Goal: Task Accomplishment & Management: Complete application form

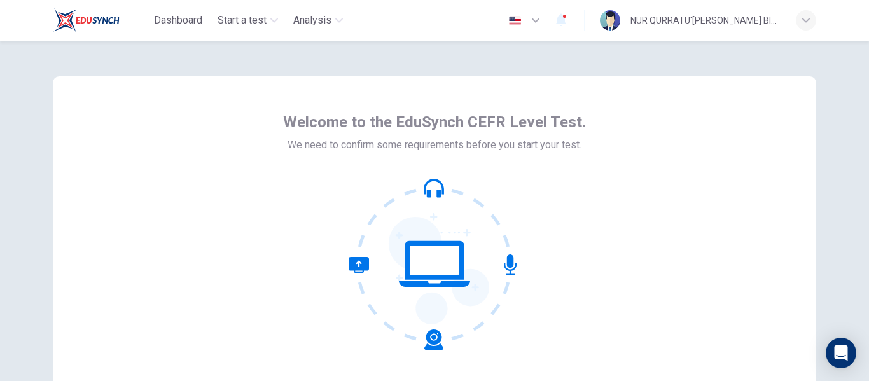
scroll to position [149, 0]
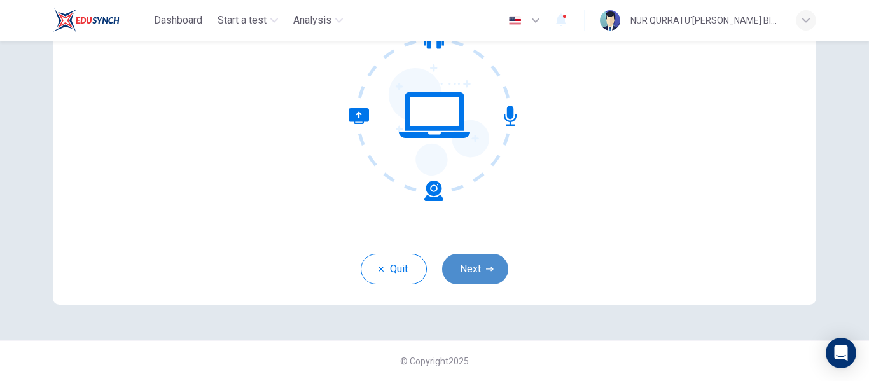
click at [464, 273] on button "Next" at bounding box center [475, 269] width 66 height 31
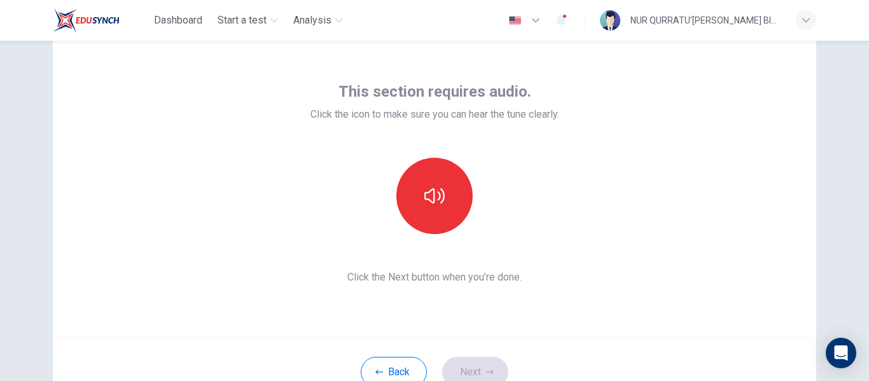
scroll to position [45, 0]
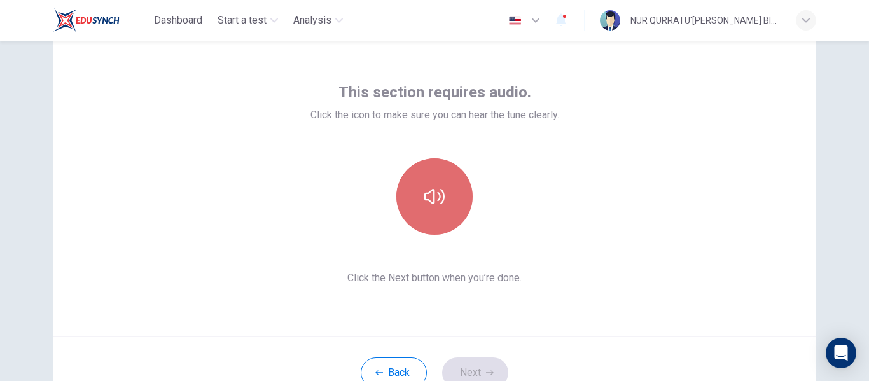
click at [435, 180] on button "button" at bounding box center [434, 196] width 76 height 76
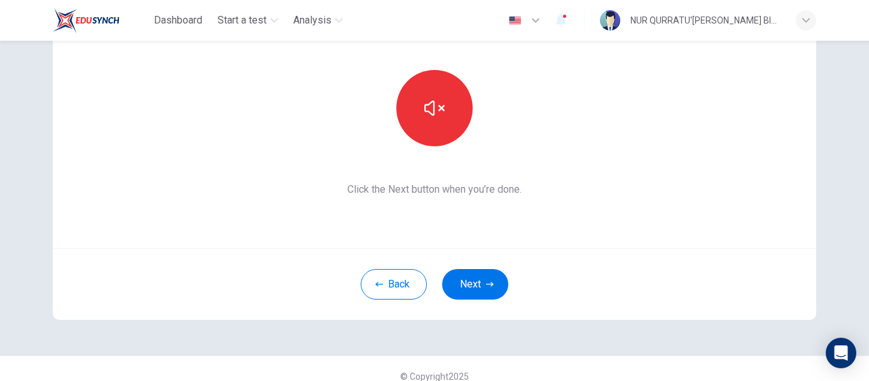
scroll to position [149, 0]
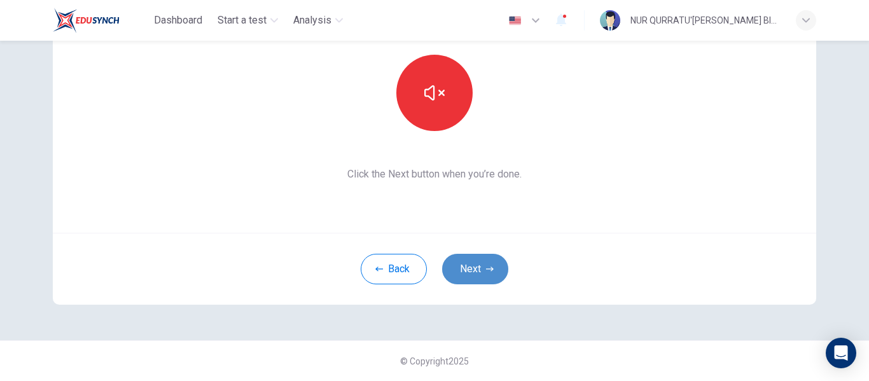
click at [469, 265] on button "Next" at bounding box center [475, 269] width 66 height 31
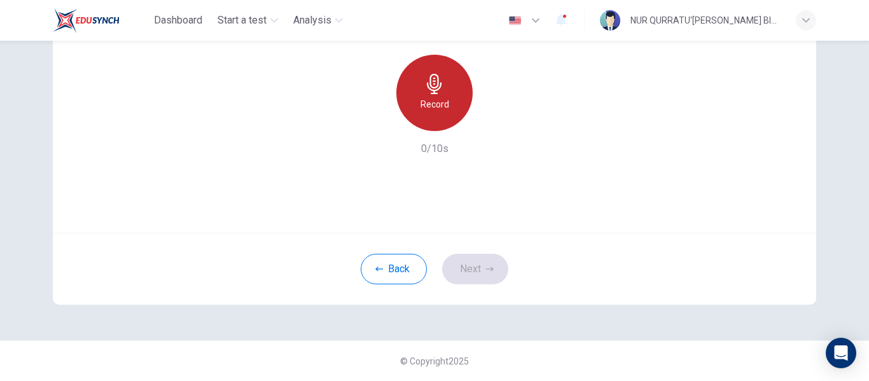
click at [430, 99] on h6 "Record" at bounding box center [435, 104] width 29 height 15
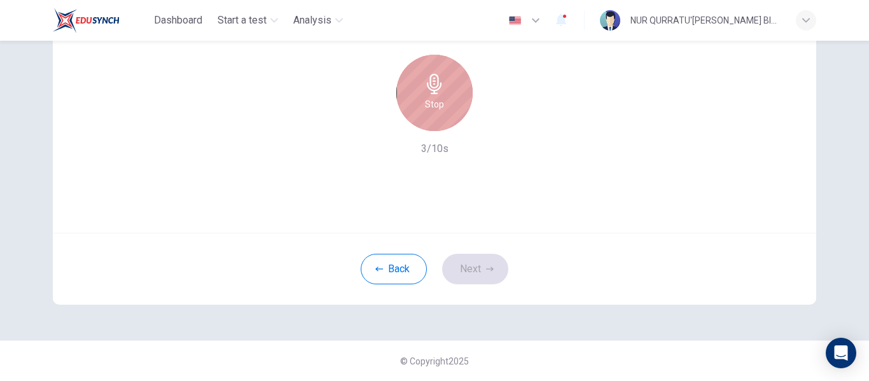
click at [430, 99] on h6 "Stop" at bounding box center [434, 104] width 19 height 15
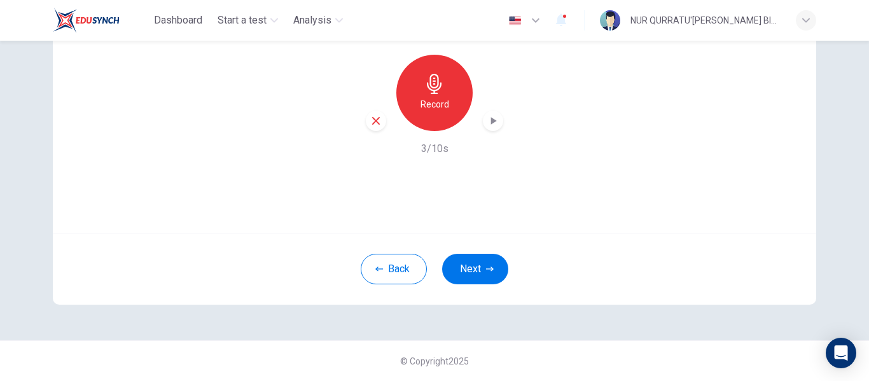
scroll to position [0, 0]
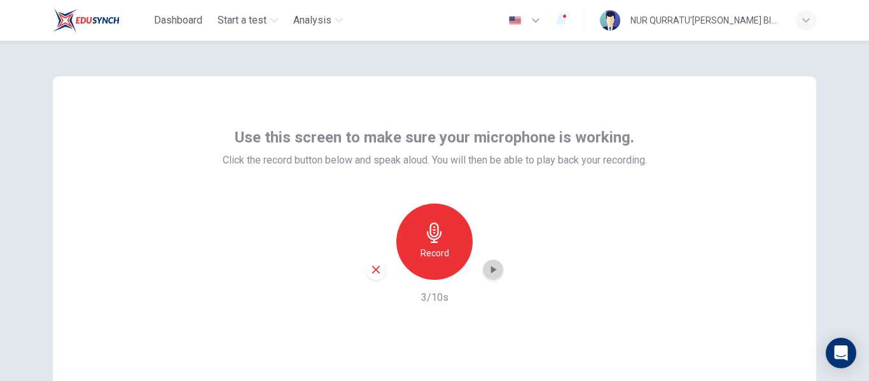
click at [491, 268] on icon "button" at bounding box center [494, 270] width 6 height 8
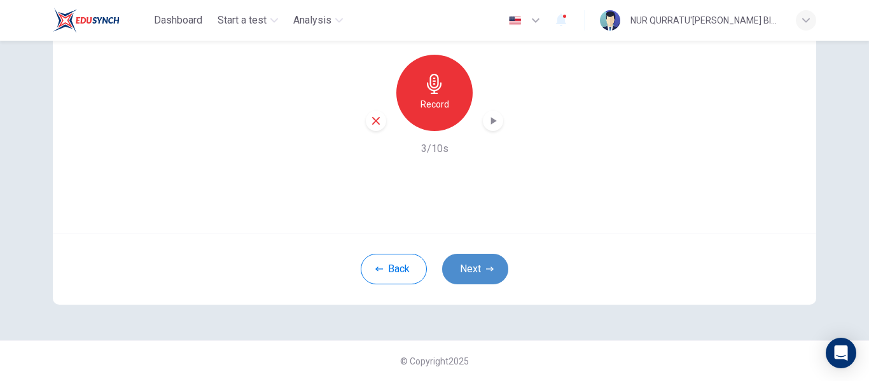
click at [469, 257] on button "Next" at bounding box center [475, 269] width 66 height 31
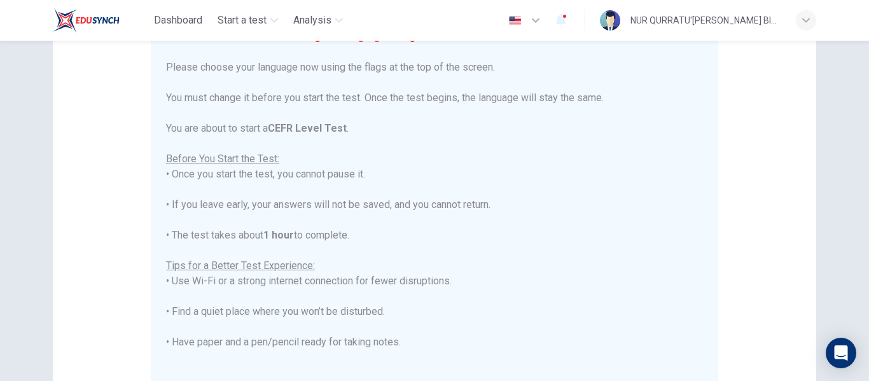
scroll to position [0, 0]
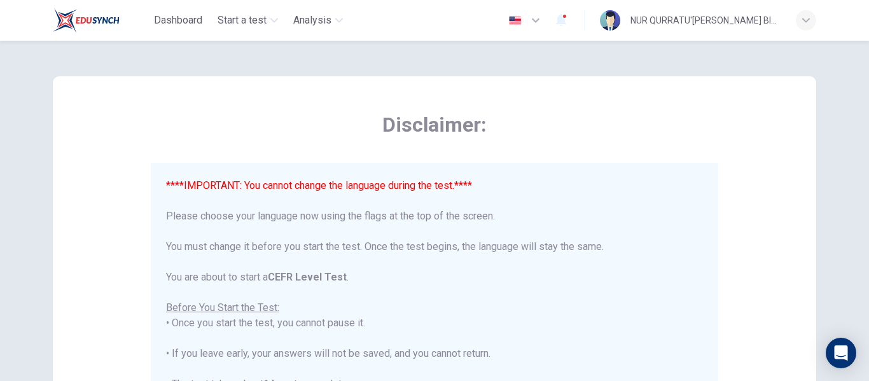
click at [531, 24] on icon "button" at bounding box center [535, 20] width 15 height 15
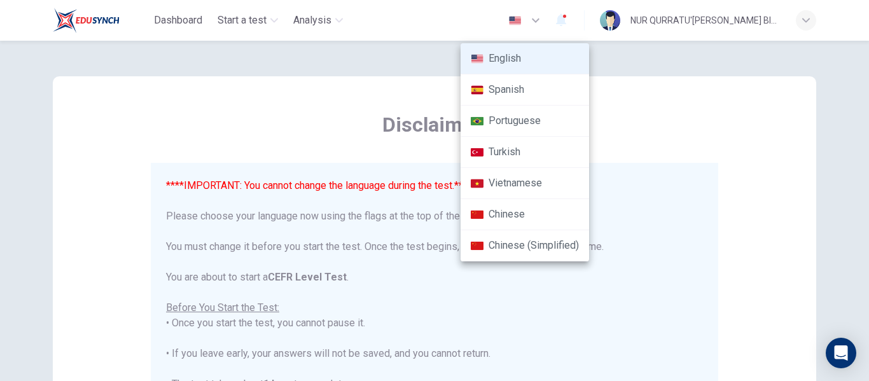
click at [531, 24] on div at bounding box center [434, 190] width 869 height 381
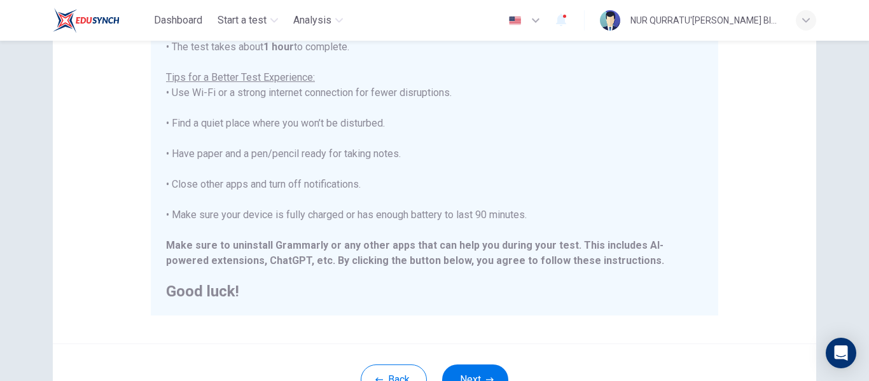
scroll to position [326, 0]
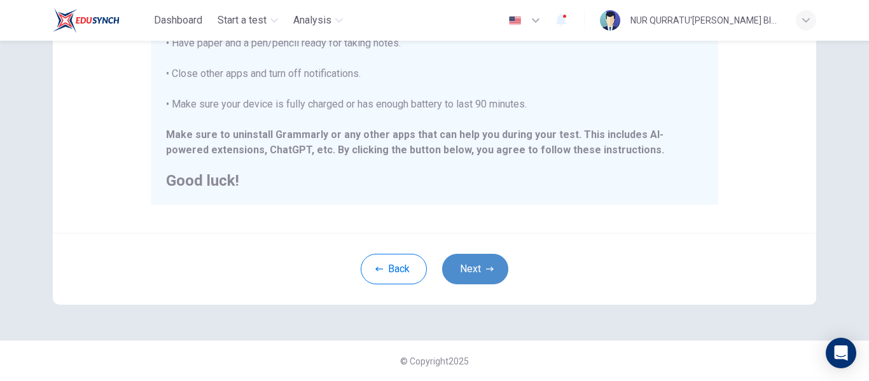
click at [456, 265] on button "Next" at bounding box center [475, 269] width 66 height 31
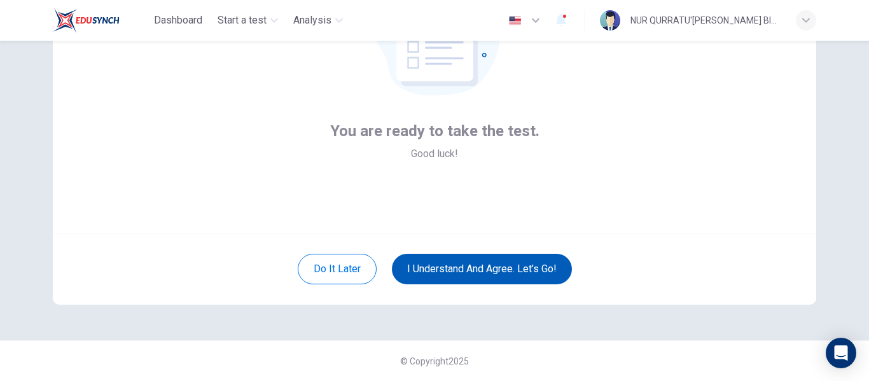
scroll to position [149, 0]
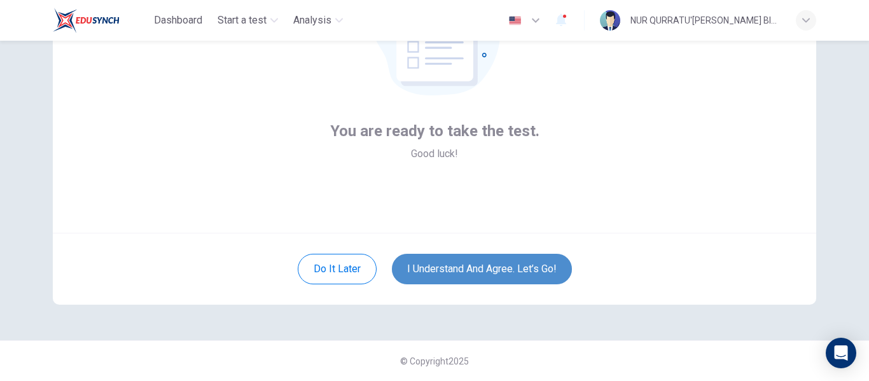
click at [478, 265] on button "I understand and agree. Let’s go!" at bounding box center [482, 269] width 180 height 31
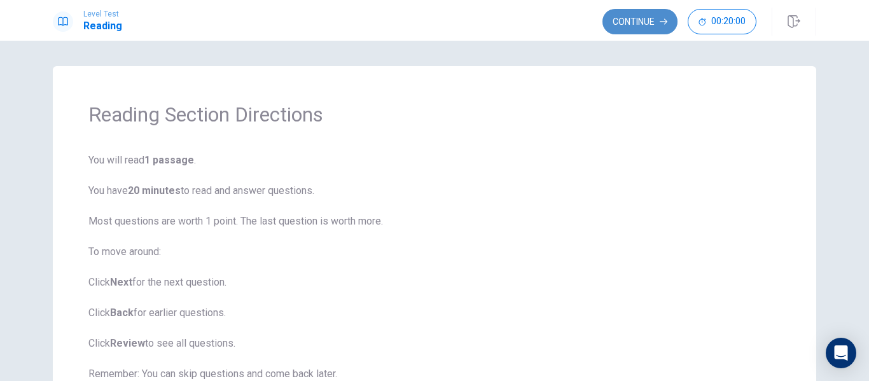
click at [624, 22] on button "Continue" at bounding box center [640, 21] width 75 height 25
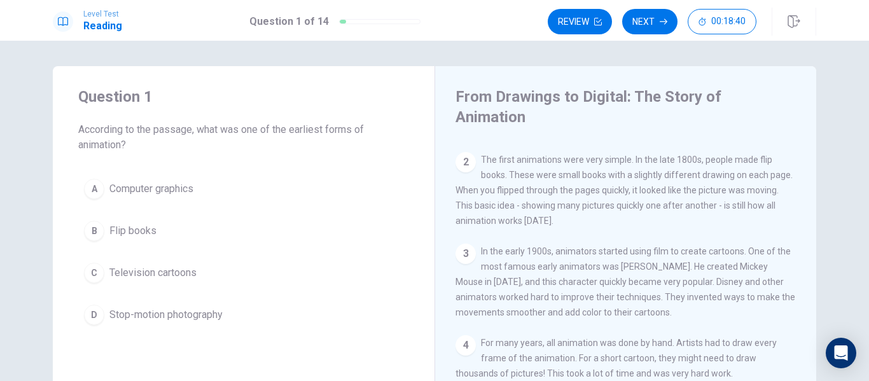
scroll to position [53, 0]
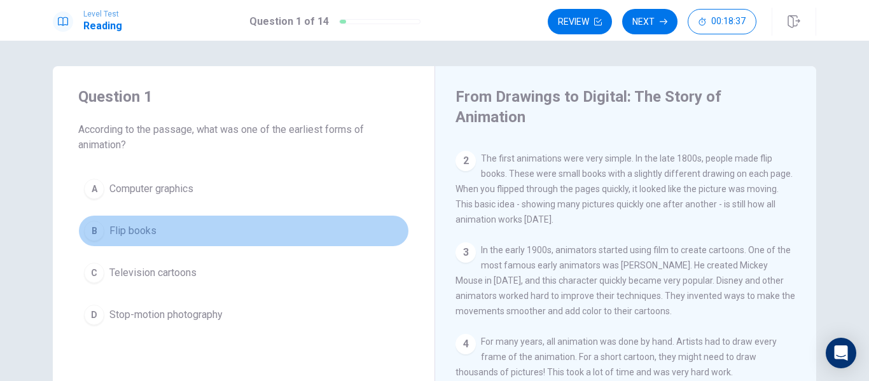
click at [94, 228] on div "B" at bounding box center [94, 231] width 20 height 20
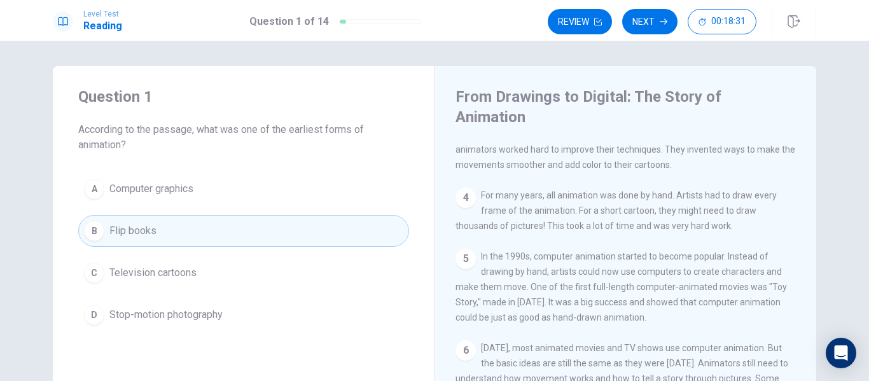
scroll to position [193, 0]
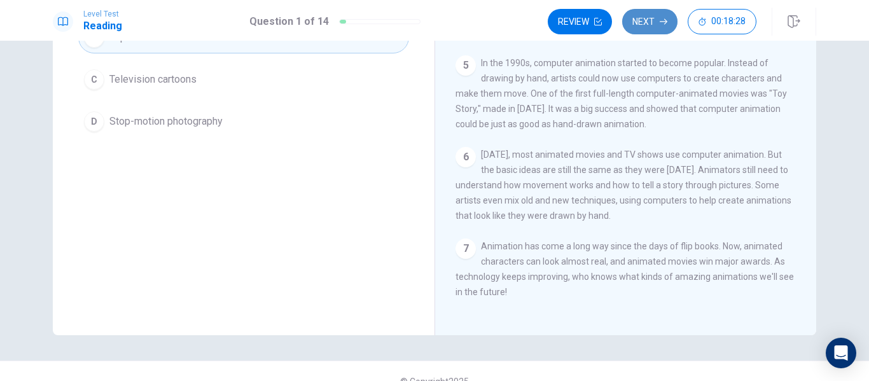
click at [651, 18] on button "Next" at bounding box center [649, 21] width 55 height 25
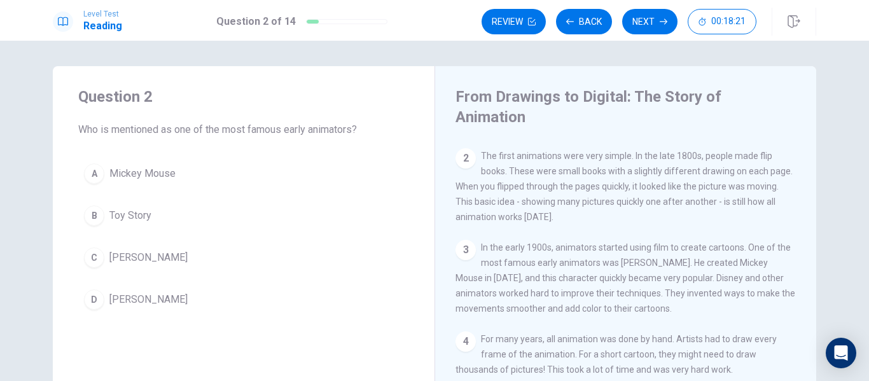
scroll to position [54, 0]
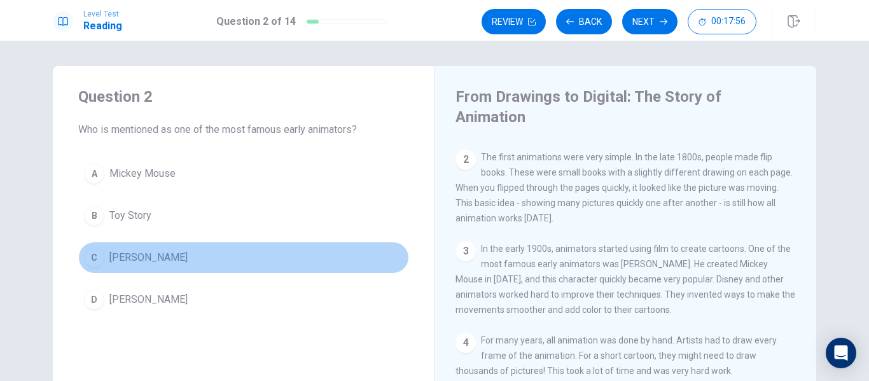
click at [98, 255] on div "C" at bounding box center [94, 258] width 20 height 20
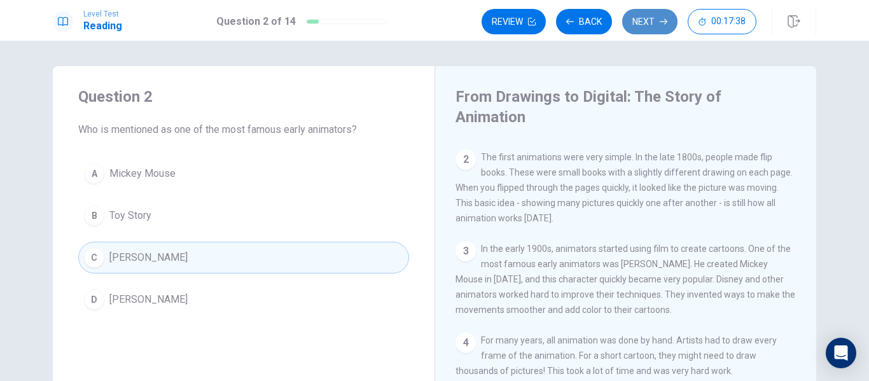
click at [647, 18] on button "Next" at bounding box center [649, 21] width 55 height 25
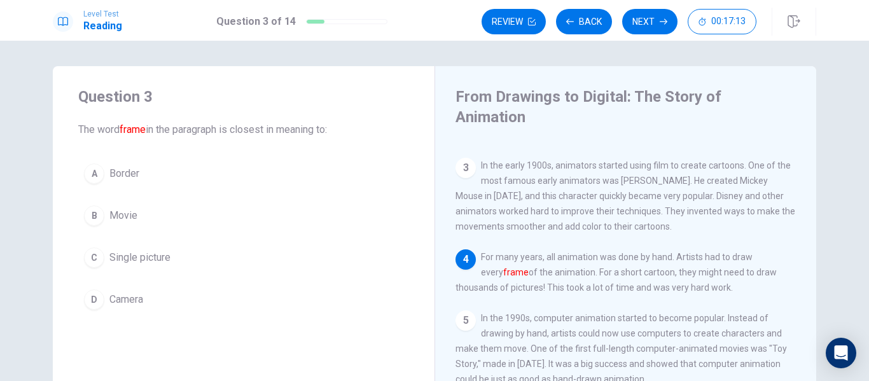
scroll to position [212, 0]
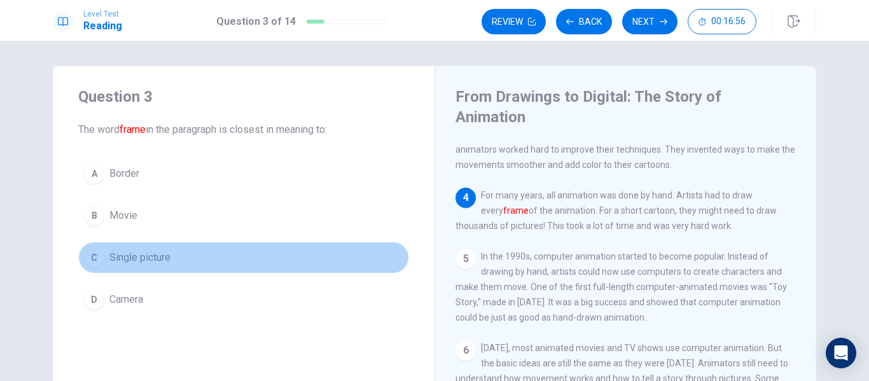
click at [105, 258] on button "C Single picture" at bounding box center [243, 258] width 331 height 32
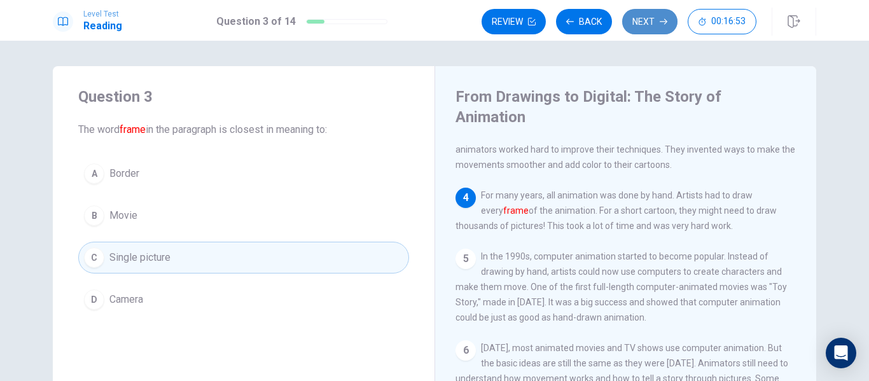
click at [641, 25] on button "Next" at bounding box center [649, 21] width 55 height 25
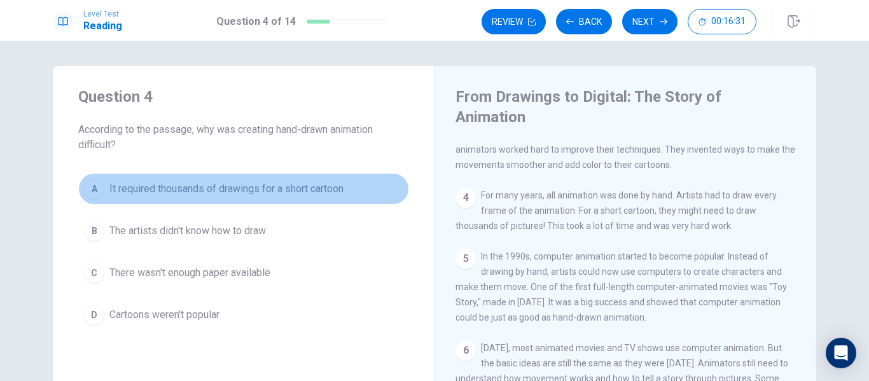
click at [287, 188] on span "It required thousands of drawings for a short cartoon" at bounding box center [226, 188] width 234 height 15
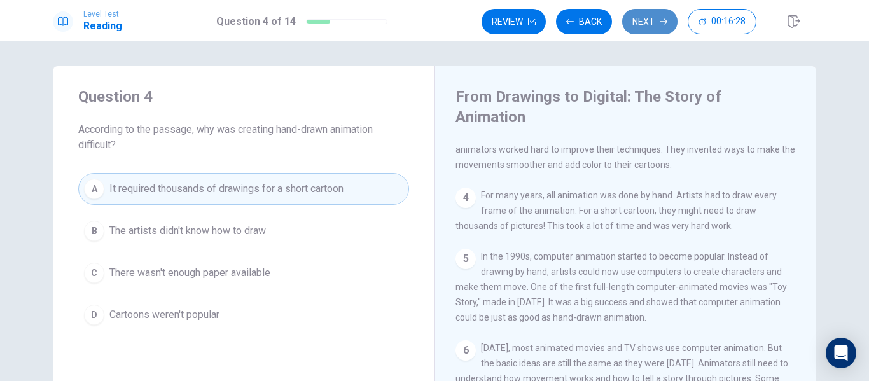
click at [649, 22] on button "Next" at bounding box center [649, 21] width 55 height 25
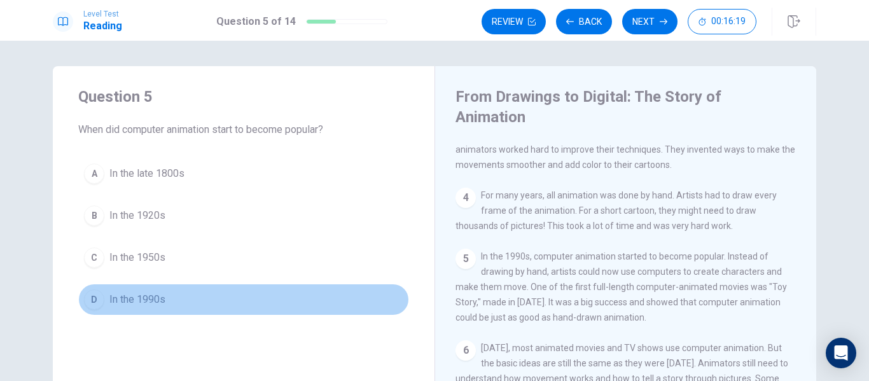
click at [141, 293] on span "In the 1990s" at bounding box center [137, 299] width 56 height 15
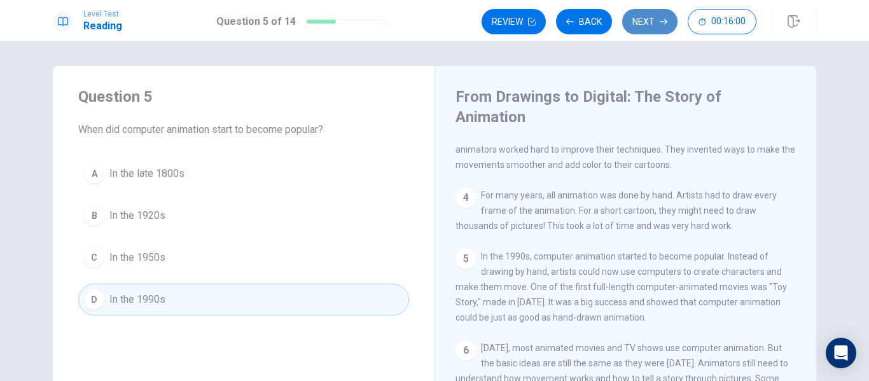
click at [644, 26] on button "Next" at bounding box center [649, 21] width 55 height 25
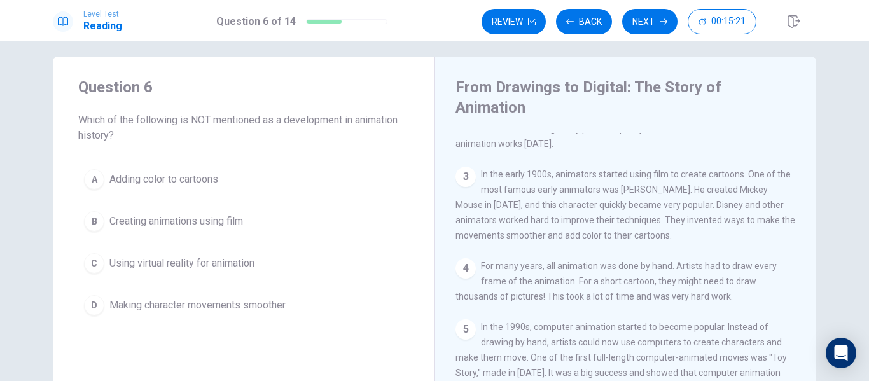
scroll to position [4, 0]
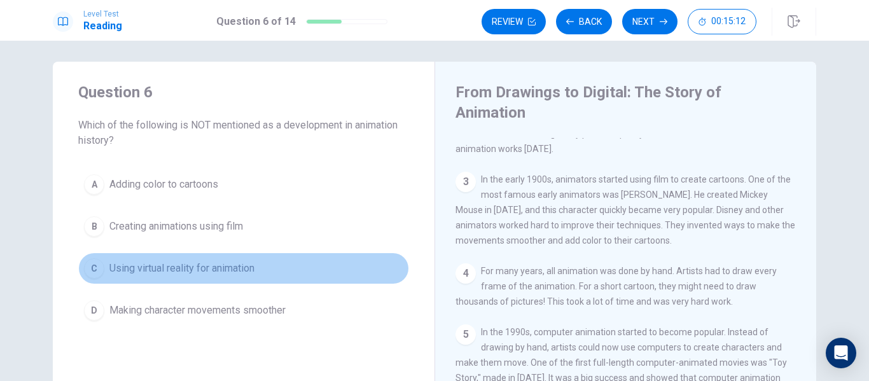
click at [241, 265] on span "Using virtual reality for animation" at bounding box center [181, 268] width 145 height 15
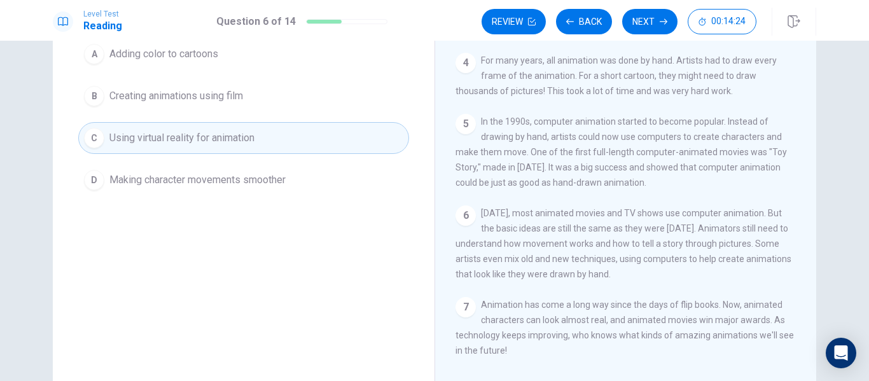
scroll to position [0, 0]
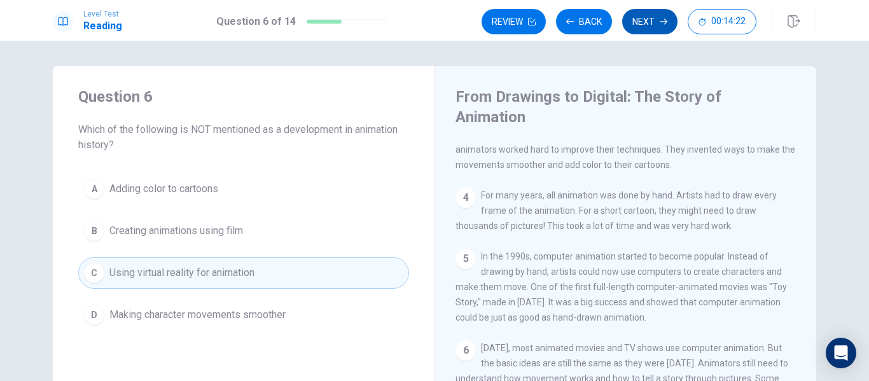
click at [641, 20] on button "Next" at bounding box center [649, 21] width 55 height 25
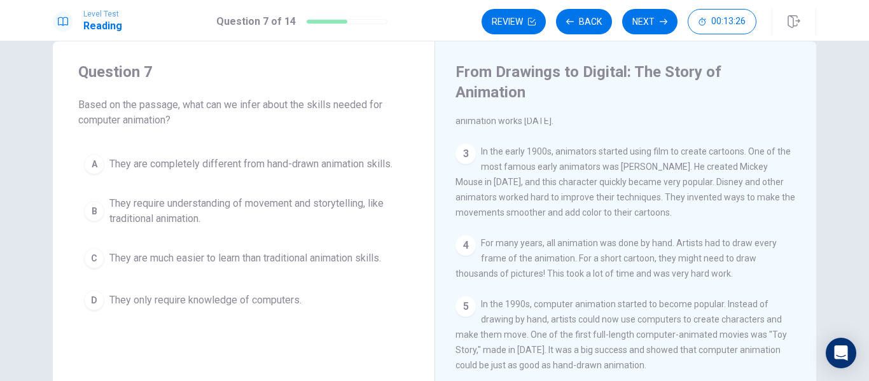
scroll to position [24, 0]
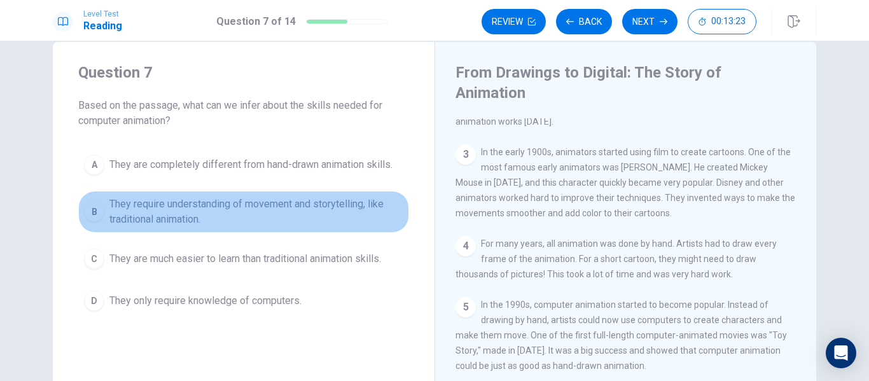
click at [265, 201] on span "They require understanding of movement and storytelling, like traditional anima…" at bounding box center [256, 212] width 294 height 31
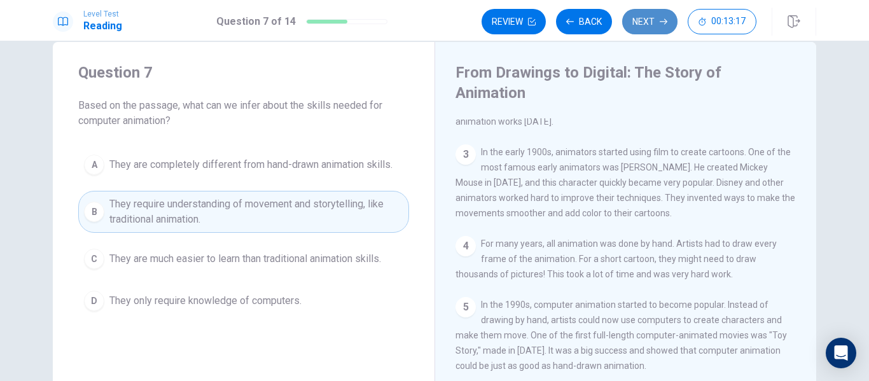
click at [642, 18] on button "Next" at bounding box center [649, 21] width 55 height 25
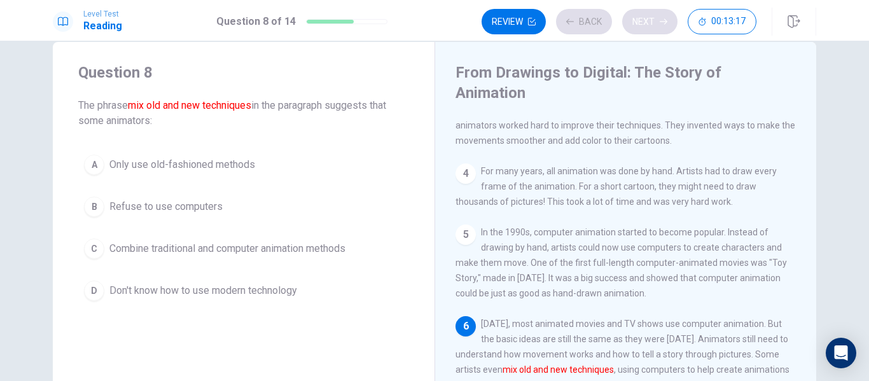
scroll to position [218, 0]
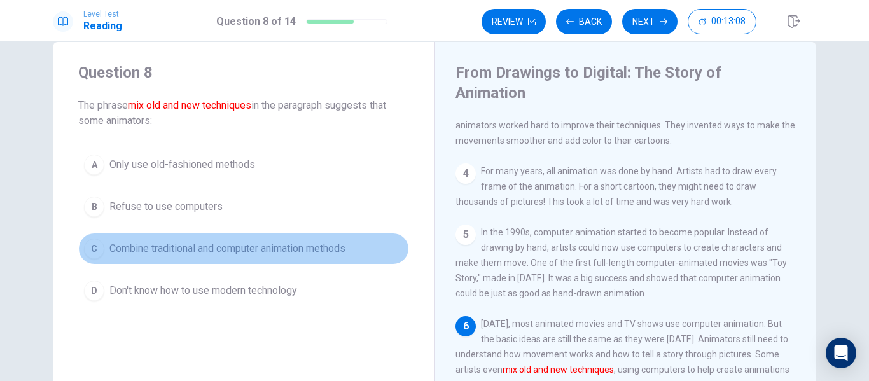
click at [335, 247] on span "Combine traditional and computer animation methods" at bounding box center [227, 248] width 236 height 15
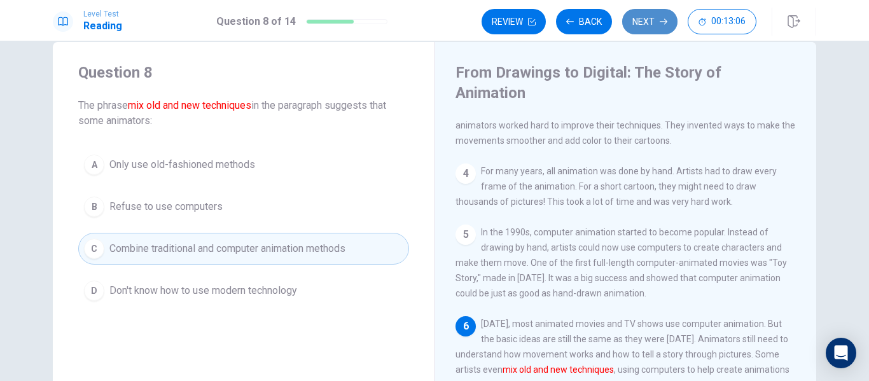
click at [640, 25] on button "Next" at bounding box center [649, 21] width 55 height 25
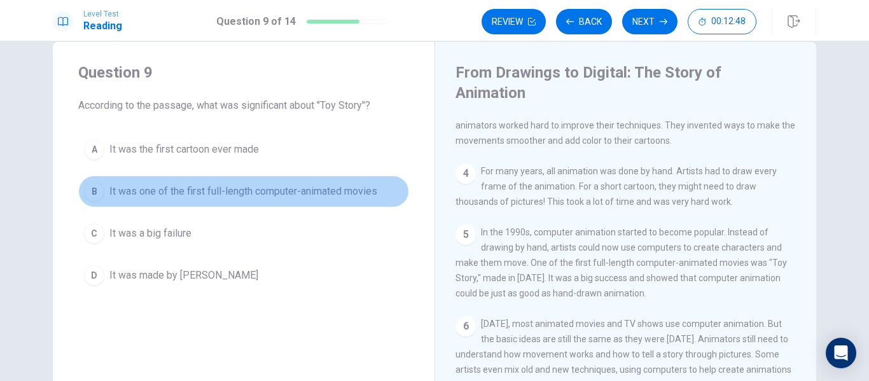
click at [300, 188] on span "It was one of the first full-length computer-animated movies" at bounding box center [243, 191] width 268 height 15
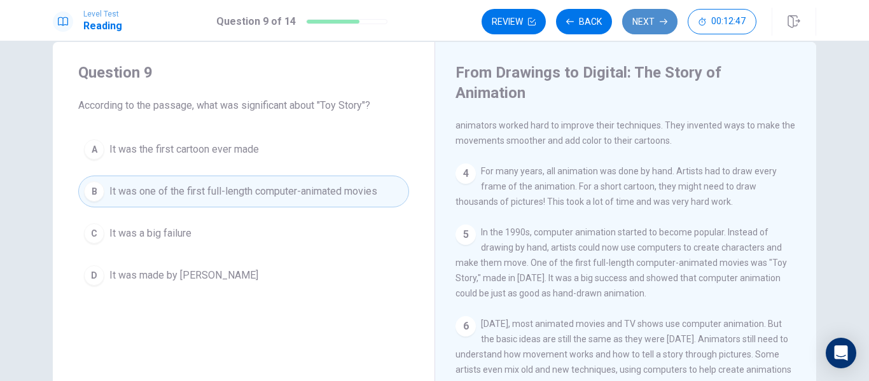
click at [651, 22] on button "Next" at bounding box center [649, 21] width 55 height 25
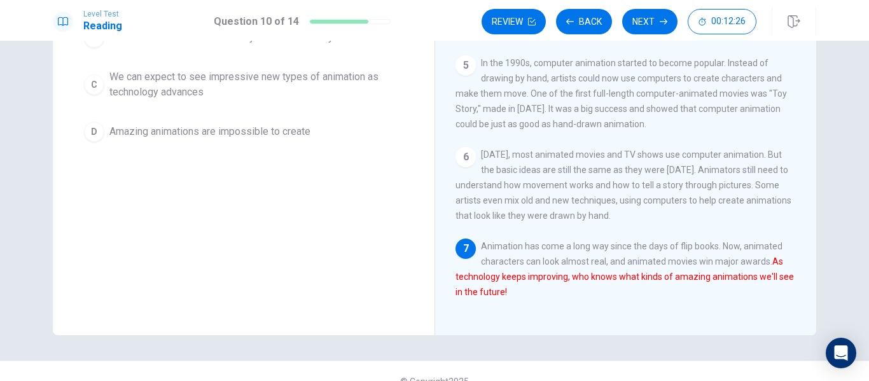
scroll to position [8, 0]
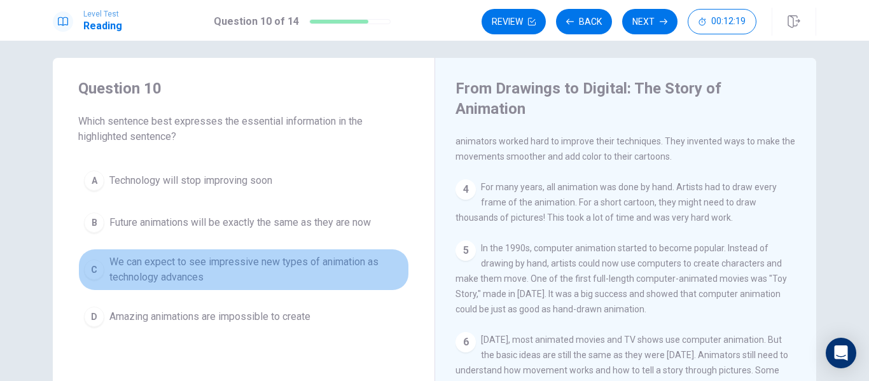
click at [291, 267] on span "We can expect to see impressive new types of animation as technology advances" at bounding box center [256, 270] width 294 height 31
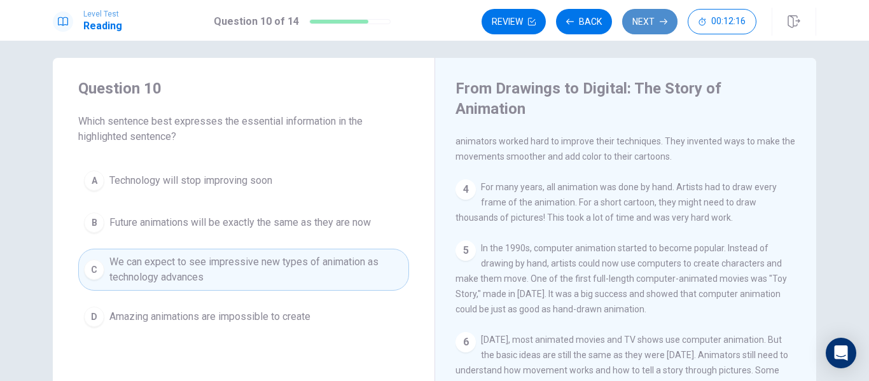
click at [647, 17] on button "Next" at bounding box center [649, 21] width 55 height 25
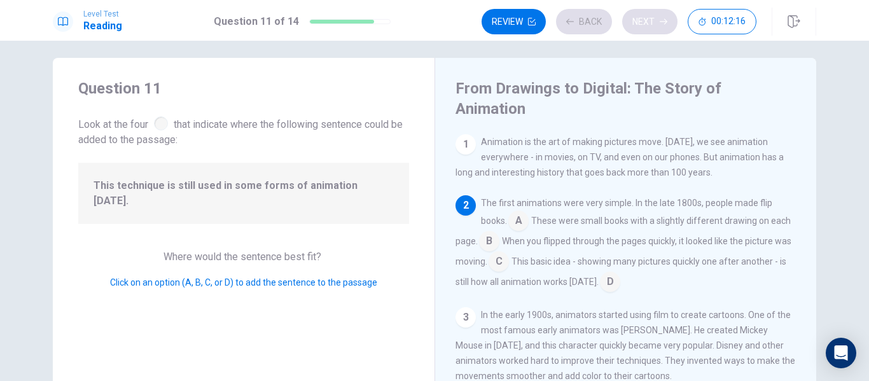
scroll to position [63, 0]
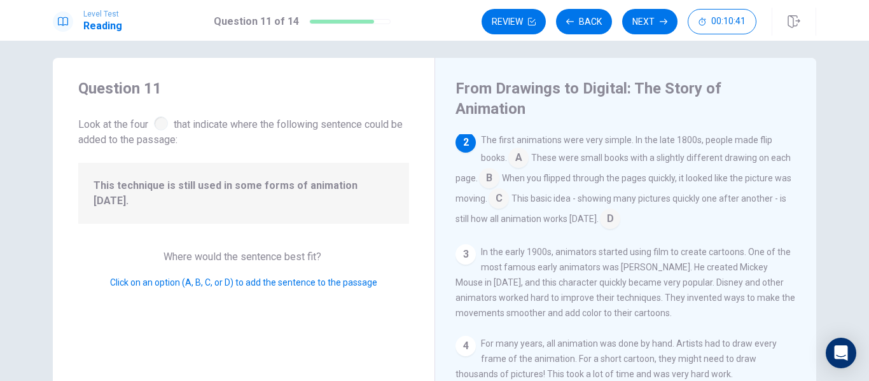
click at [500, 169] on input at bounding box center [489, 179] width 20 height 20
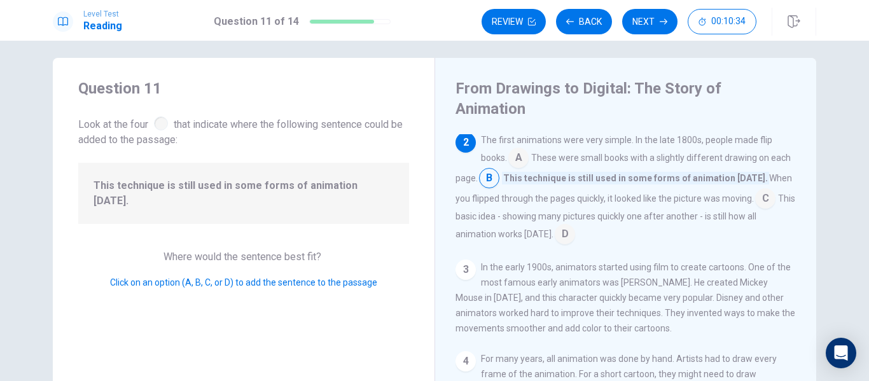
click at [519, 149] on input at bounding box center [518, 159] width 20 height 20
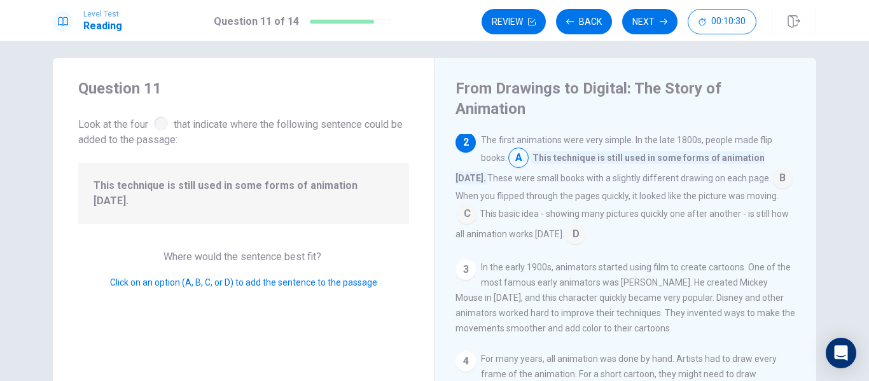
click at [772, 169] on input at bounding box center [782, 179] width 20 height 20
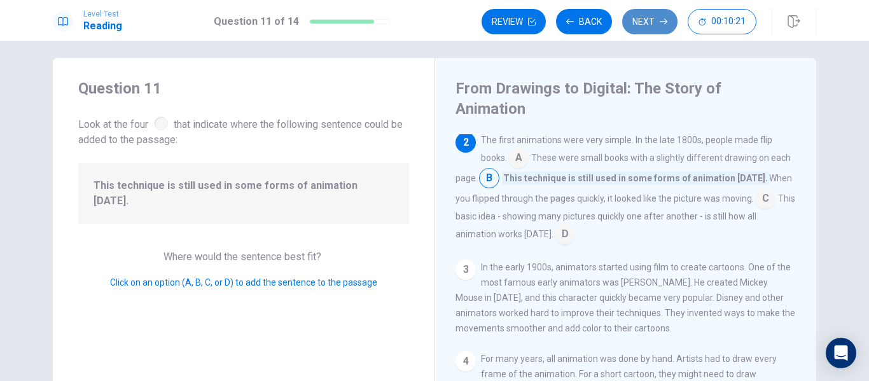
click at [655, 22] on button "Next" at bounding box center [649, 21] width 55 height 25
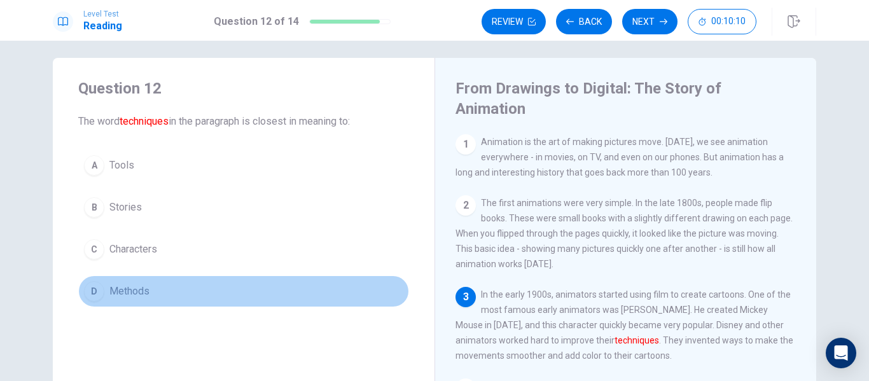
click at [135, 286] on span "Methods" at bounding box center [129, 291] width 40 height 15
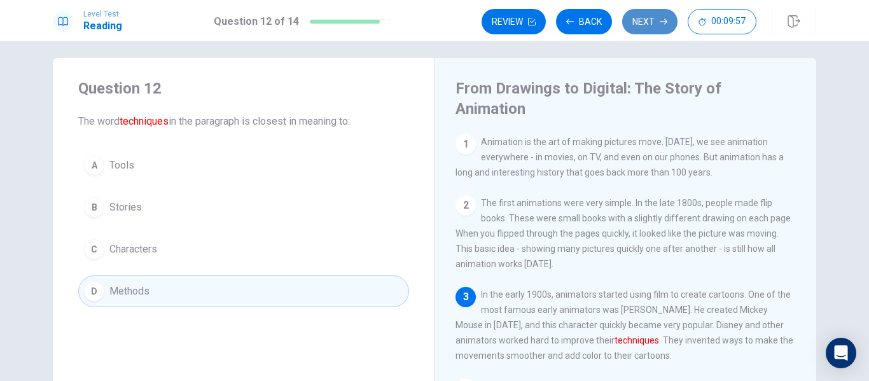
click at [649, 27] on button "Next" at bounding box center [649, 21] width 55 height 25
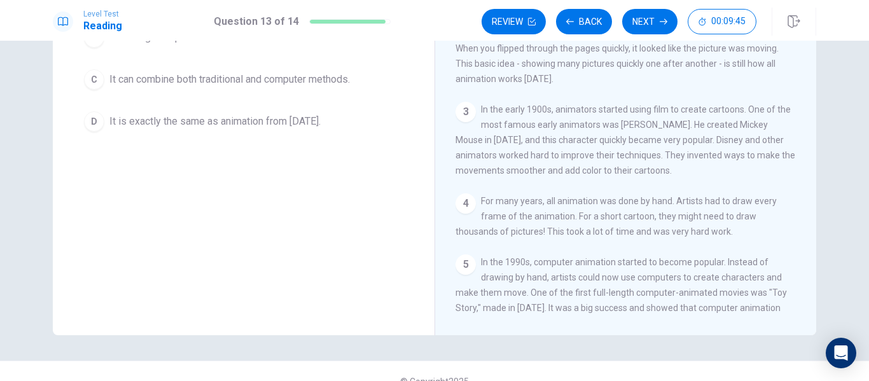
scroll to position [0, 0]
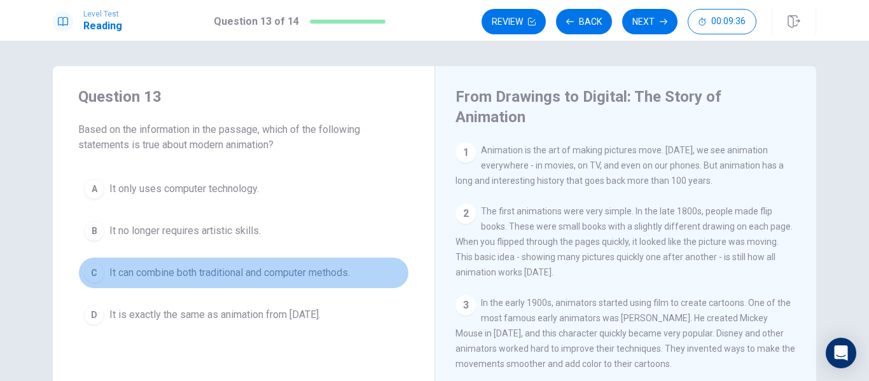
click at [316, 269] on span "It can combine both traditional and computer methods." at bounding box center [229, 272] width 241 height 15
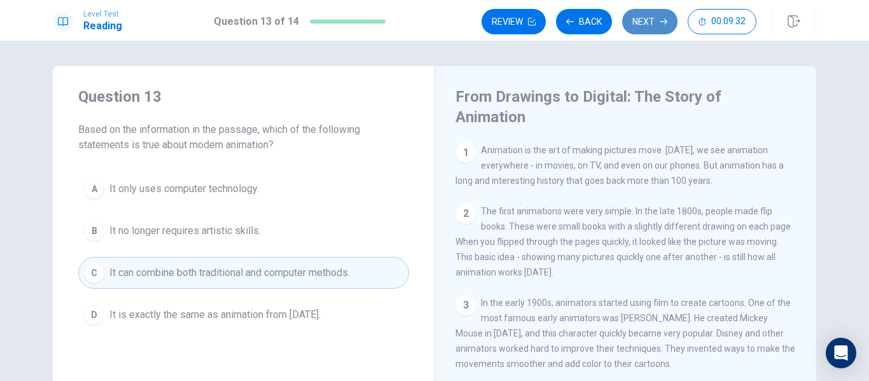
click at [648, 20] on button "Next" at bounding box center [649, 21] width 55 height 25
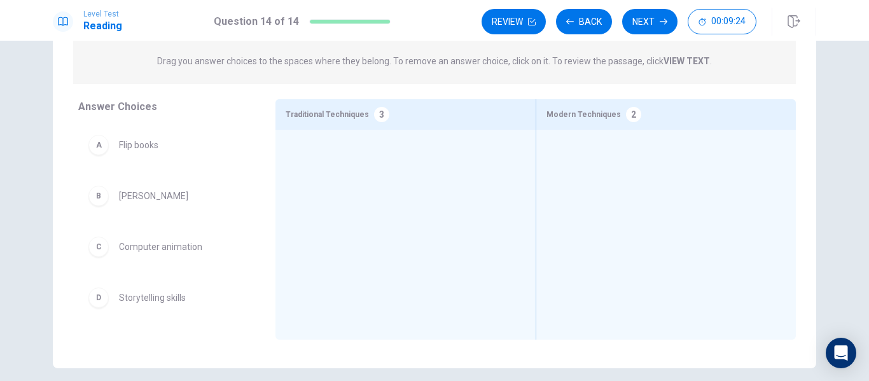
scroll to position [139, 0]
drag, startPoint x: 119, startPoint y: 146, endPoint x: 367, endPoint y: 176, distance: 250.0
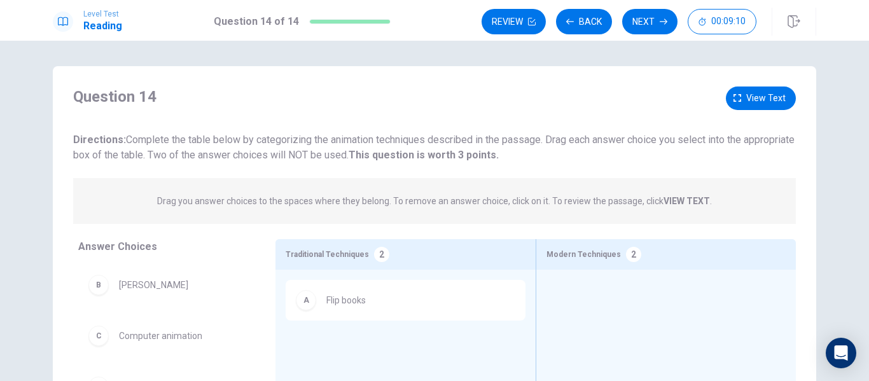
scroll to position [136, 0]
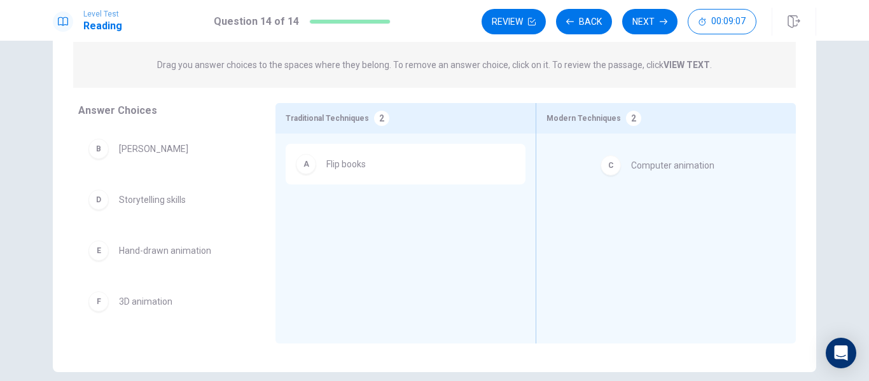
drag, startPoint x: 178, startPoint y: 202, endPoint x: 704, endPoint y: 167, distance: 528.0
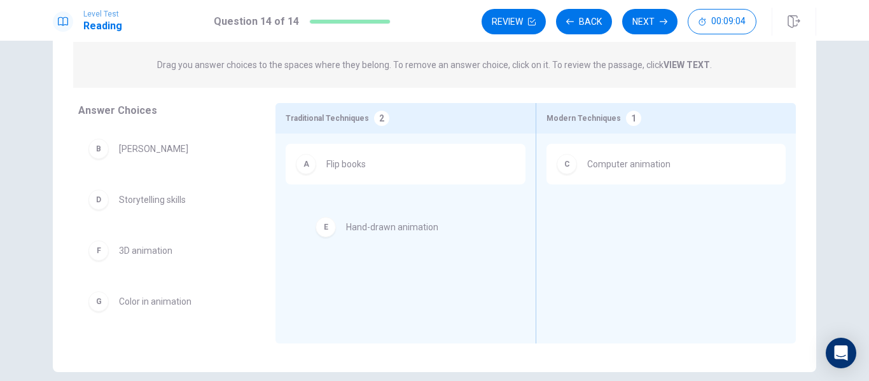
drag, startPoint x: 153, startPoint y: 252, endPoint x: 390, endPoint y: 226, distance: 238.8
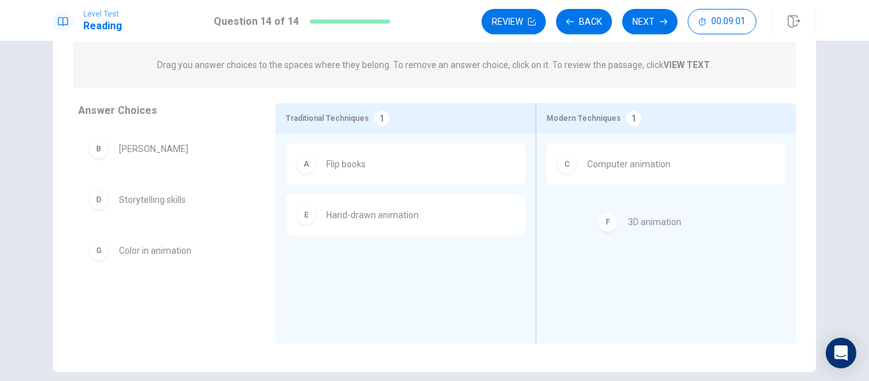
drag, startPoint x: 147, startPoint y: 253, endPoint x: 661, endPoint y: 227, distance: 514.8
drag, startPoint x: 614, startPoint y: 221, endPoint x: 170, endPoint y: 326, distance: 456.4
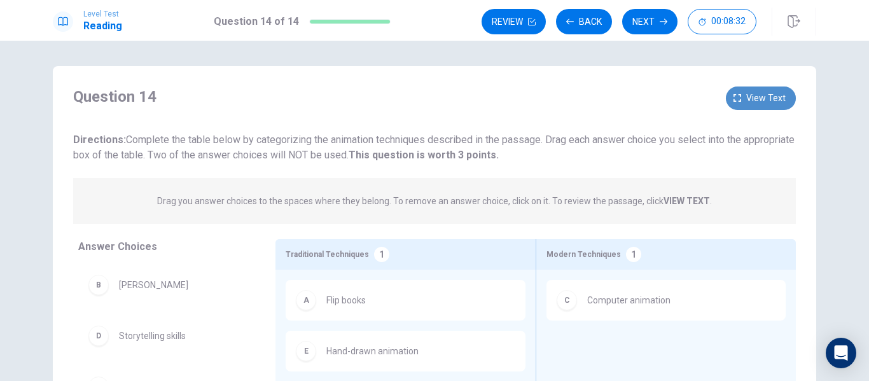
click at [753, 95] on span "View text" at bounding box center [765, 98] width 39 height 16
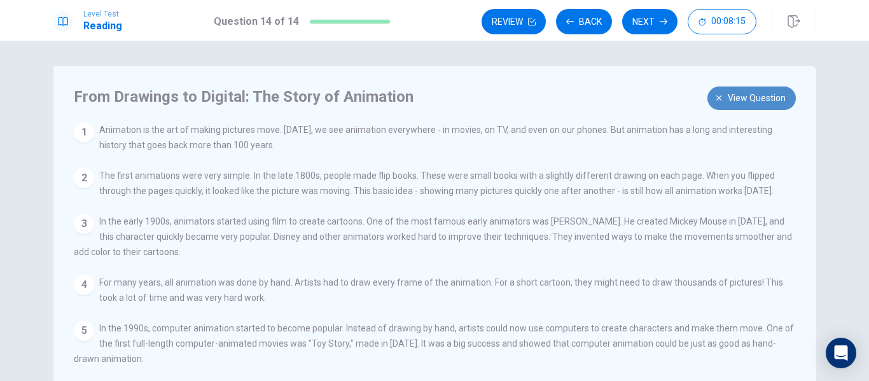
click at [742, 92] on span "View question" at bounding box center [757, 98] width 58 height 16
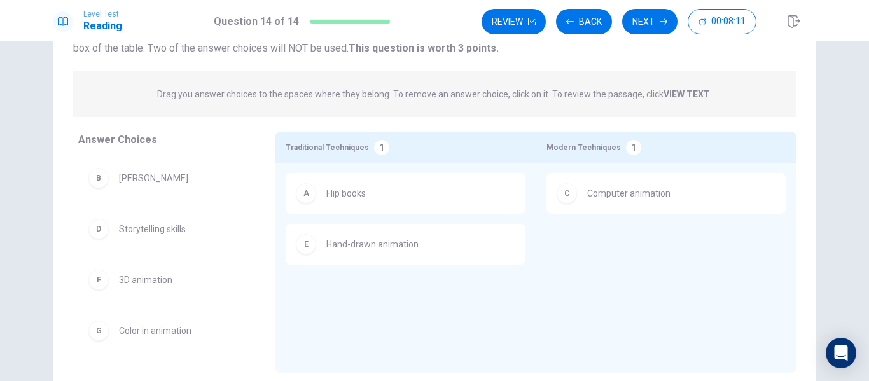
scroll to position [108, 0]
drag, startPoint x: 152, startPoint y: 183, endPoint x: 730, endPoint y: 249, distance: 581.6
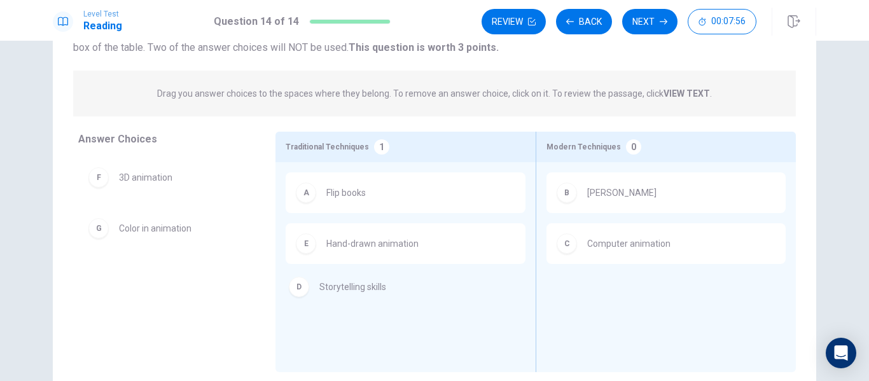
drag, startPoint x: 154, startPoint y: 183, endPoint x: 370, endPoint y: 297, distance: 243.9
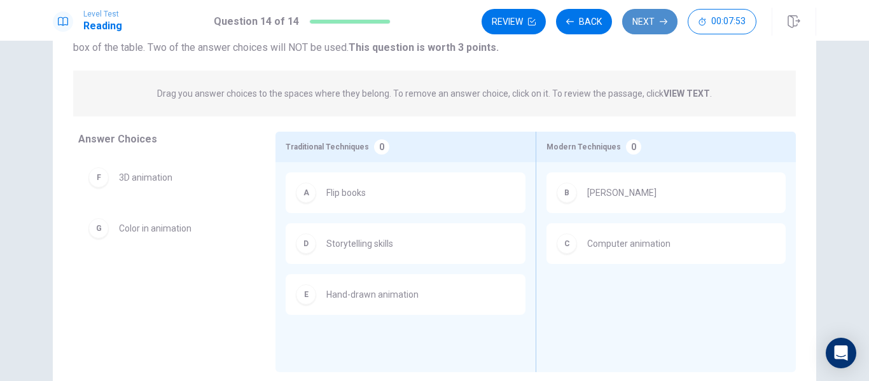
click at [640, 22] on button "Next" at bounding box center [649, 21] width 55 height 25
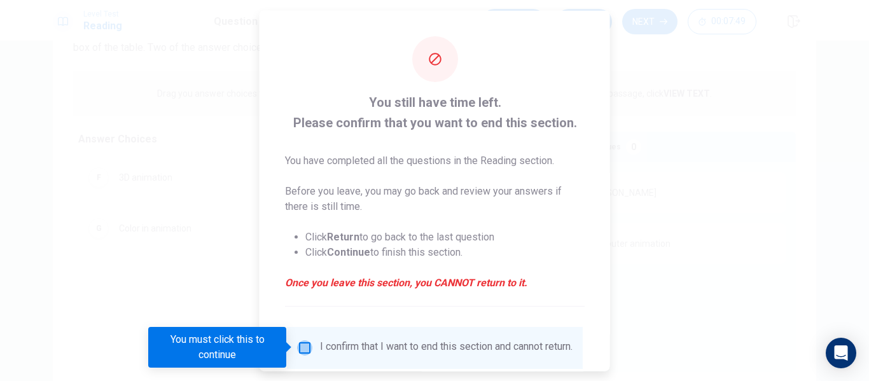
click at [302, 347] on input "You must click this to continue" at bounding box center [304, 347] width 15 height 15
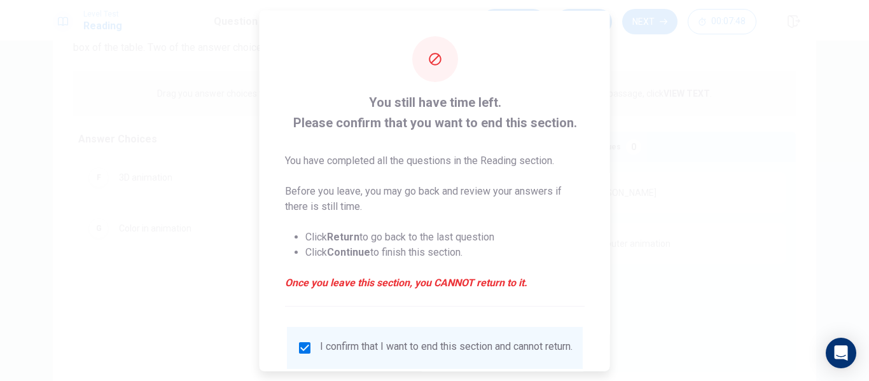
scroll to position [94, 0]
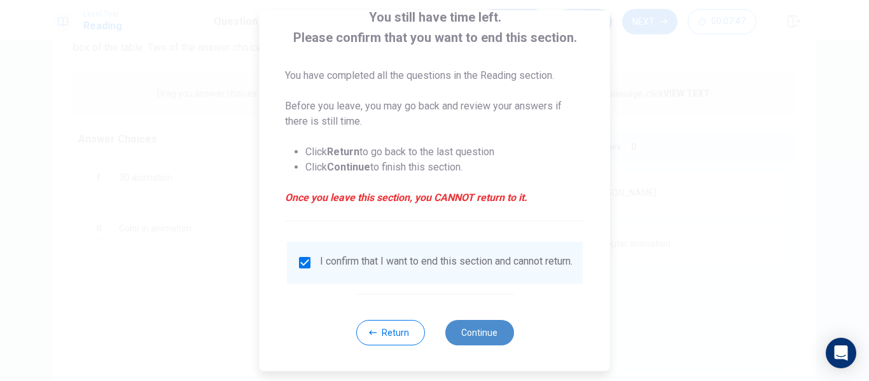
click at [484, 340] on button "Continue" at bounding box center [479, 332] width 69 height 25
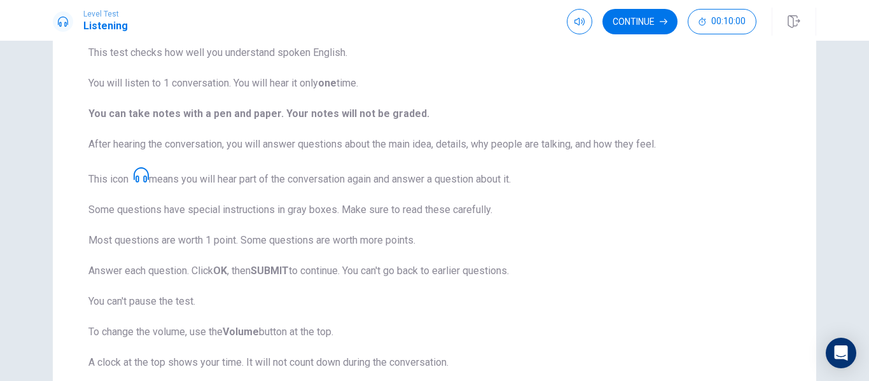
scroll to position [229, 0]
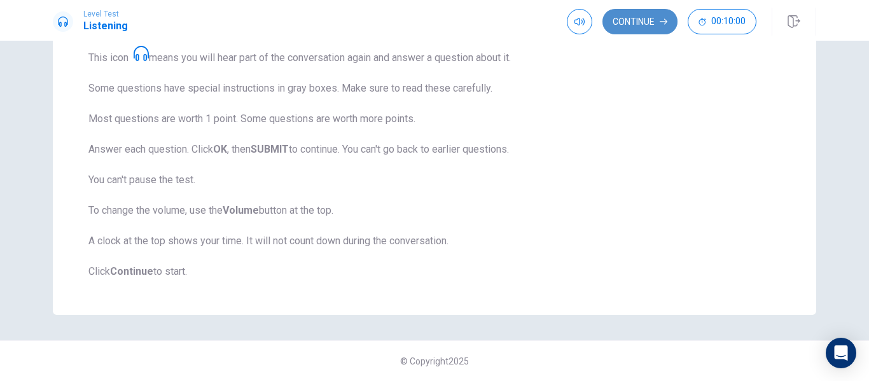
click at [640, 29] on button "Continue" at bounding box center [640, 21] width 75 height 25
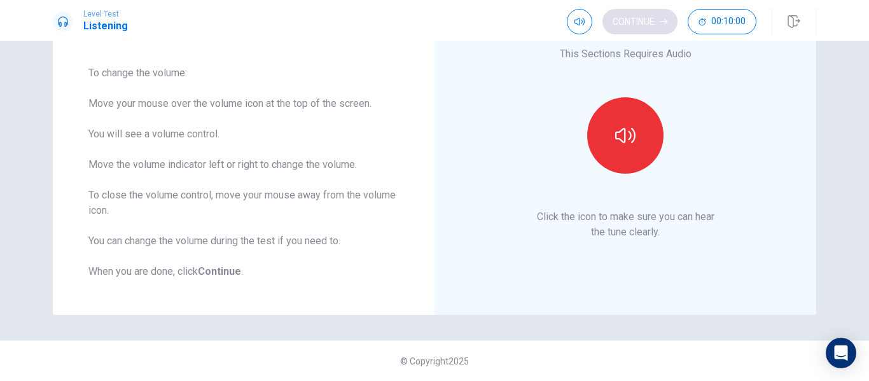
scroll to position [95, 0]
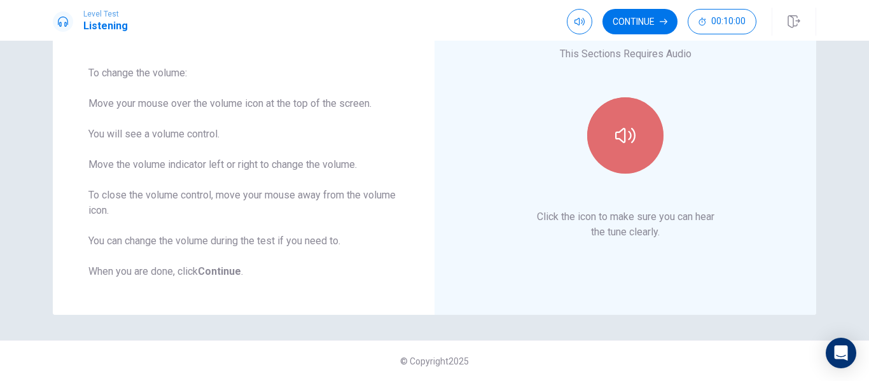
click at [631, 121] on button "button" at bounding box center [625, 135] width 76 height 76
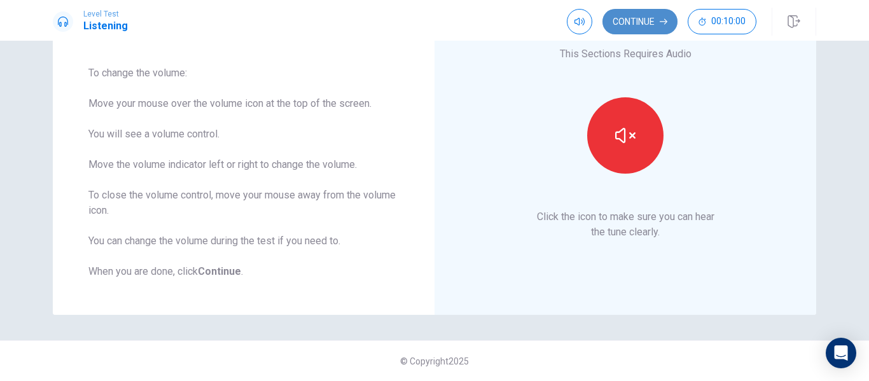
click at [641, 22] on button "Continue" at bounding box center [640, 21] width 75 height 25
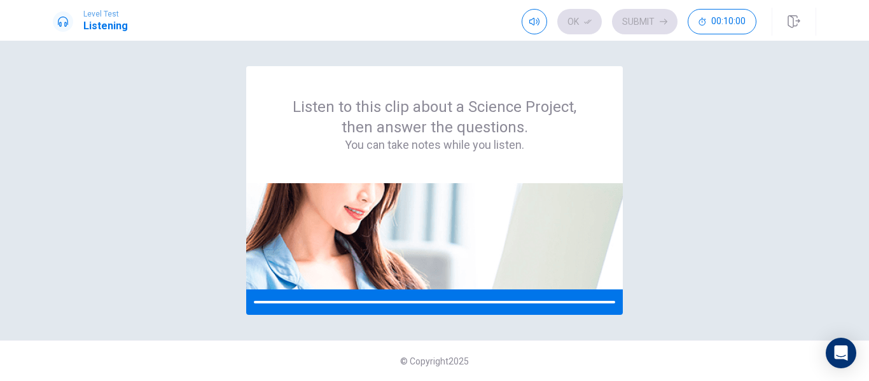
scroll to position [0, 0]
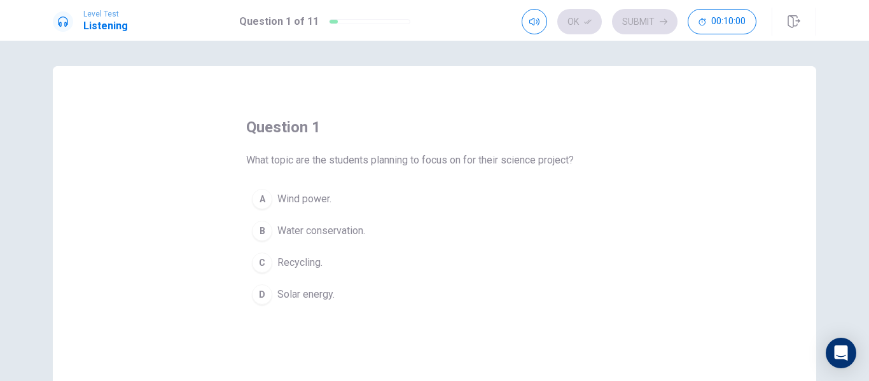
click at [452, 162] on span "What topic are the students planning to focus on for their science project?" at bounding box center [410, 160] width 328 height 15
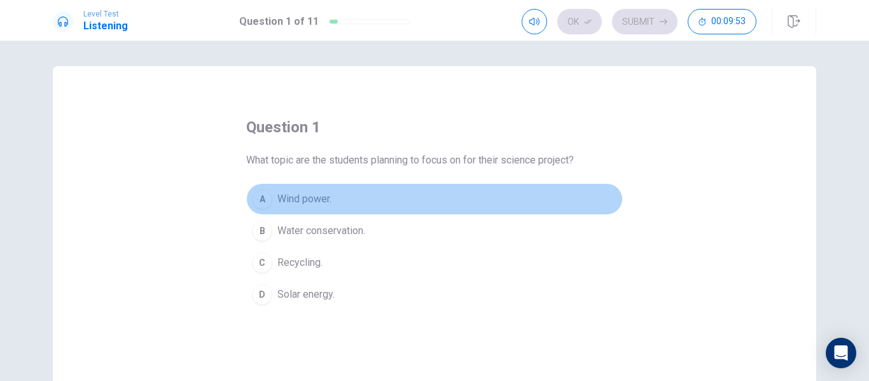
click at [273, 195] on button "A Wind power." at bounding box center [434, 199] width 377 height 32
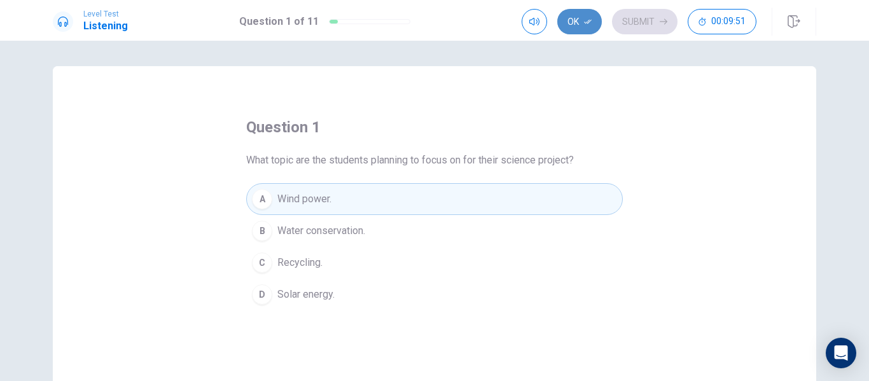
click at [576, 21] on button "Ok" at bounding box center [579, 21] width 45 height 25
click at [637, 20] on button "Submit" at bounding box center [645, 21] width 66 height 25
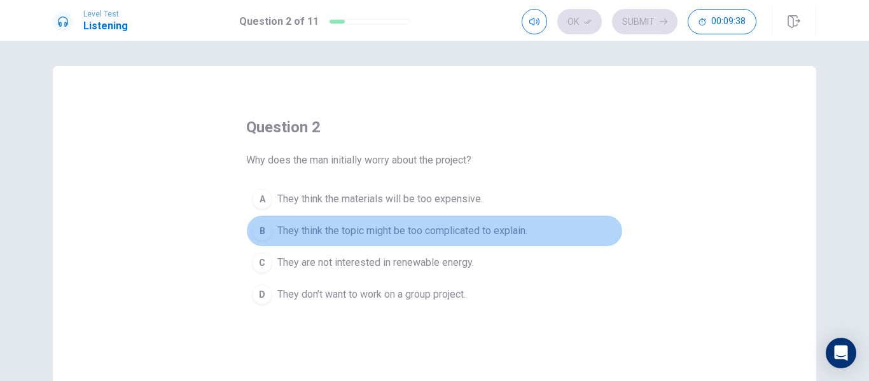
click at [368, 234] on span "They think the topic might be too complicated to explain." at bounding box center [402, 230] width 250 height 15
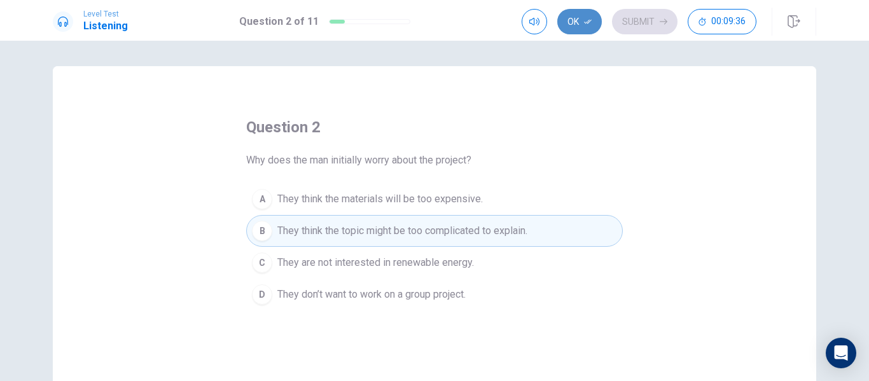
click at [580, 25] on button "Ok" at bounding box center [579, 21] width 45 height 25
click at [634, 17] on button "Submit" at bounding box center [645, 21] width 66 height 25
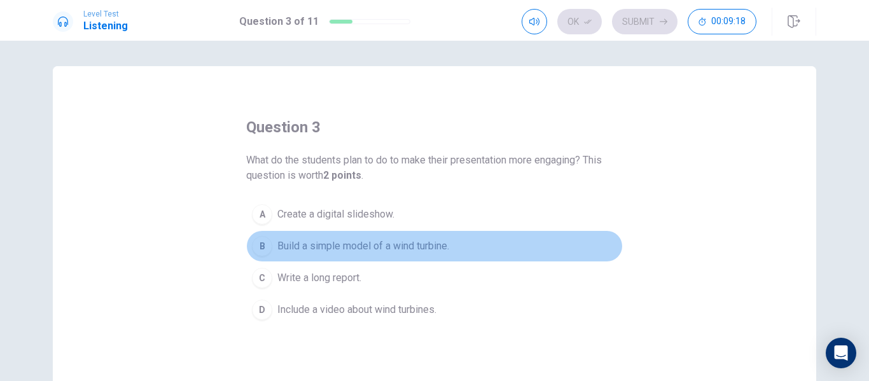
click at [355, 248] on span "Build a simple model of a wind turbine." at bounding box center [363, 246] width 172 height 15
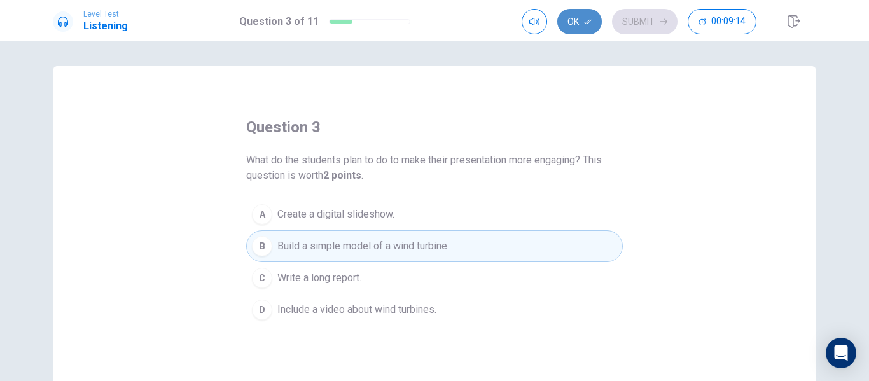
click at [578, 22] on button "Ok" at bounding box center [579, 21] width 45 height 25
click at [633, 21] on button "Submit" at bounding box center [645, 21] width 66 height 25
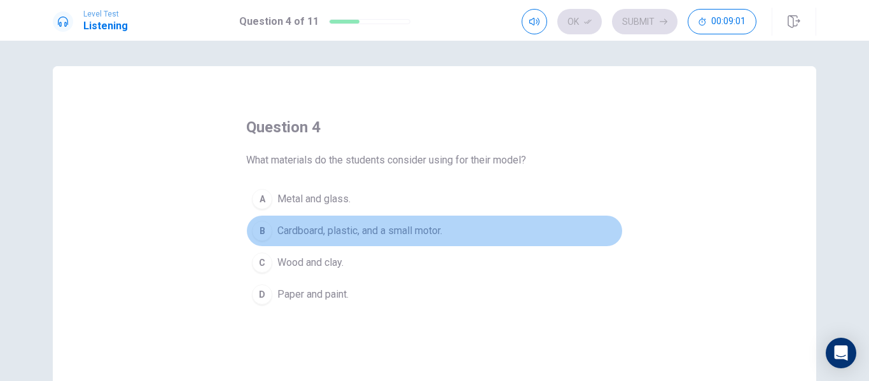
click at [386, 226] on span "Cardboard, plastic, and a small motor." at bounding box center [359, 230] width 165 height 15
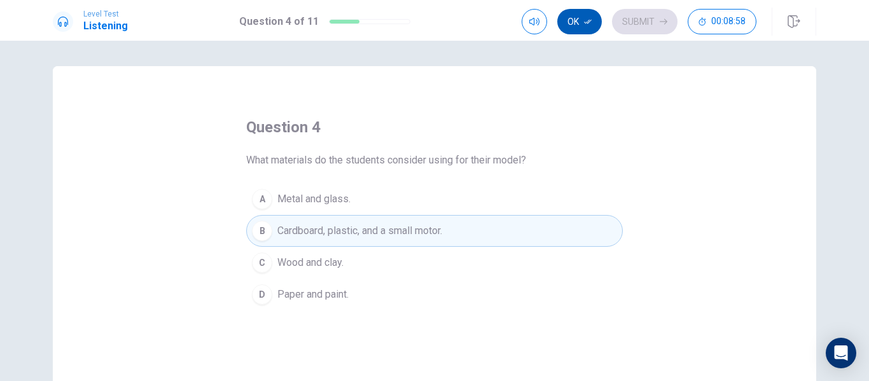
click at [573, 27] on button "Ok" at bounding box center [579, 21] width 45 height 25
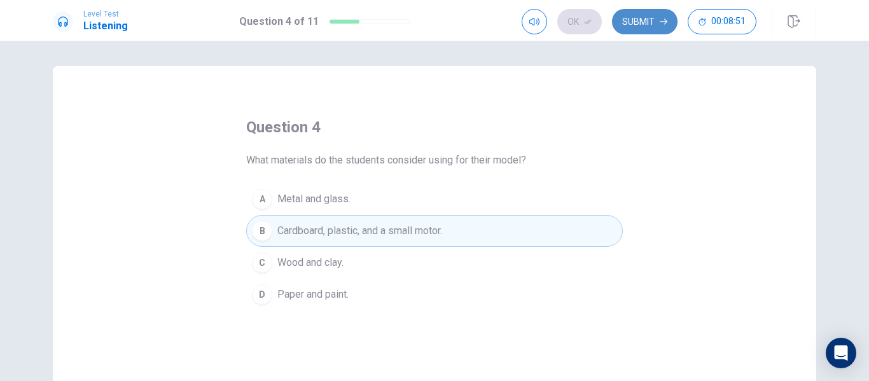
click at [650, 15] on button "Submit" at bounding box center [645, 21] width 66 height 25
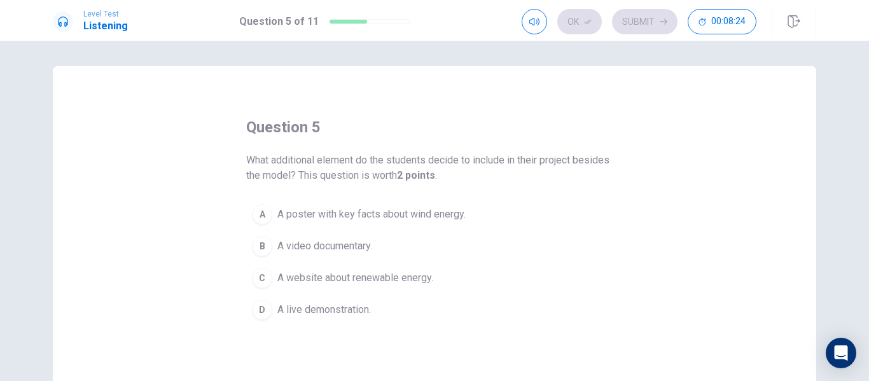
click at [369, 218] on span "A poster with key facts about wind energy." at bounding box center [371, 214] width 188 height 15
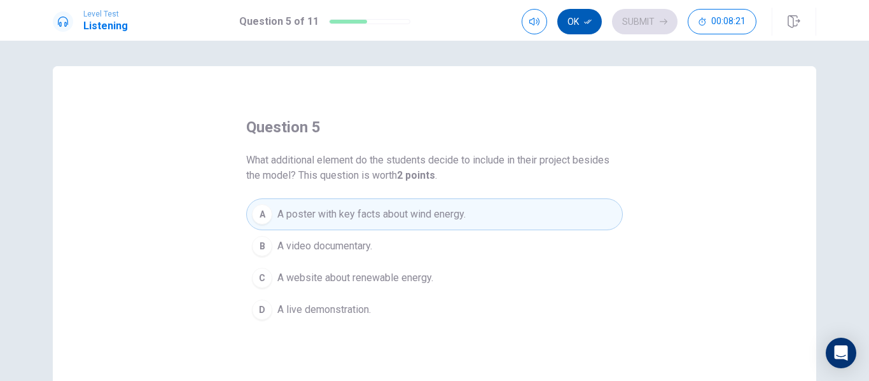
click at [575, 17] on button "Ok" at bounding box center [579, 21] width 45 height 25
click at [578, 13] on div "Ok Submit 00:08:21" at bounding box center [639, 21] width 235 height 25
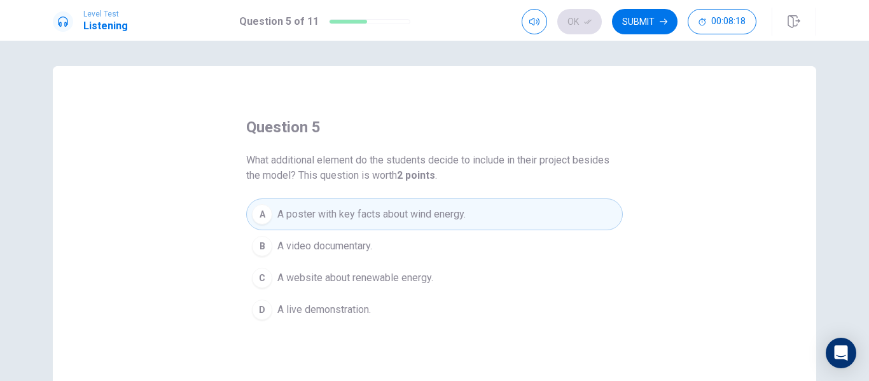
click at [372, 244] on button "B A video documentary." at bounding box center [434, 246] width 377 height 32
click at [369, 214] on span "A poster with key facts about wind energy." at bounding box center [371, 214] width 188 height 15
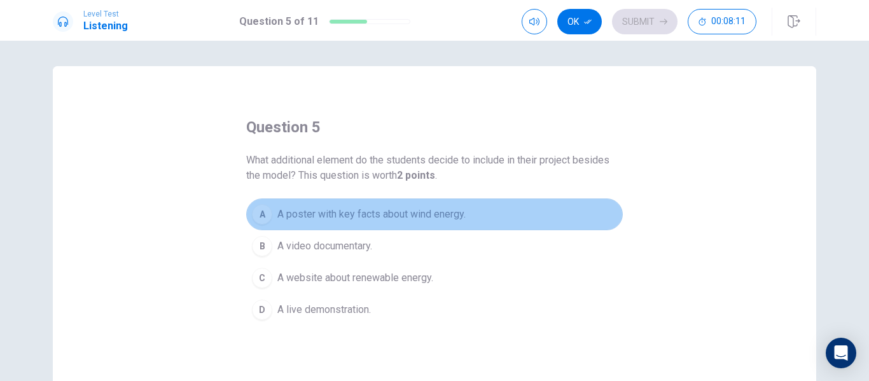
click at [356, 206] on button "A A poster with key facts about wind energy." at bounding box center [434, 215] width 377 height 32
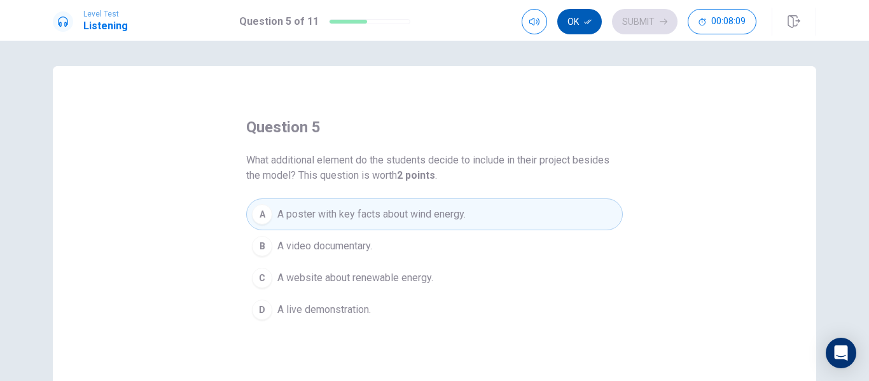
click at [580, 20] on button "Ok" at bounding box center [579, 21] width 45 height 25
click at [640, 17] on button "Submit" at bounding box center [645, 21] width 66 height 25
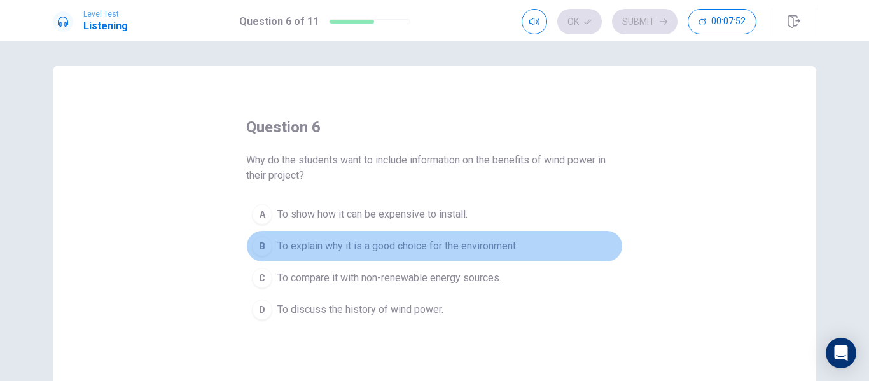
click at [438, 241] on span "To explain why it is a good choice for the environment." at bounding box center [397, 246] width 241 height 15
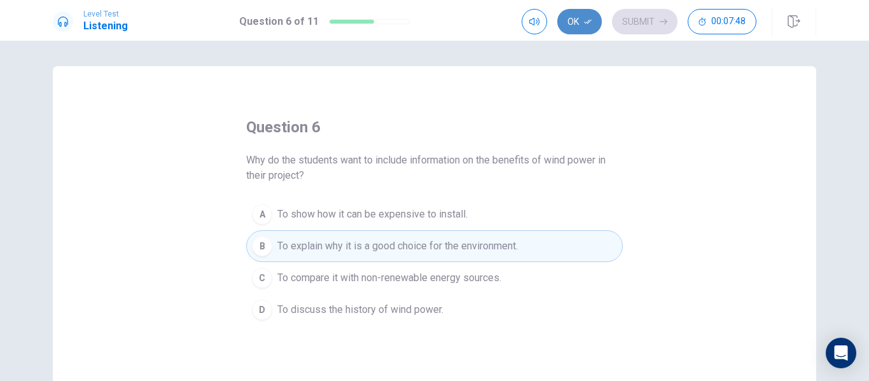
click at [578, 23] on button "Ok" at bounding box center [579, 21] width 45 height 25
click at [646, 15] on button "Submit" at bounding box center [645, 21] width 66 height 25
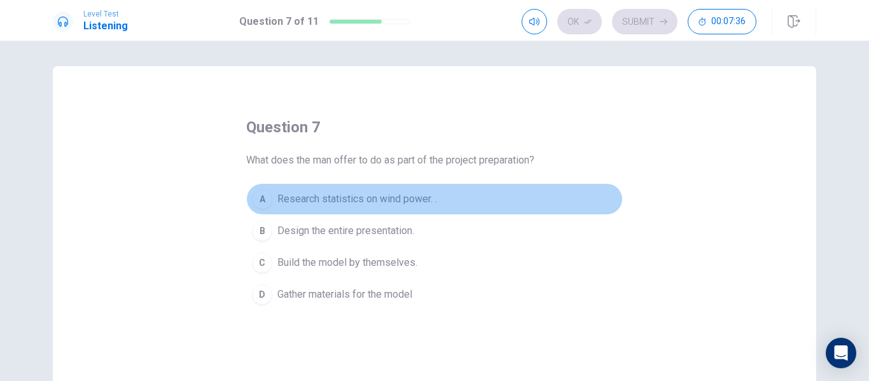
click at [368, 190] on button "A Research statistics on wind power. ." at bounding box center [434, 199] width 377 height 32
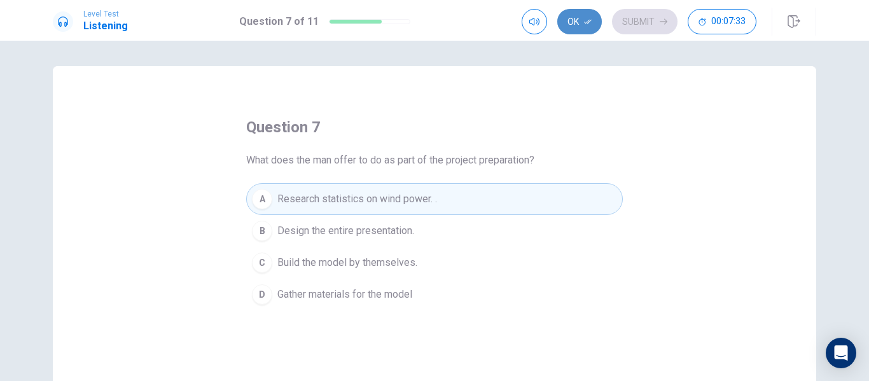
click at [577, 17] on button "Ok" at bounding box center [579, 21] width 45 height 25
click at [630, 22] on button "Submit" at bounding box center [645, 21] width 66 height 25
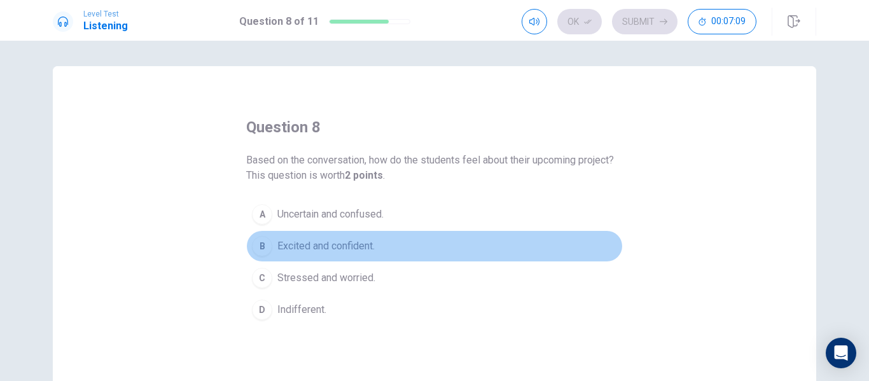
click at [330, 249] on span "Excited and confident." at bounding box center [325, 246] width 97 height 15
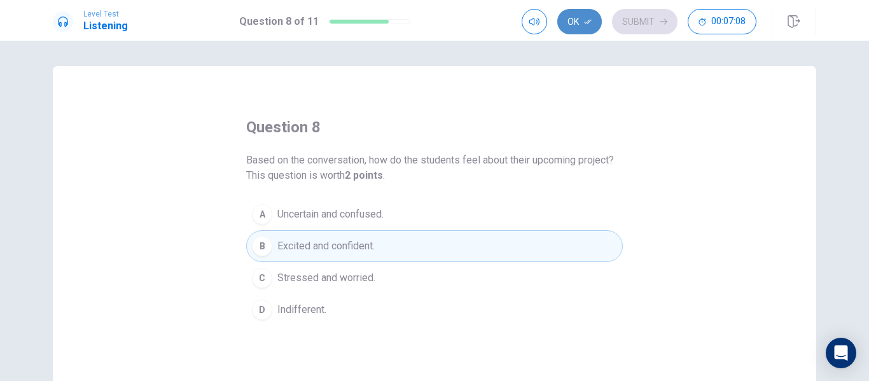
click at [579, 25] on button "Ok" at bounding box center [579, 21] width 45 height 25
click at [635, 17] on button "Submit" at bounding box center [645, 21] width 66 height 25
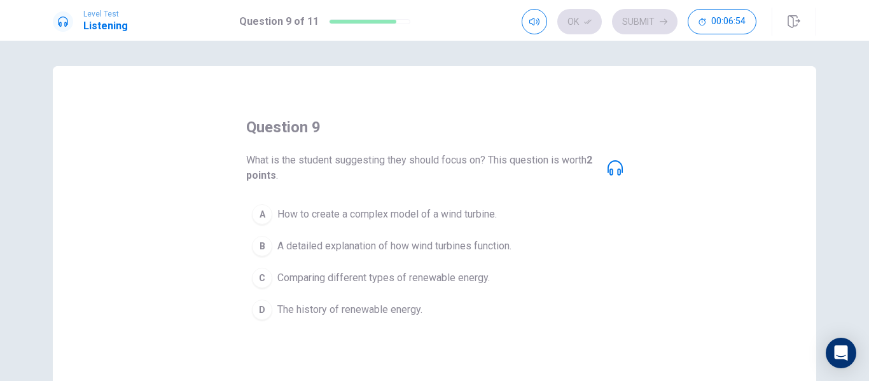
click at [484, 214] on span "How to create a complex model of a wind turbine." at bounding box center [387, 214] width 220 height 15
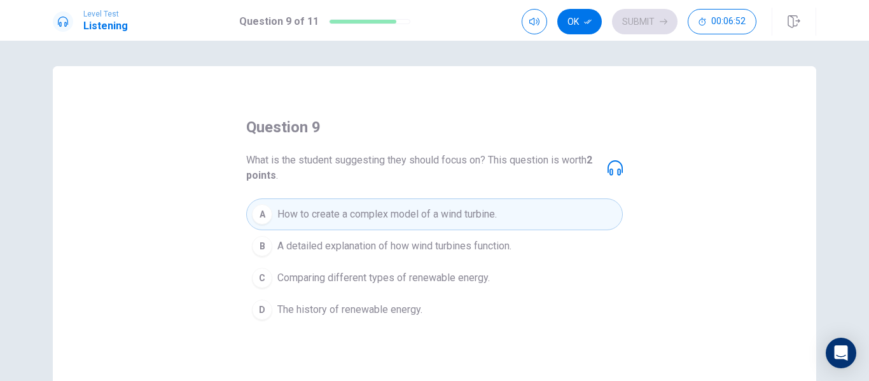
click at [610, 168] on icon at bounding box center [615, 167] width 15 height 15
click at [615, 161] on icon at bounding box center [615, 167] width 15 height 15
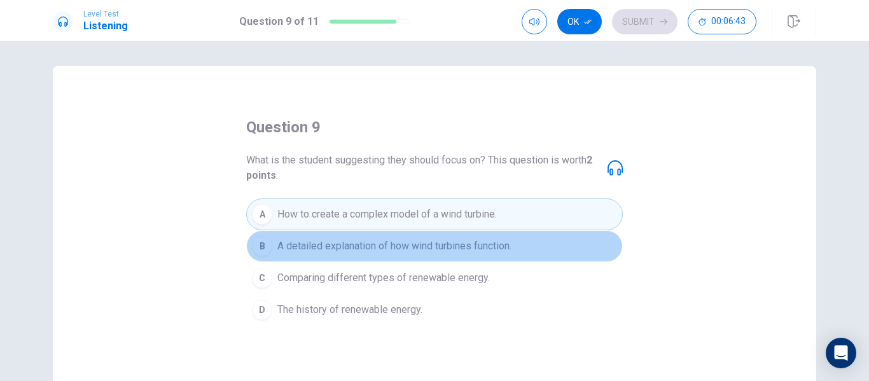
click at [462, 249] on span "A detailed explanation of how wind turbines function." at bounding box center [394, 246] width 234 height 15
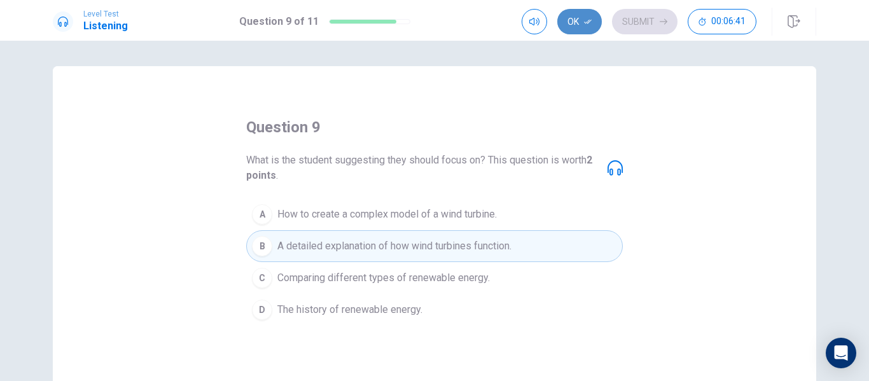
click at [581, 13] on button "Ok" at bounding box center [579, 21] width 45 height 25
click at [655, 15] on button "Submit" at bounding box center [645, 21] width 66 height 25
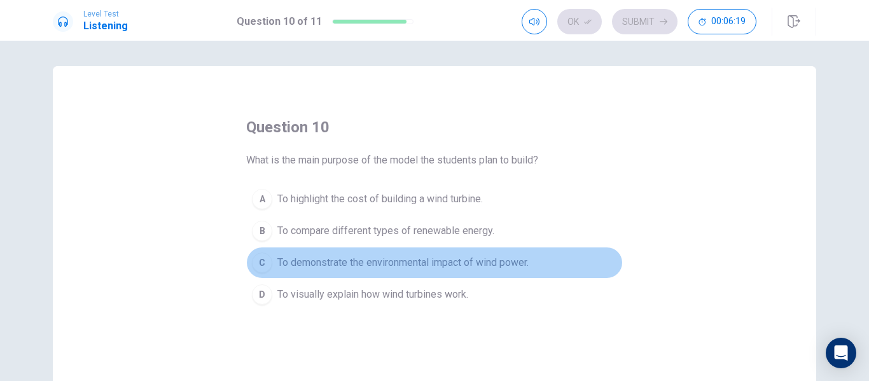
click at [440, 256] on span "To demonstrate the environmental impact of wind power." at bounding box center [402, 262] width 251 height 15
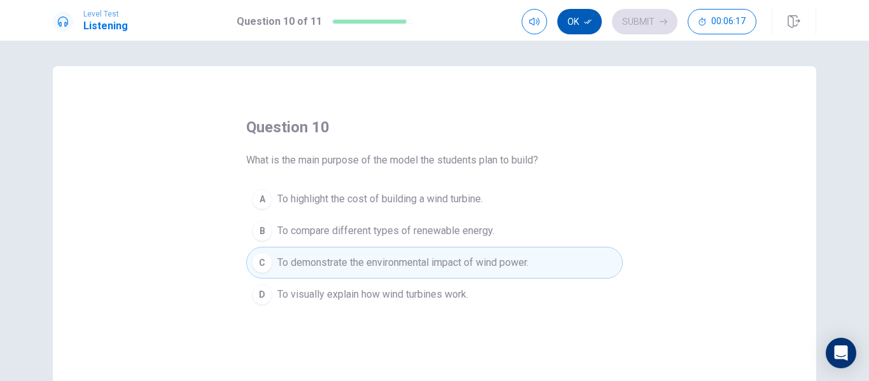
click at [578, 24] on button "Ok" at bounding box center [579, 21] width 45 height 25
click at [641, 15] on button "Submit" at bounding box center [645, 21] width 66 height 25
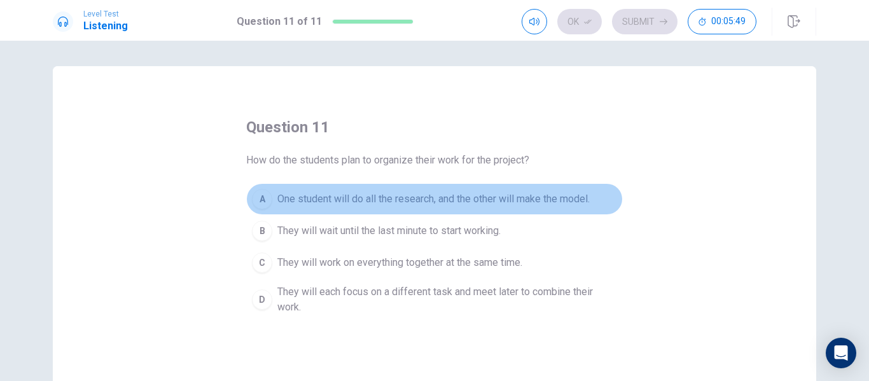
click at [337, 193] on span "One student will do all the research, and the other will make the model." at bounding box center [433, 199] width 312 height 15
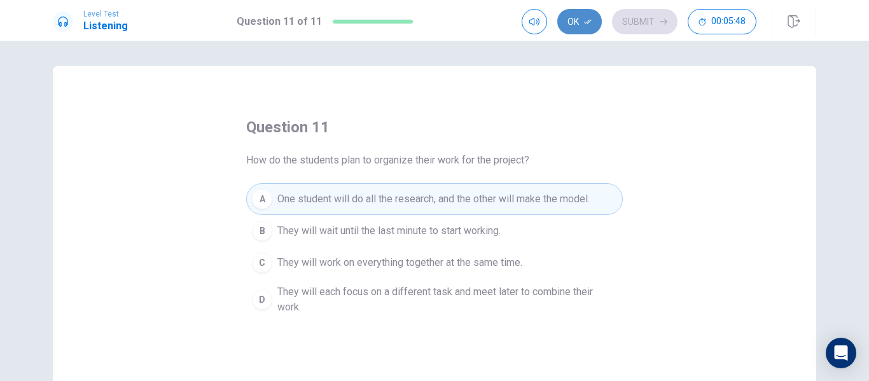
click at [577, 21] on button "Ok" at bounding box center [579, 21] width 45 height 25
click at [646, 22] on button "Submit" at bounding box center [645, 21] width 66 height 25
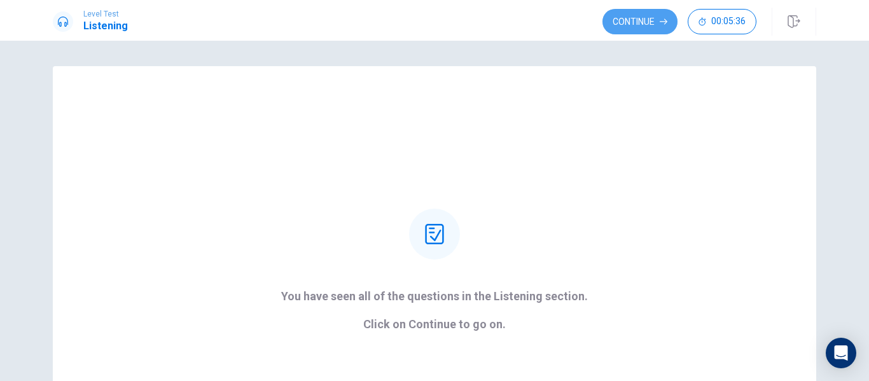
click at [646, 22] on button "Continue" at bounding box center [640, 21] width 75 height 25
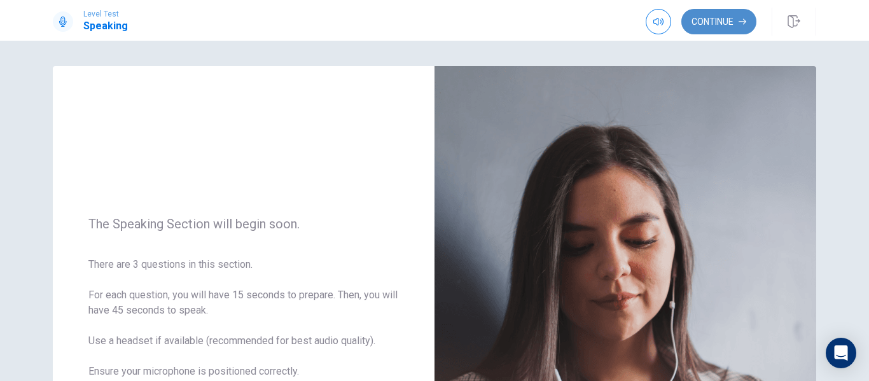
click at [713, 17] on button "Continue" at bounding box center [718, 21] width 75 height 25
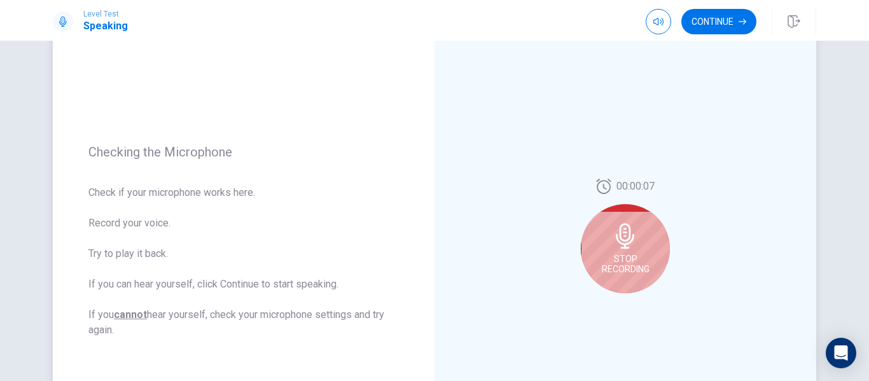
scroll to position [103, 0]
click at [624, 239] on icon at bounding box center [625, 235] width 18 height 25
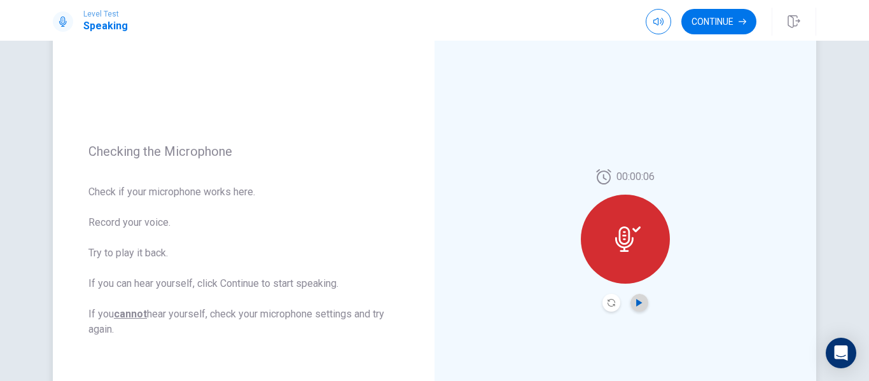
click at [636, 301] on icon "Play Audio" at bounding box center [639, 303] width 6 height 8
click at [608, 306] on icon "Record Again" at bounding box center [612, 303] width 8 height 8
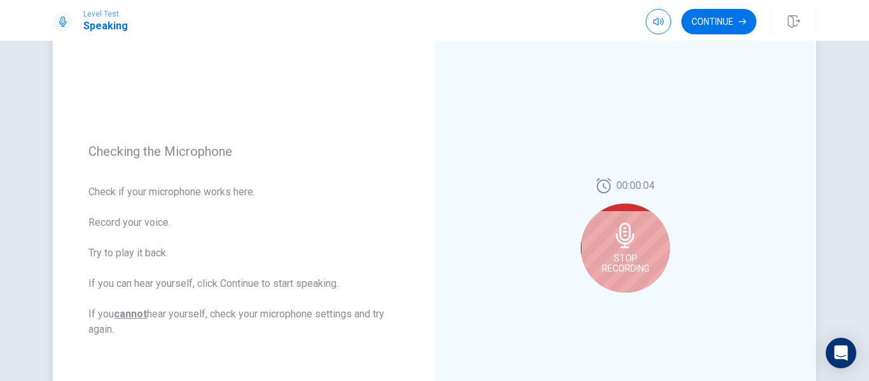
click at [633, 252] on div "Stop Recording" at bounding box center [625, 248] width 89 height 89
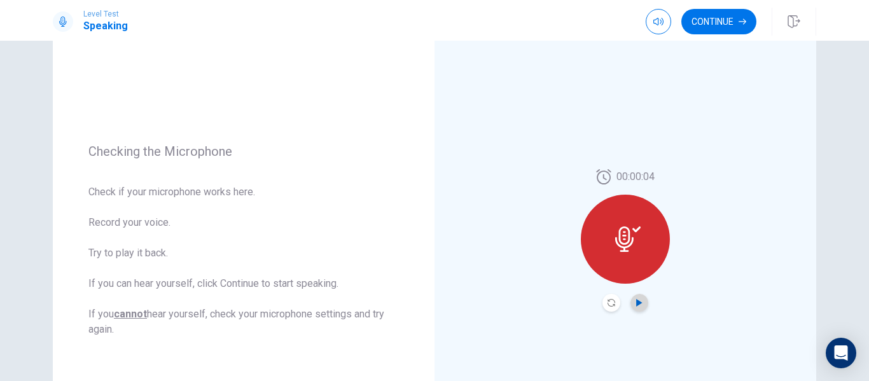
click at [636, 301] on icon "Play Audio" at bounding box center [640, 303] width 8 height 8
click at [610, 303] on icon "Record Again" at bounding box center [612, 303] width 8 height 8
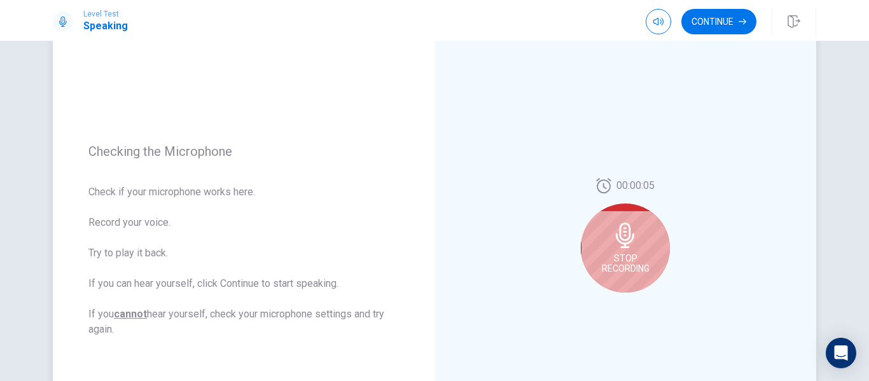
click at [627, 266] on span "Stop Recording" at bounding box center [626, 263] width 48 height 20
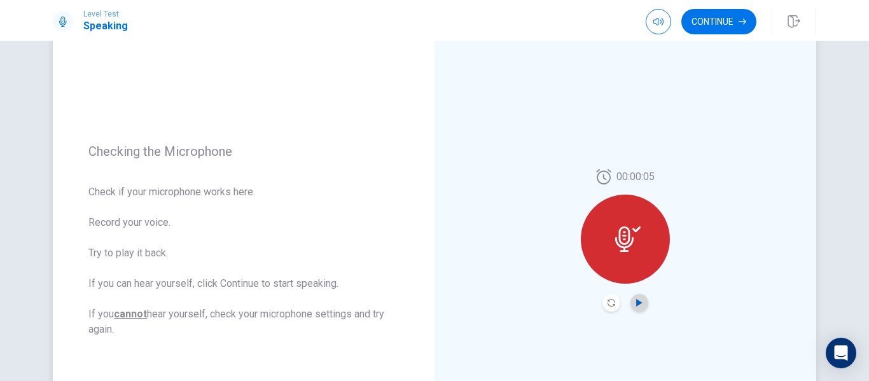
click at [636, 303] on icon "Play Audio" at bounding box center [639, 303] width 6 height 8
click at [604, 303] on button "Record Again" at bounding box center [612, 303] width 18 height 18
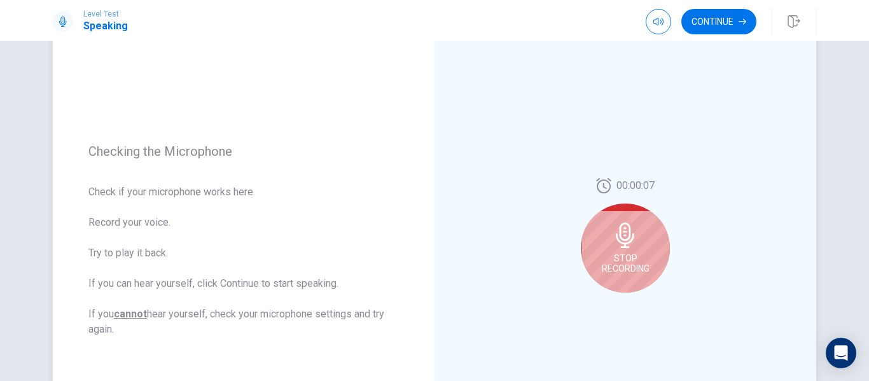
click at [623, 242] on icon at bounding box center [625, 235] width 25 height 25
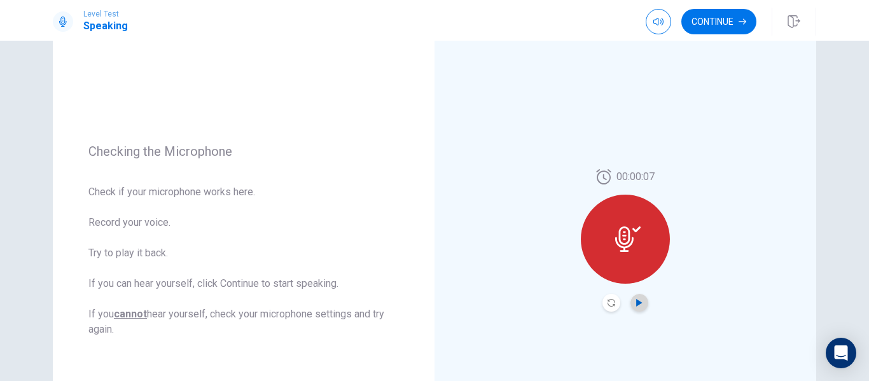
click at [638, 300] on icon "Play Audio" at bounding box center [640, 303] width 8 height 8
click at [603, 304] on button "Record Again" at bounding box center [612, 303] width 18 height 18
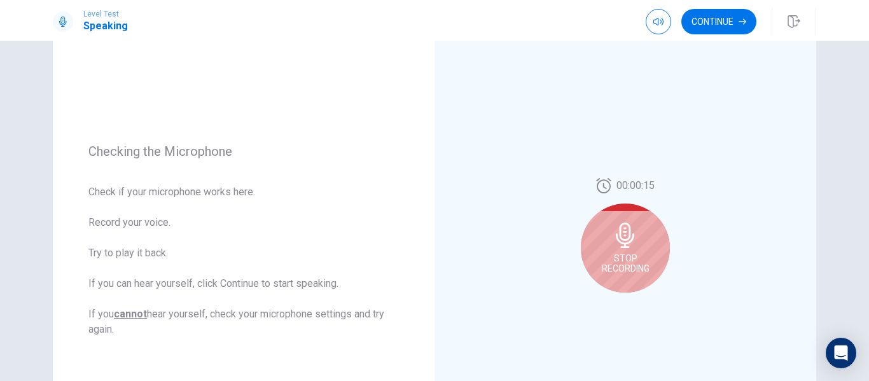
click at [611, 302] on div "00:00:15 Stop Recording" at bounding box center [625, 240] width 89 height 125
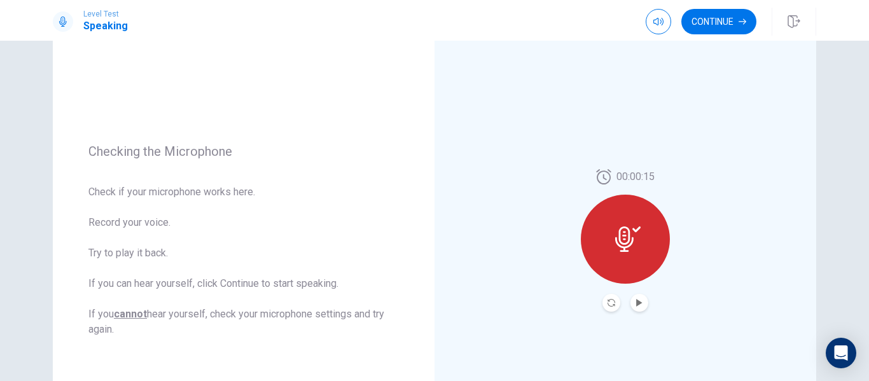
click at [611, 302] on icon "Record Again" at bounding box center [612, 303] width 8 height 8
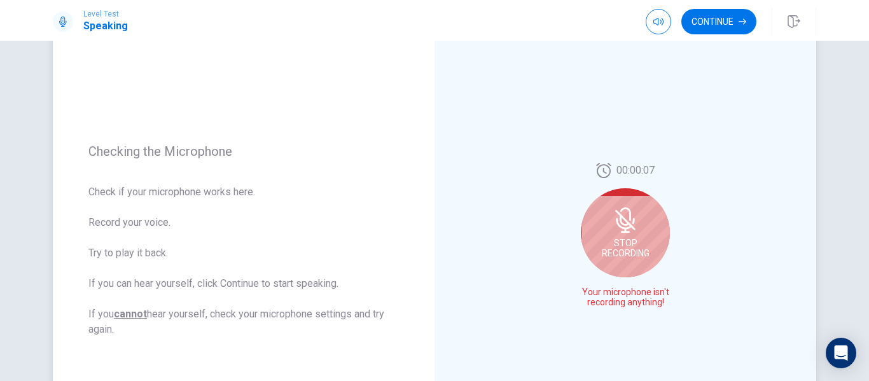
click at [626, 231] on icon at bounding box center [625, 232] width 9 height 2
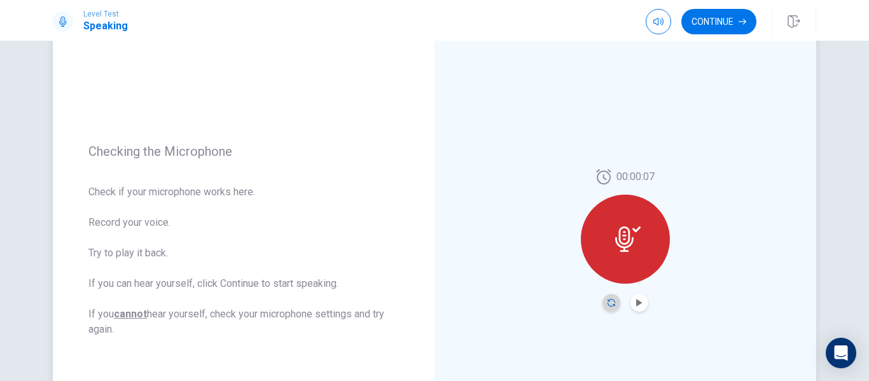
click at [608, 302] on icon "Record Again" at bounding box center [612, 303] width 8 height 8
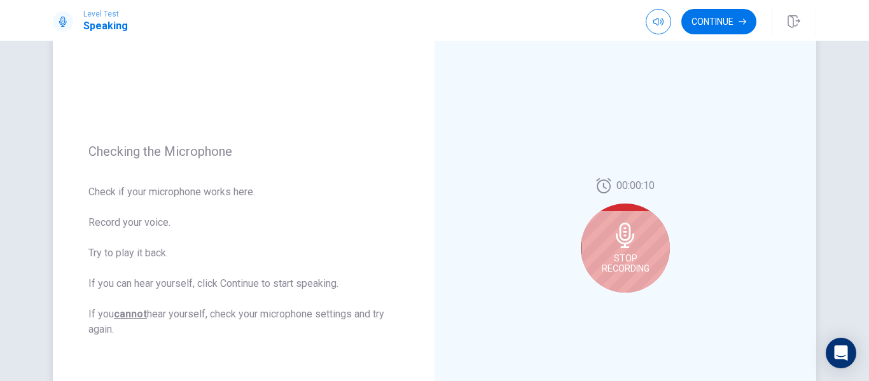
click at [628, 243] on icon at bounding box center [625, 235] width 25 height 25
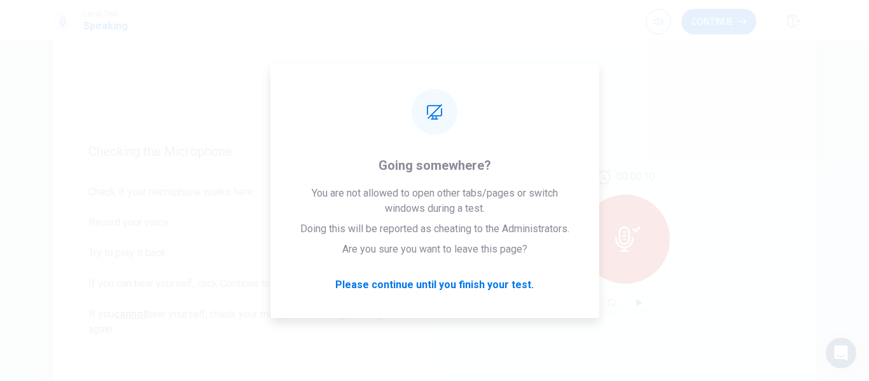
click at [566, 215] on div "00:00:10" at bounding box center [626, 240] width 382 height 555
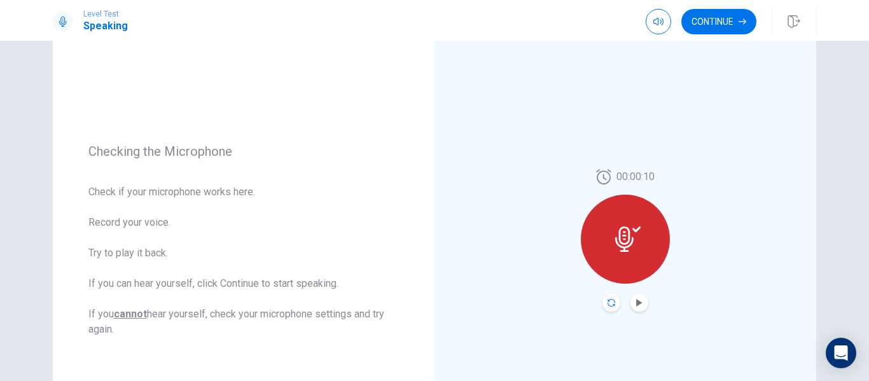
click at [608, 300] on icon "Record Again" at bounding box center [612, 303] width 8 height 8
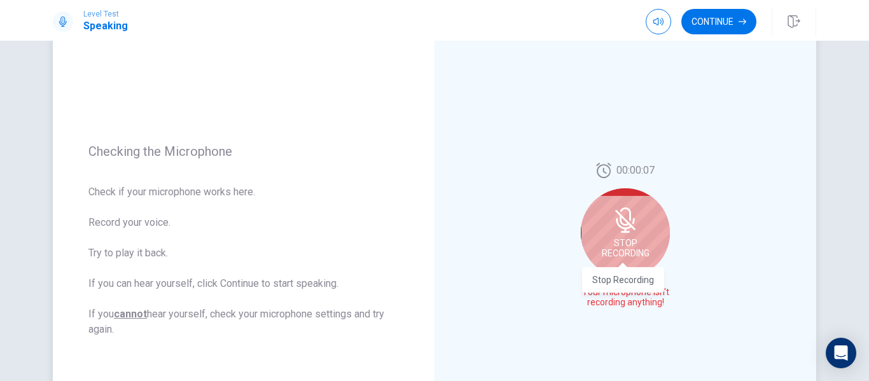
click at [626, 239] on span "Stop Recording" at bounding box center [626, 248] width 48 height 20
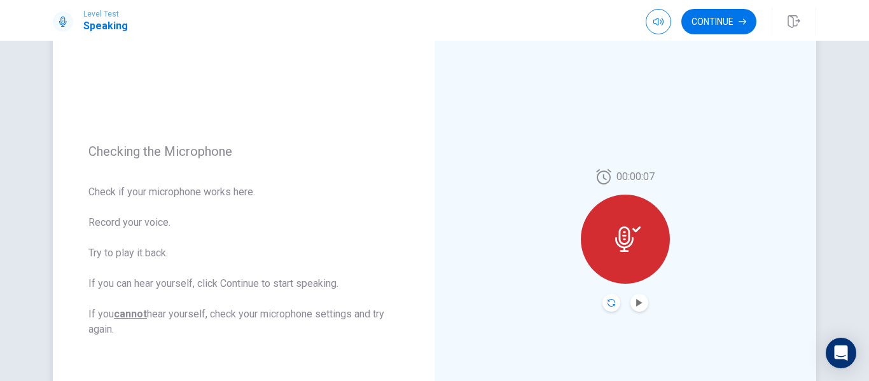
click at [608, 300] on icon "Record Again" at bounding box center [612, 303] width 8 height 8
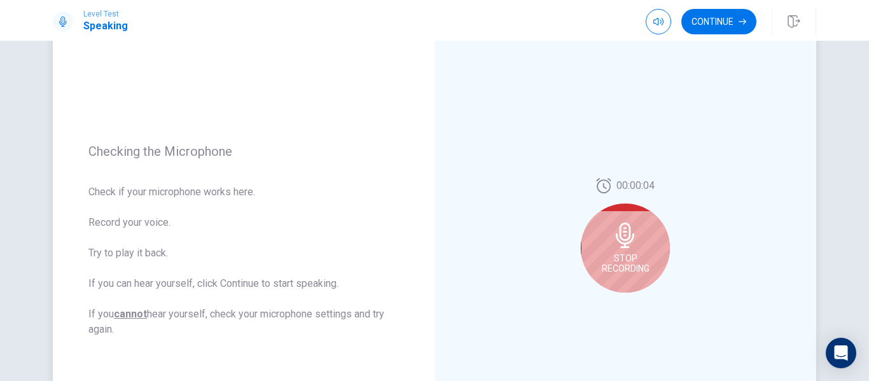
click at [624, 260] on span "Stop Recording" at bounding box center [626, 263] width 48 height 20
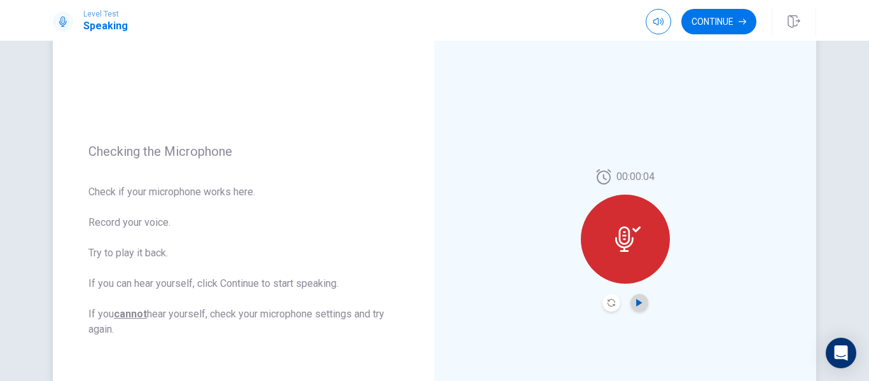
click at [636, 300] on icon "Play Audio" at bounding box center [639, 303] width 6 height 8
click at [608, 300] on icon "Record Again" at bounding box center [612, 303] width 8 height 8
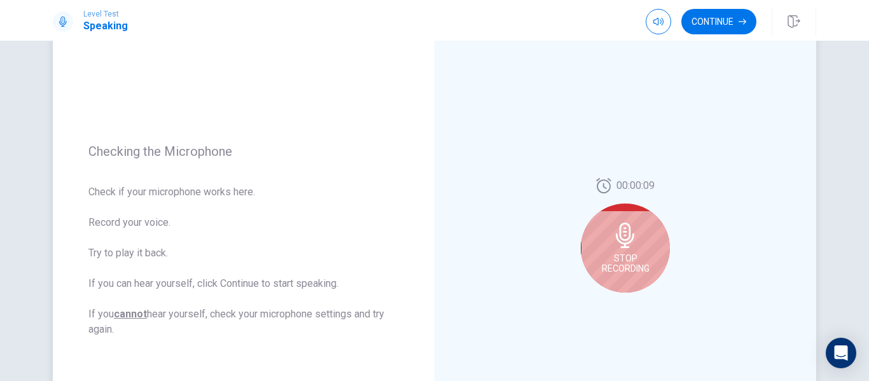
click at [638, 259] on span "Stop Recording" at bounding box center [626, 263] width 48 height 20
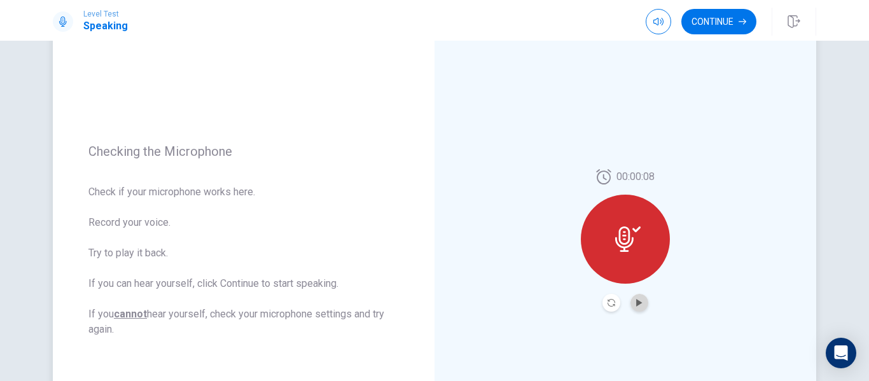
click at [636, 298] on button "Play Audio" at bounding box center [640, 303] width 18 height 18
click at [718, 27] on button "Continue" at bounding box center [718, 21] width 75 height 25
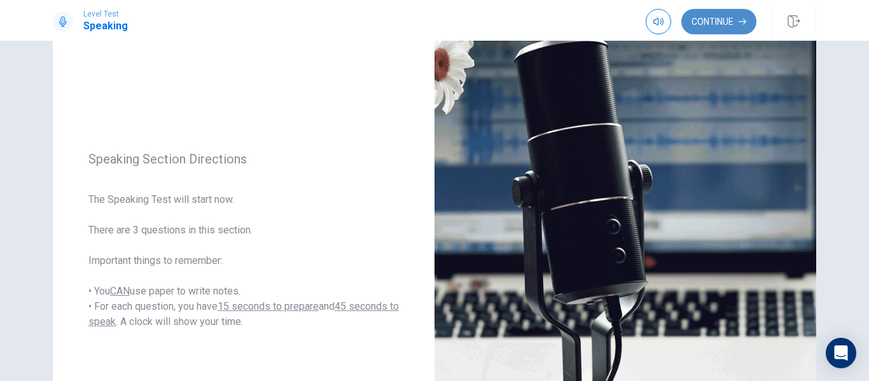
click at [718, 27] on button "Continue" at bounding box center [718, 21] width 75 height 25
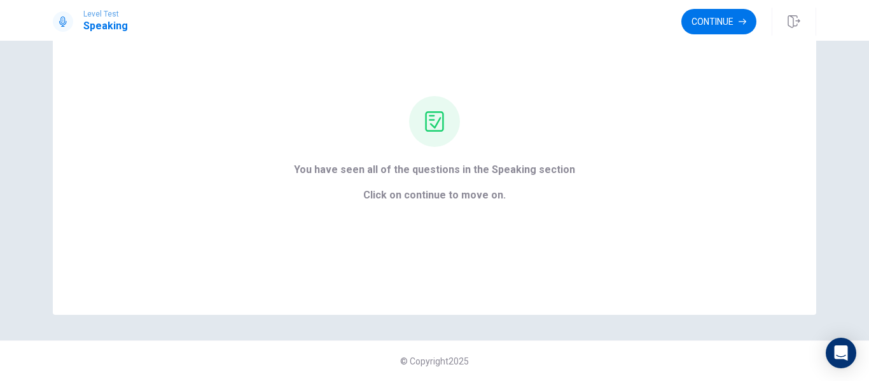
scroll to position [82, 0]
click at [718, 27] on button "Continue" at bounding box center [718, 21] width 75 height 25
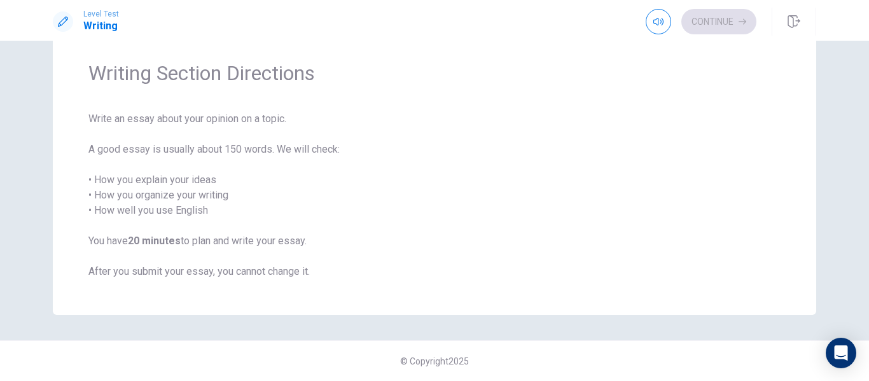
scroll to position [41, 0]
click at [718, 27] on button "Continue" at bounding box center [718, 21] width 75 height 25
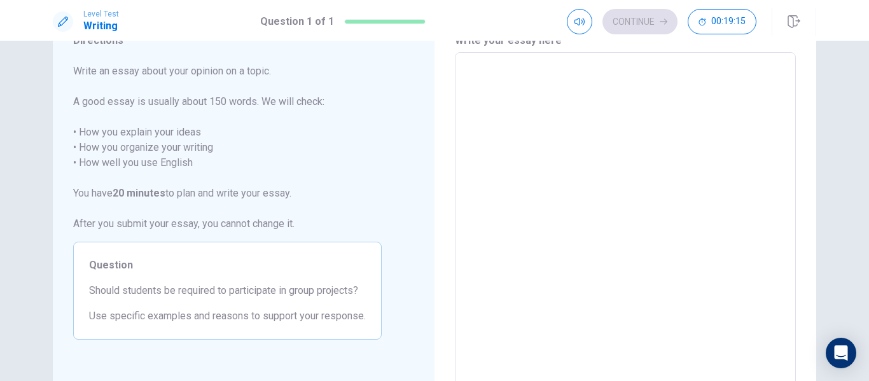
scroll to position [58, 0]
click at [612, 171] on textarea at bounding box center [625, 229] width 323 height 331
type textarea "Y"
type textarea "x"
type textarea "Ye"
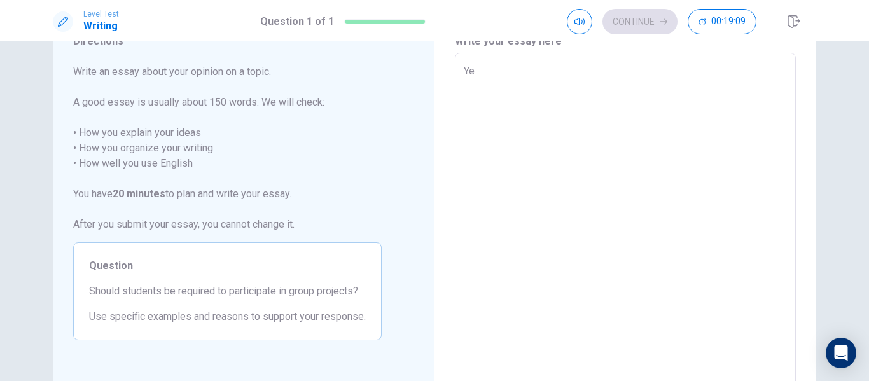
type textarea "x"
type textarea "Yes"
type textarea "x"
type textarea "Yes,"
type textarea "x"
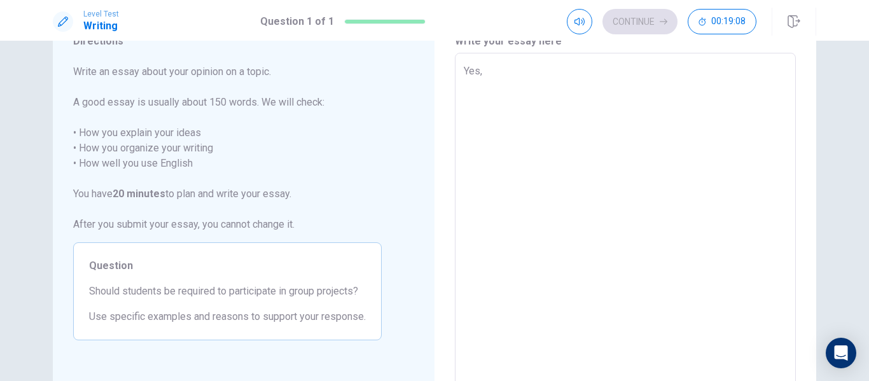
type textarea "Yes,"
type textarea "x"
type textarea "Yes, s"
type textarea "x"
type textarea "Yes, st"
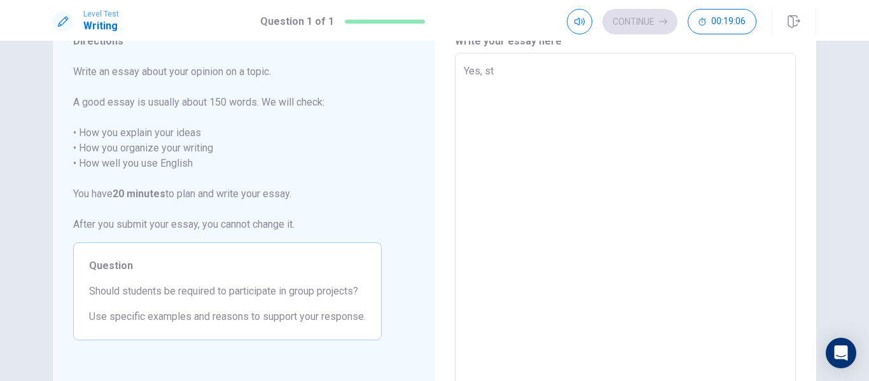
type textarea "x"
type textarea "Yes, stud"
type textarea "x"
type textarea "Yes, student"
type textarea "x"
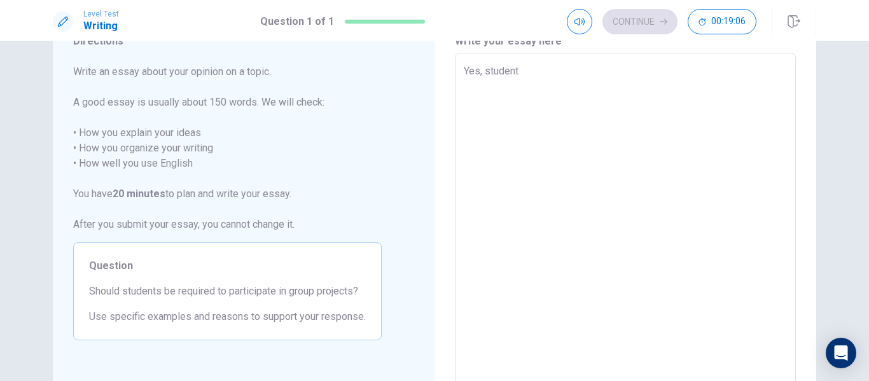
type textarea "Yes, students"
type textarea "x"
type textarea "Yes, students"
type textarea "x"
type textarea "Yes, students s"
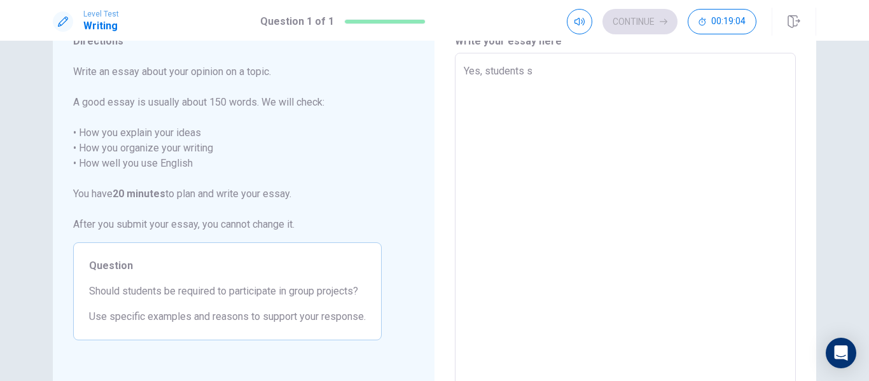
type textarea "x"
type textarea "Yes, students sh"
type textarea "x"
type textarea "Yes, students sho"
type textarea "x"
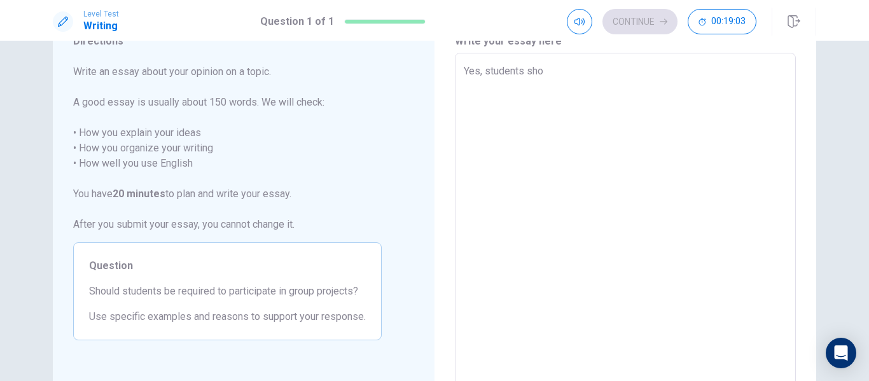
type textarea "Yes, students shou"
type textarea "x"
type textarea "Yes, students shoud"
type textarea "x"
type textarea "Yes, students shoud"
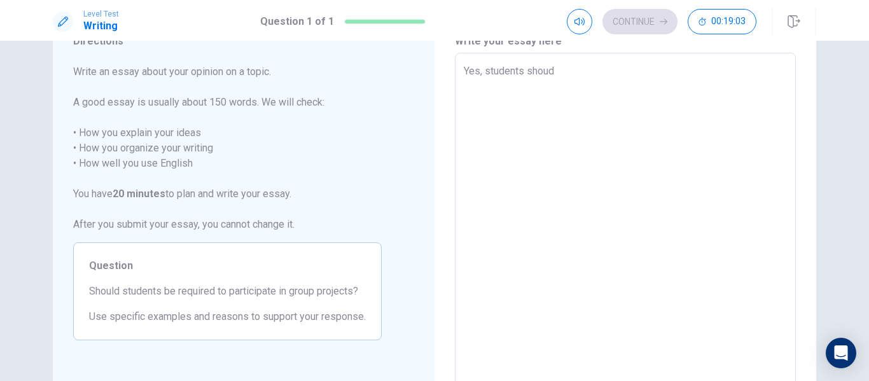
type textarea "x"
type textarea "Yes, students shoud b"
type textarea "x"
type textarea "Yes, students shoud be"
type textarea "x"
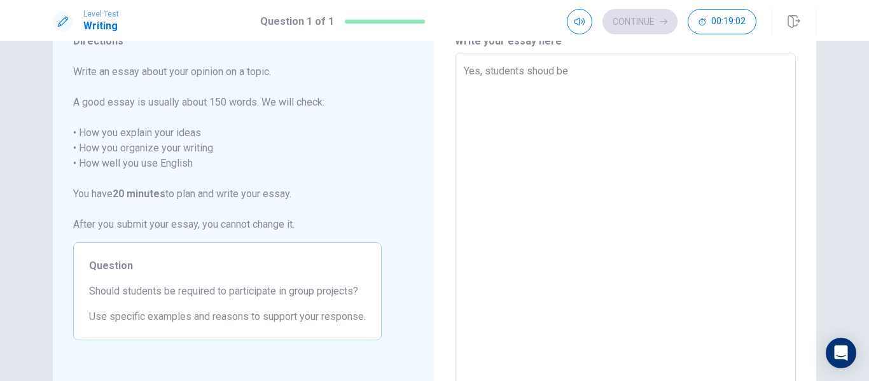
type textarea "Yes, students shoud be"
type textarea "x"
type textarea "Yes, students shoud be r"
type textarea "x"
type textarea "Yes, students shoud be re"
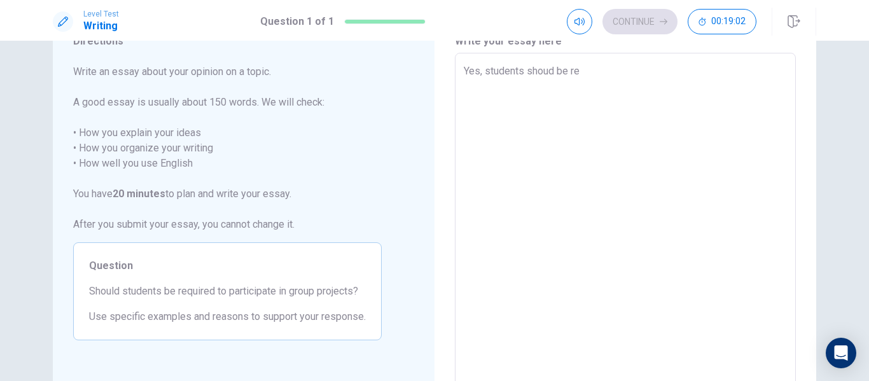
type textarea "x"
type textarea "Yes, students shoud be req"
type textarea "x"
type textarea "Yes, students shoud be requ"
type textarea "x"
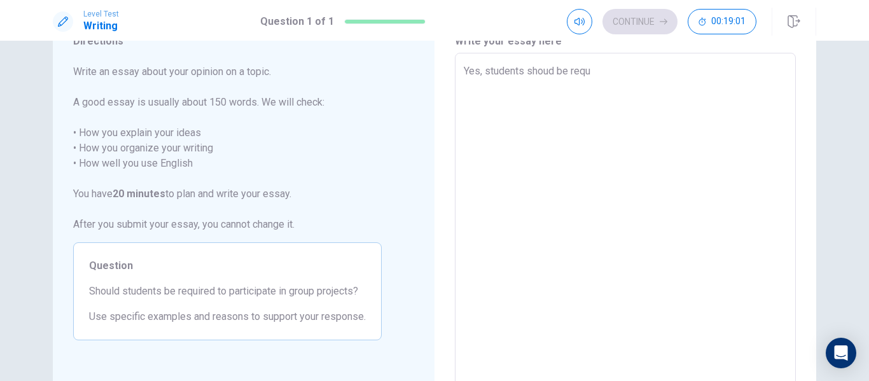
type textarea "Yes, students shoud be requi"
type textarea "x"
type textarea "Yes, students shoud be requir"
type textarea "x"
type textarea "Yes, students shoud be require"
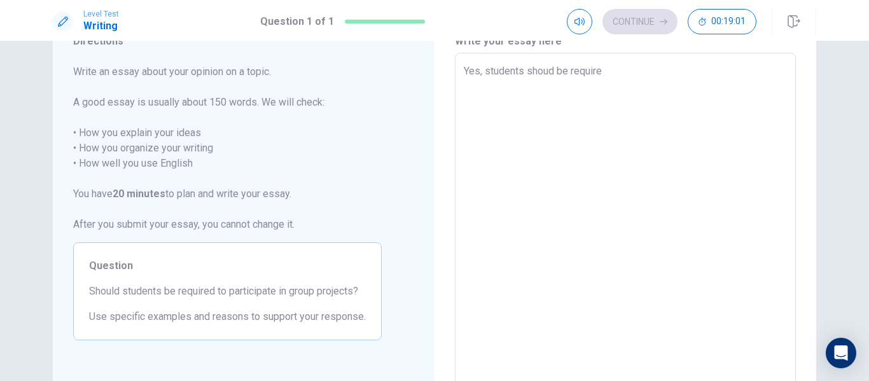
type textarea "x"
type textarea "Yes, students shoud be required"
type textarea "x"
type textarea "Yes, students shoud be required"
type textarea "x"
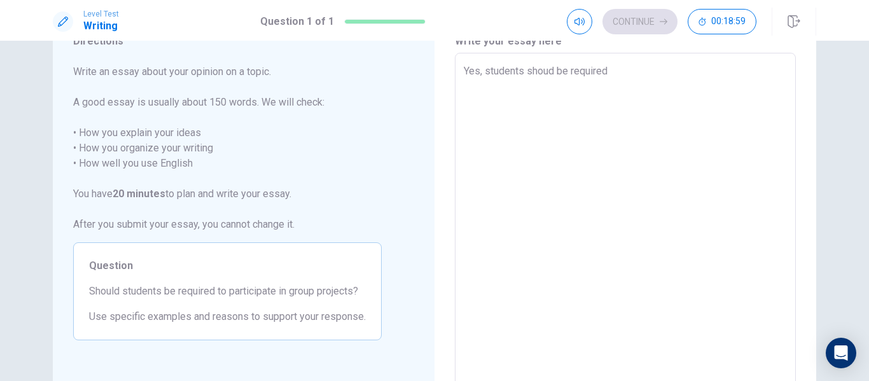
type textarea "Yes, students shoud be required t"
type textarea "x"
type textarea "Yes, students shoud be required to"
type textarea "x"
type textarea "Yes, students shoud be required to"
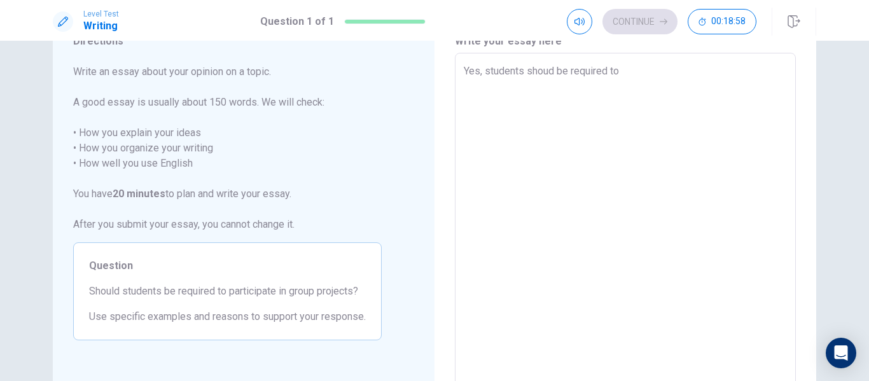
type textarea "x"
type textarea "Yes, students shoud be required to pa"
type textarea "x"
type textarea "Yes, students shoud be required to part"
type textarea "x"
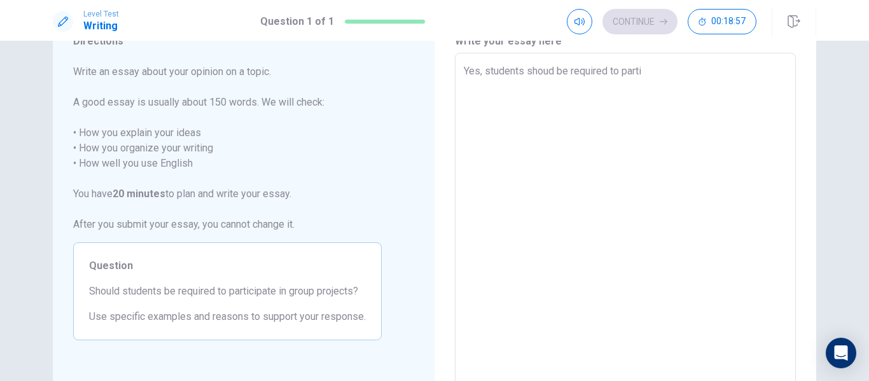
type textarea "Yes, students shoud be required to partic"
type textarea "x"
type textarea "Yes, students shoud be required to partici"
type textarea "x"
type textarea "Yes, students shoud be required to participa"
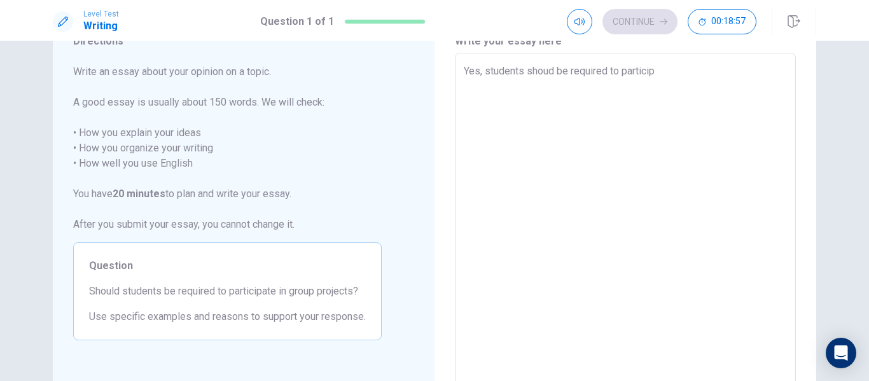
type textarea "x"
type textarea "Yes, students shoud be required to participate"
type textarea "x"
type textarea "Yes, students shoud be required to participate"
type textarea "x"
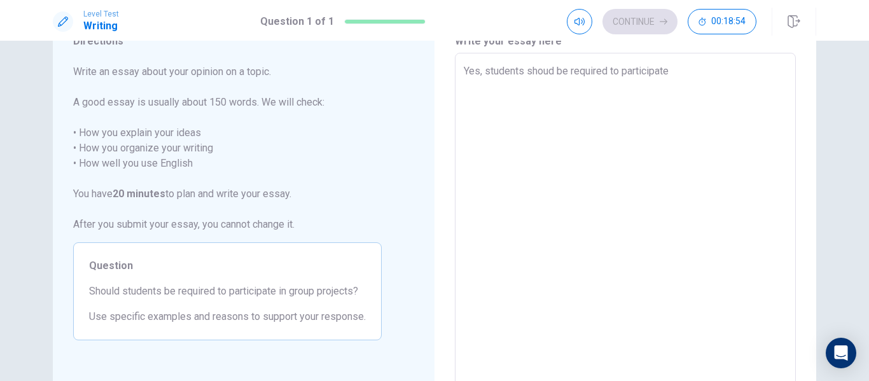
type textarea "Yes, students shoud be required to participate i"
type textarea "x"
type textarea "Yes, students shoud be required to participate in"
type textarea "x"
type textarea "Yes, students shoud be required to participate in"
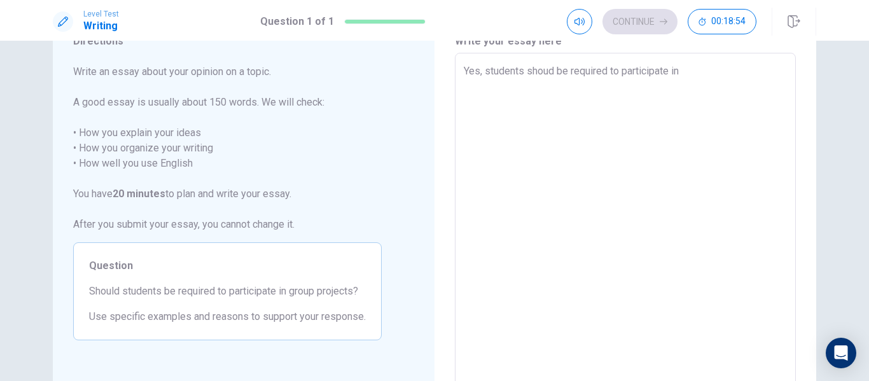
type textarea "x"
type textarea "Yes, students shoud be required to participate in g"
type textarea "x"
type textarea "Yes, students shoud be required to participate in gr"
type textarea "x"
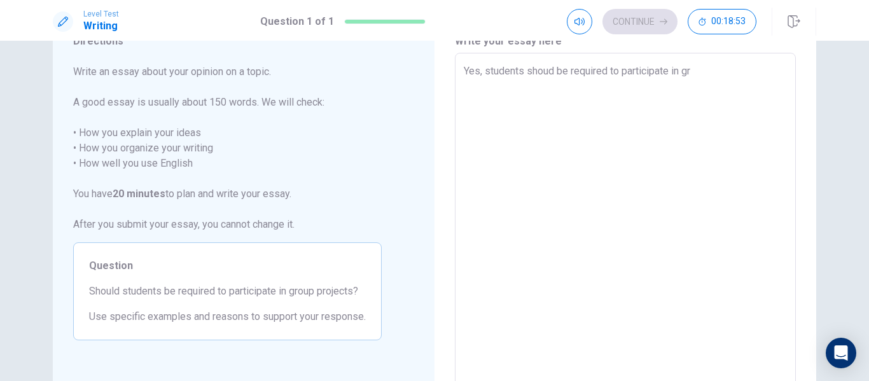
type textarea "Yes, students shoud be required to participate in gro"
type textarea "x"
type textarea "Yes, students shoud be required to participate in grou"
type textarea "x"
type textarea "Yes, students shoud be required to participate in group"
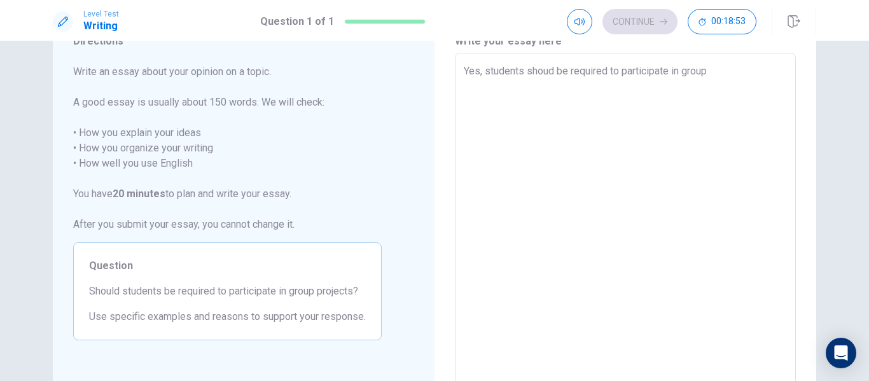
type textarea "x"
type textarea "Yes, students shoud be required to participate in group"
type textarea "x"
type textarea "Yes, students shoud be required to participate in group pr"
type textarea "x"
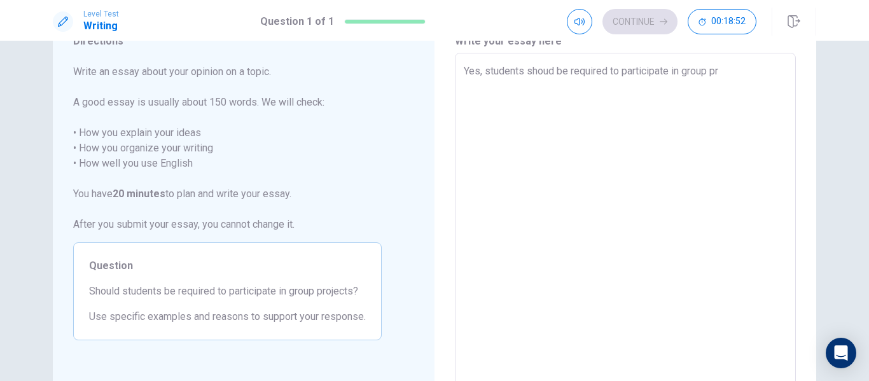
type textarea "Yes, students shoud be required to participate in group pro"
type textarea "x"
type textarea "Yes, students shoud be required to participate in group proj"
type textarea "x"
type textarea "Yes, students shoud be required to participate in group proje"
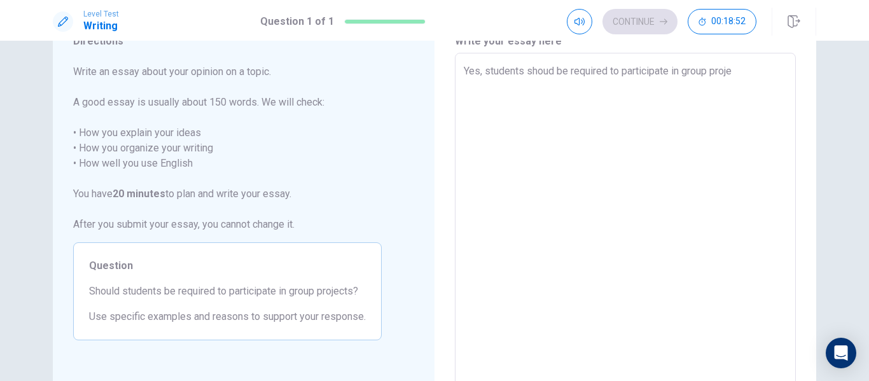
type textarea "x"
type textarea "Yes, students shoud be required to participate in group projec"
type textarea "x"
type textarea "Yes, students shoud be required to participate in group project"
type textarea "x"
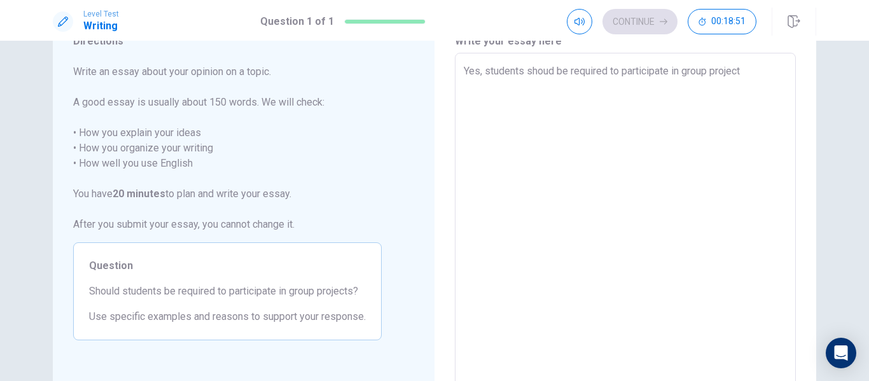
type textarea "Yes, students shoud be required to participate in group projectx"
type textarea "x"
type textarea "Yes, students shoud be required to participate in group project"
type textarea "x"
type textarea "Yes, students shoud be required to participate in group projects"
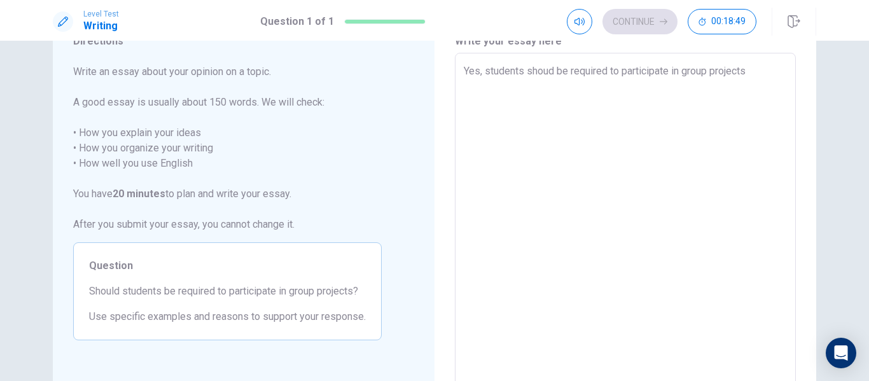
type textarea "x"
type textarea "Yes, students shoud be required to participate in group projects"
type textarea "x"
type textarea "Yes, students shoud be required to participate in group projects b"
type textarea "x"
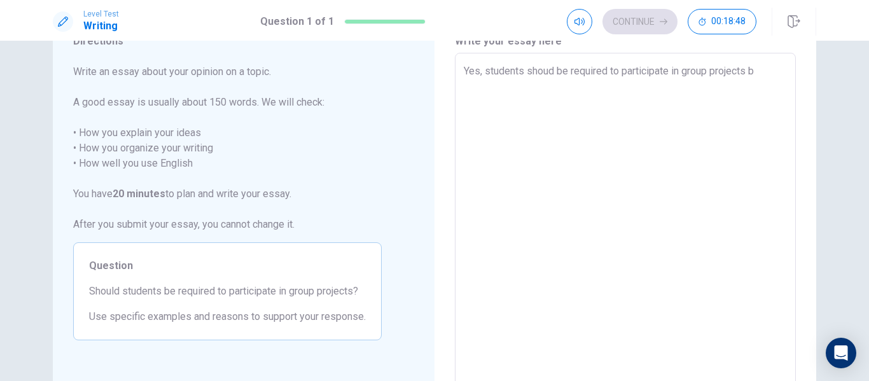
type textarea "Yes, students shoud be required to participate in group projects be"
type textarea "x"
type textarea "Yes, students shoud be required to participate in group projects bec"
type textarea "x"
type textarea "Yes, students shoud be required to participate in group projects beca"
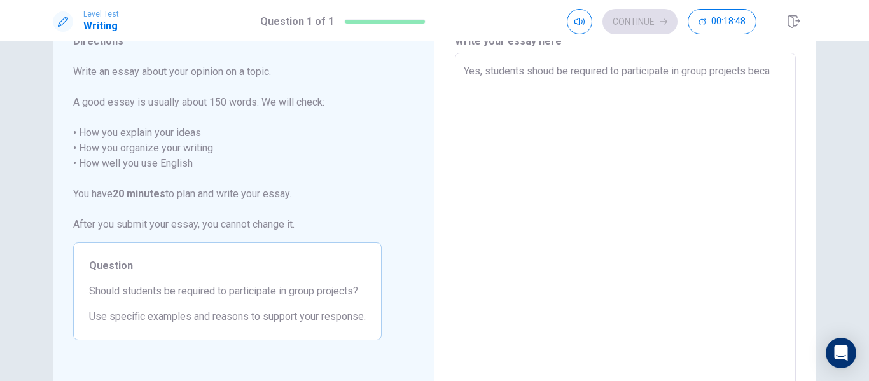
type textarea "x"
type textarea "Yes, students shoud be required to participate in group projects becaus"
type textarea "x"
type textarea "Yes, students shoud be required to participate in group projects because"
type textarea "x"
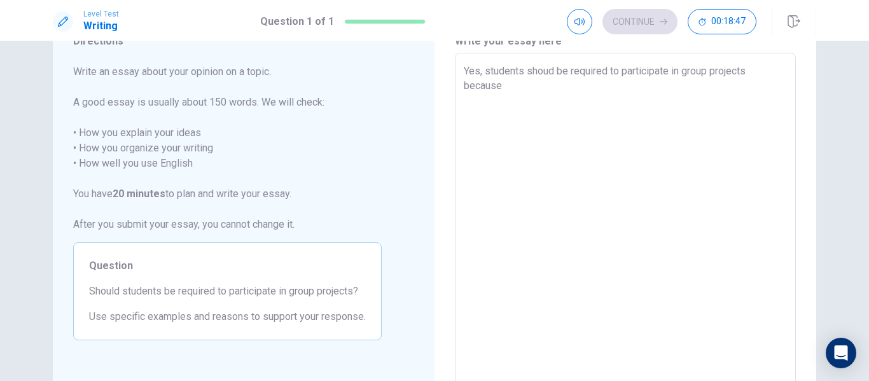
type textarea "Yes, students shoud be required to participate in group projects because"
type textarea "x"
type textarea "Yes, students shoud be required to participate in group projects because s"
type textarea "x"
type textarea "Yes, students shoud be required to participate in group projects because su"
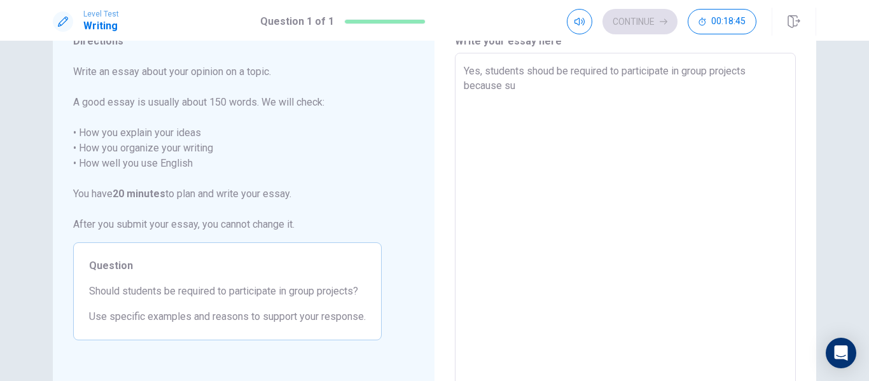
type textarea "x"
type textarea "Yes, students shoud be required to participate in group projects because such"
type textarea "x"
type textarea "Yes, students shoud be required to participate in group projects because such e"
type textarea "x"
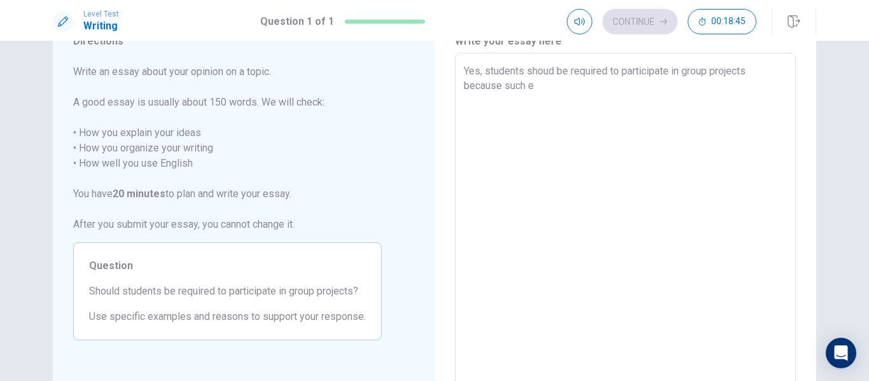
type textarea "Yes, students shoud be required to participate in group projects because such ex"
type textarea "x"
type textarea "Yes, students shoud be required to participate in group projects because such e…"
type textarea "x"
type textarea "Yes, students shoud be required to participate in group projects because such e…"
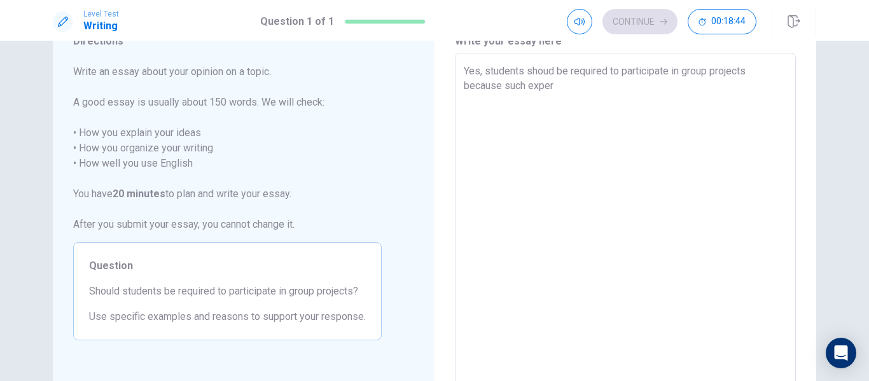
type textarea "x"
type textarea "Yes, students shoud be required to participate in group projects because such e…"
type textarea "x"
type textarea "Yes, students shoud be required to participate in group projects because such e…"
type textarea "x"
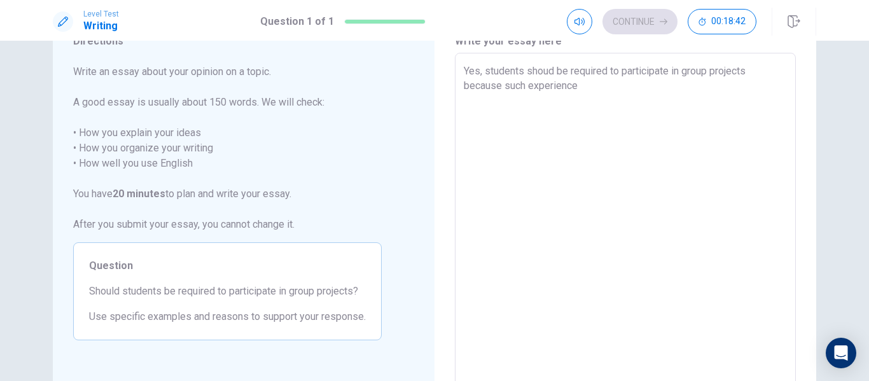
type textarea "Yes, students shoud be required to participate in group projects because such e…"
type textarea "x"
type textarea "Yes, students shoud be required to participate in group projects because such e…"
type textarea "x"
type textarea "Yes, students shoud be required to participate in group projects because such e…"
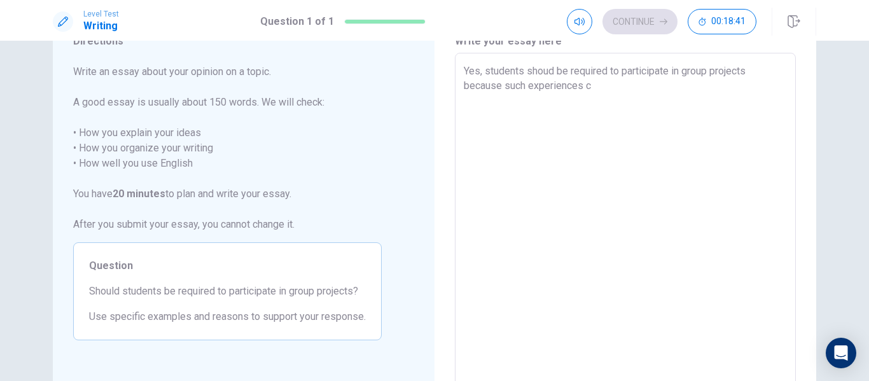
type textarea "x"
type textarea "Yes, students shoud be required to participate in group projects because such e…"
type textarea "x"
type textarea "Yes, students shoud be required to participate in group projects because such e…"
type textarea "x"
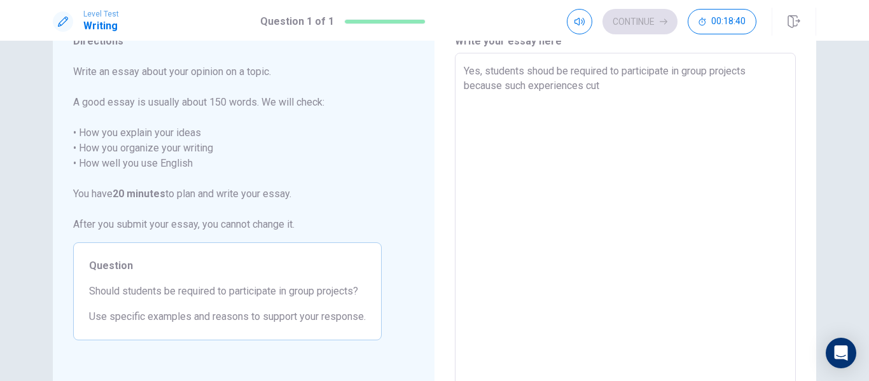
type textarea "Yes, students shoud be required to participate in group projects because such e…"
type textarea "x"
type textarea "Yes, students shoud be required to participate in group projects because such e…"
type textarea "x"
type textarea "Yes, students shoud be required to participate in group projects because such e…"
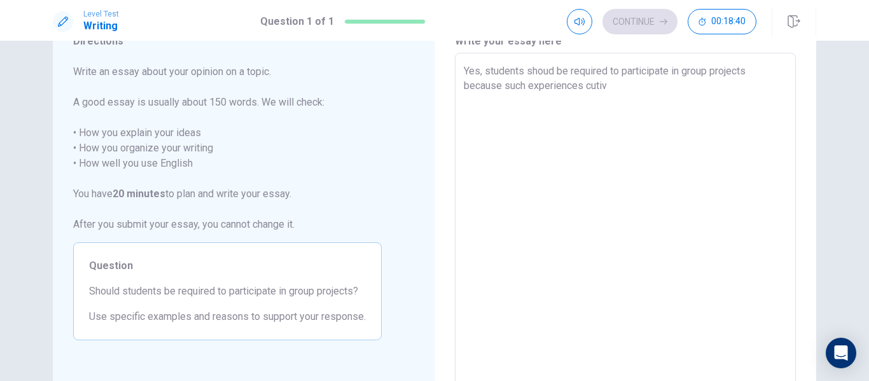
type textarea "x"
type textarea "Yes, students shoud be required to participate in group projects because such e…"
type textarea "x"
type textarea "Yes, students shoud be required to participate in group projects because such e…"
type textarea "x"
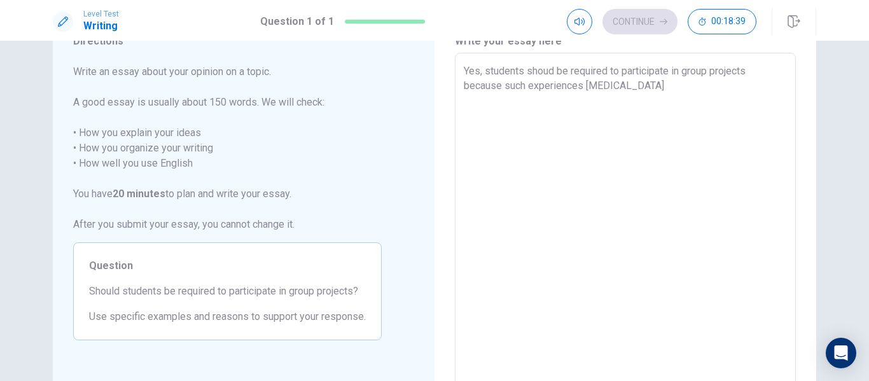
type textarea "Yes, students shoud be required to participate in group projects because such e…"
type textarea "x"
type textarea "Yes, students shoud be required to participate in group projects because such e…"
type textarea "x"
type textarea "Yes, students shoud be required to participate in group projects because such e…"
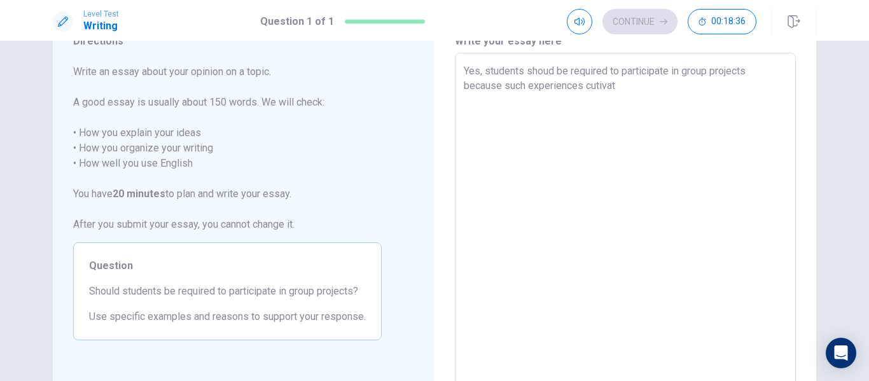
type textarea "x"
type textarea "Yes, students shoud be required to participate in group projects because such e…"
type textarea "x"
type textarea "Yes, students shoud be required to participate in group projects because such e…"
type textarea "x"
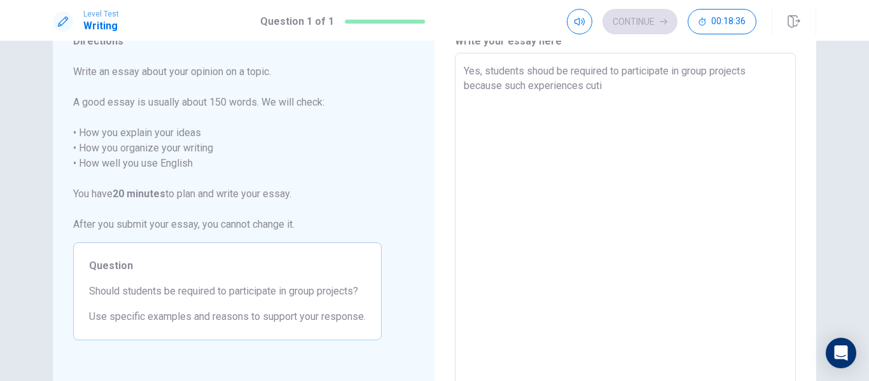
type textarea "Yes, students shoud be required to participate in group projects because such e…"
type textarea "x"
type textarea "Yes, students shoud be required to participate in group projects because such e…"
type textarea "x"
type textarea "Yes, students shoud be required to participate in group projects because such e…"
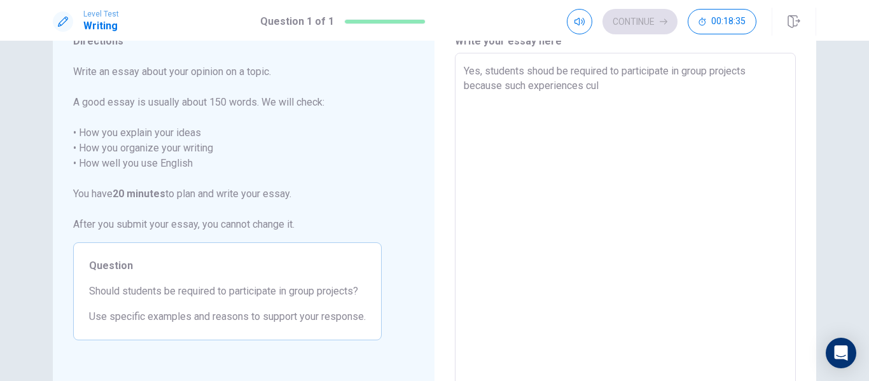
type textarea "x"
type textarea "Yes, students shoud be required to participate in group projects because such e…"
type textarea "x"
type textarea "Yes, students shoud be required to participate in group projects because such e…"
type textarea "x"
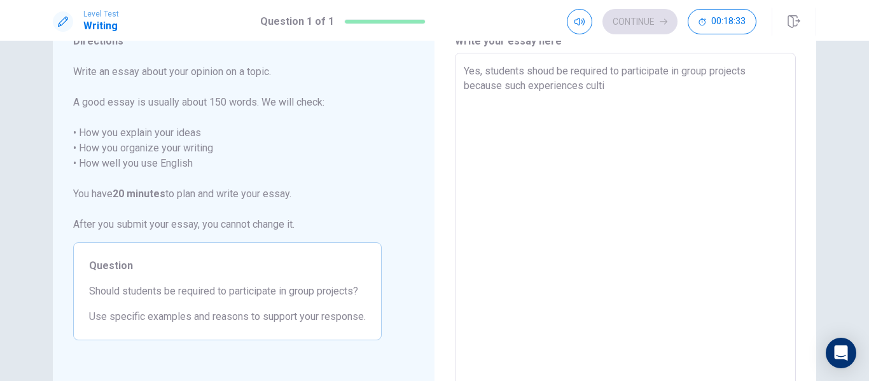
type textarea "Yes, students shoud be required to participate in group projects because such e…"
type textarea "x"
type textarea "Yes, students shoud be required to participate in group projects because such e…"
type textarea "x"
type textarea "Yes, students shoud be required to participate in group projects because such e…"
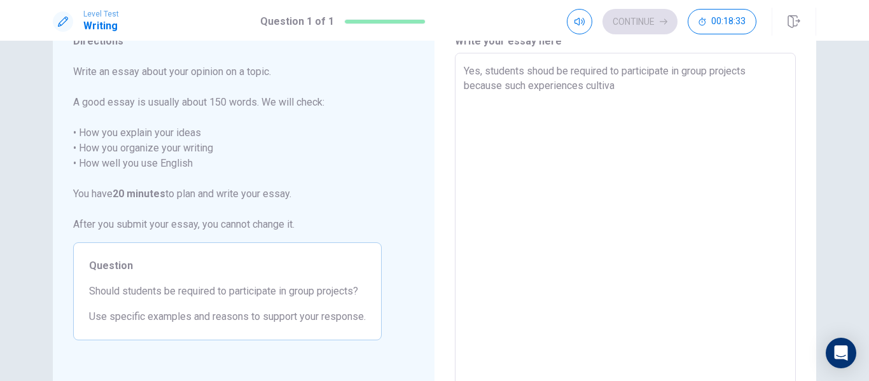
type textarea "x"
type textarea "Yes, students shoud be required to participate in group projects because such e…"
type textarea "x"
type textarea "Yes, students shoud be required to participate in group projects because such e…"
type textarea "x"
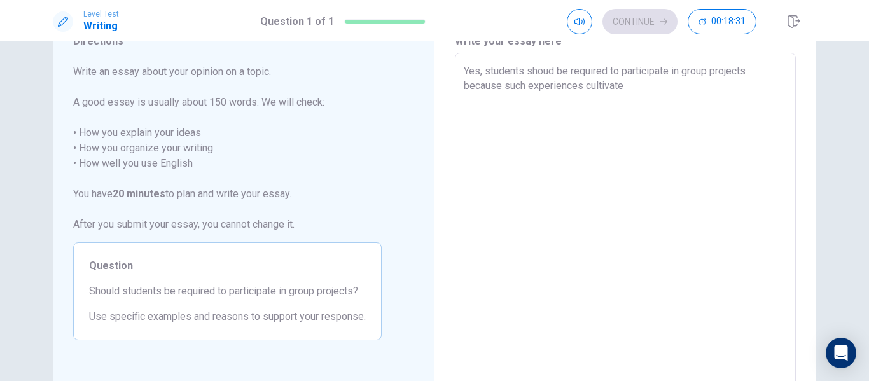
type textarea "Yes, students shoud be required to participate in group projects because such e…"
type textarea "x"
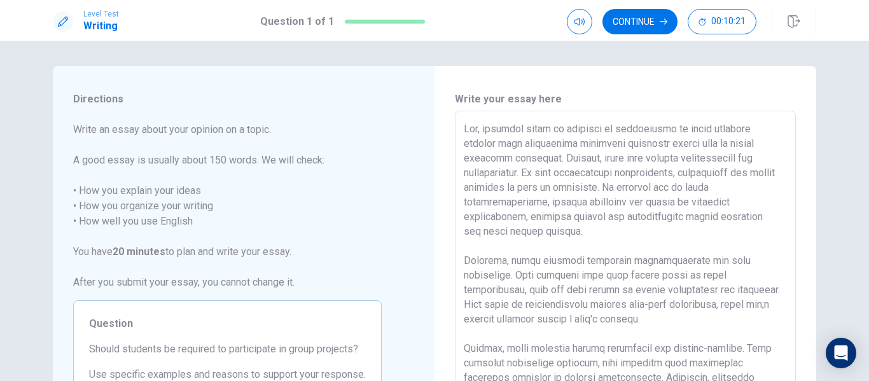
scroll to position [193, 0]
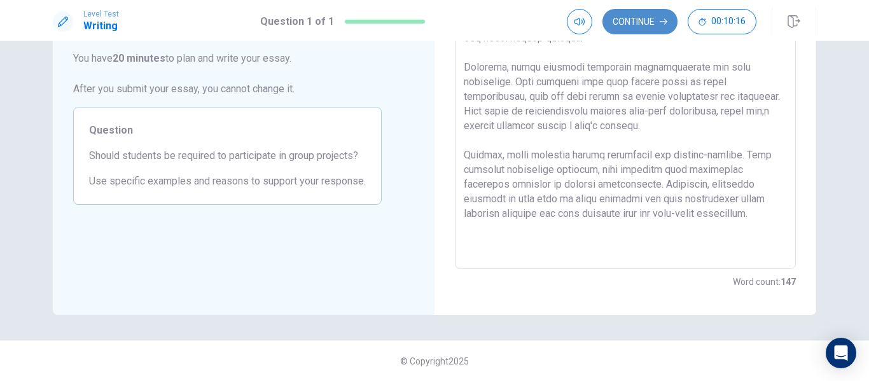
click at [636, 17] on button "Continue" at bounding box center [640, 21] width 75 height 25
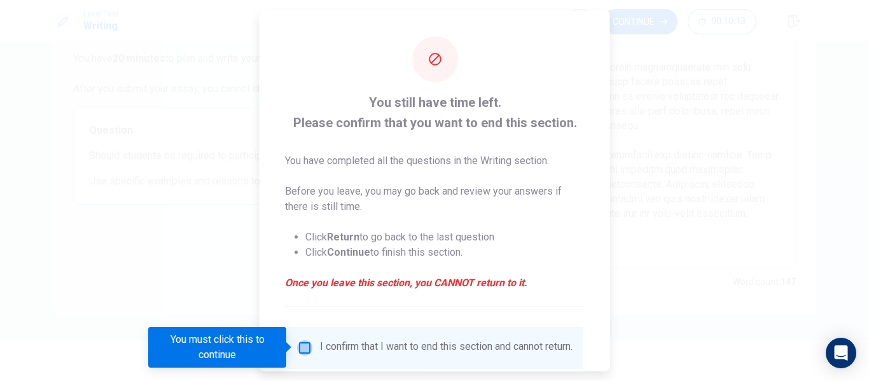
click at [309, 346] on input "You must click this to continue" at bounding box center [304, 347] width 15 height 15
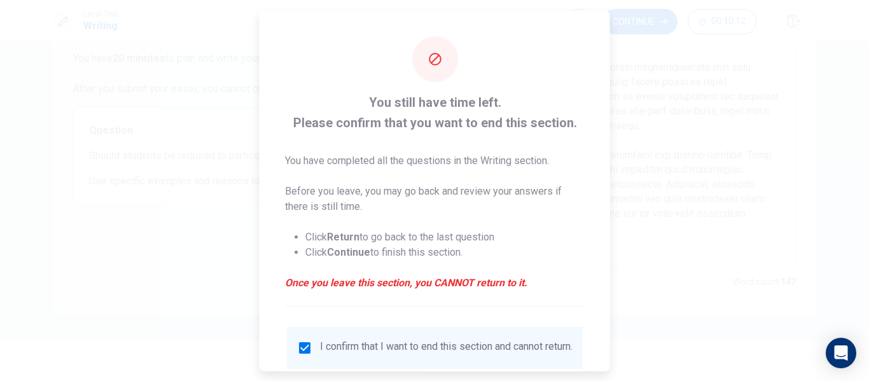
scroll to position [94, 0]
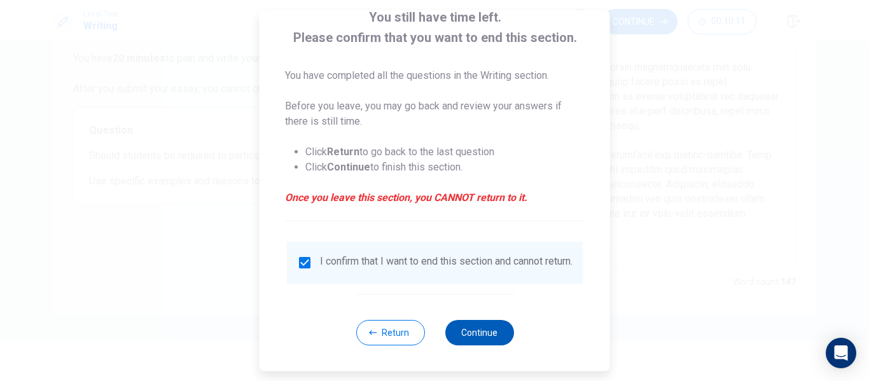
click at [472, 333] on button "Continue" at bounding box center [479, 332] width 69 height 25
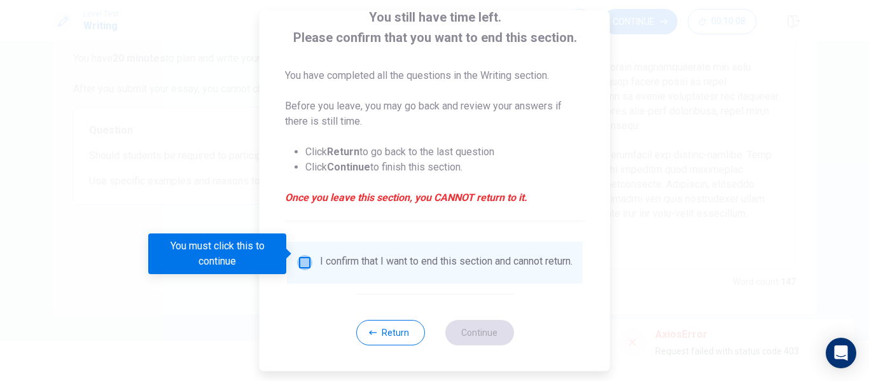
click at [307, 255] on input "You must click this to continue" at bounding box center [304, 262] width 15 height 15
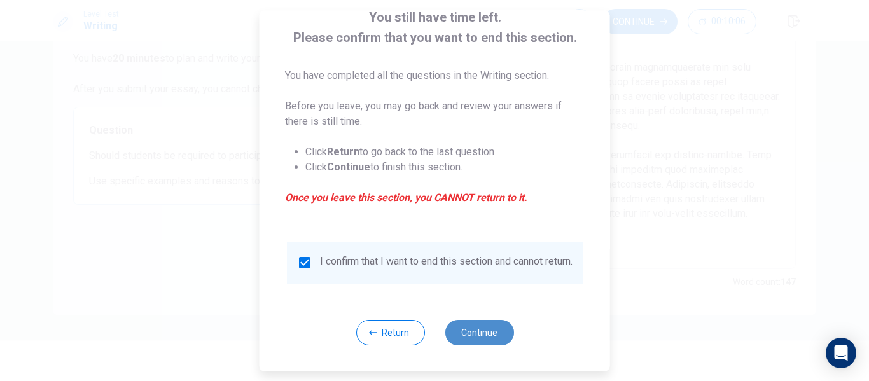
click at [474, 327] on button "Continue" at bounding box center [479, 332] width 69 height 25
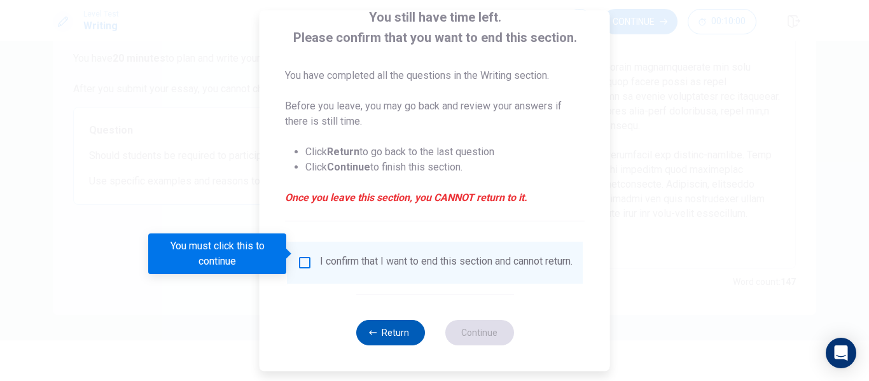
click at [381, 333] on button "Return" at bounding box center [390, 332] width 69 height 25
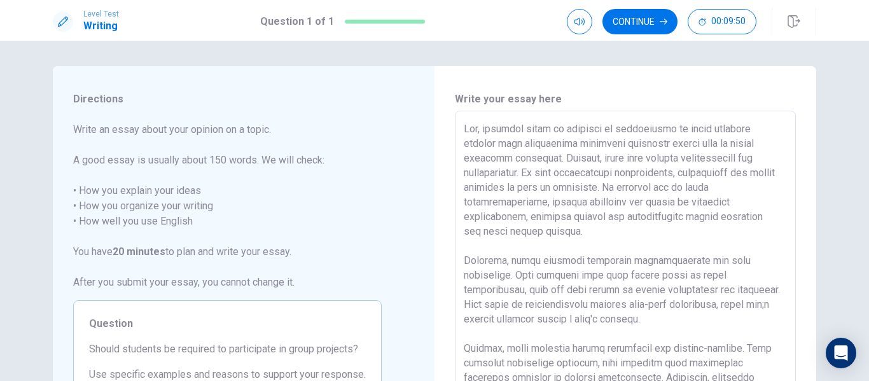
scroll to position [193, 0]
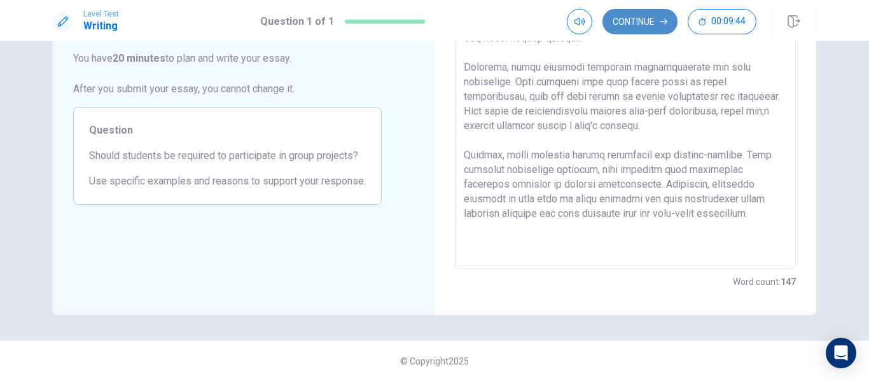
click at [621, 22] on button "Continue" at bounding box center [640, 21] width 75 height 25
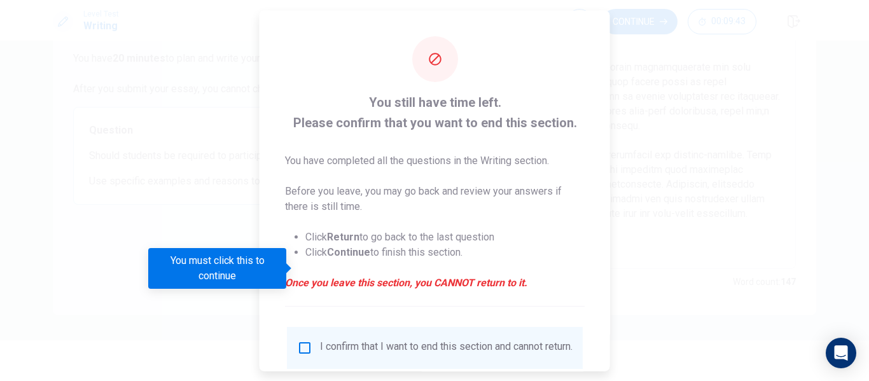
scroll to position [94, 0]
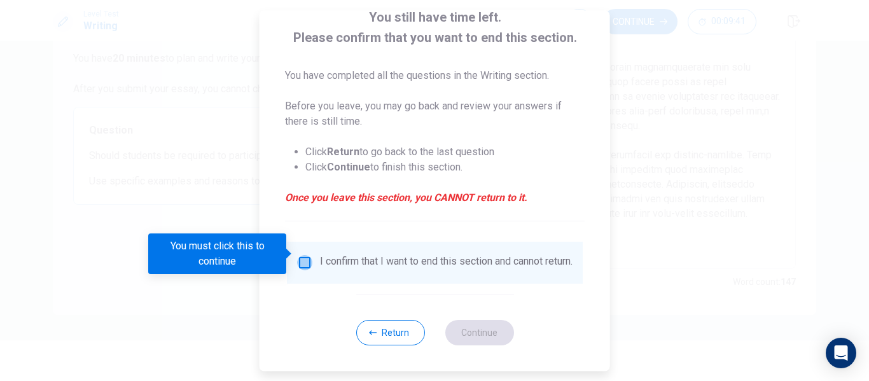
click at [309, 257] on input "You must click this to continue" at bounding box center [304, 262] width 15 height 15
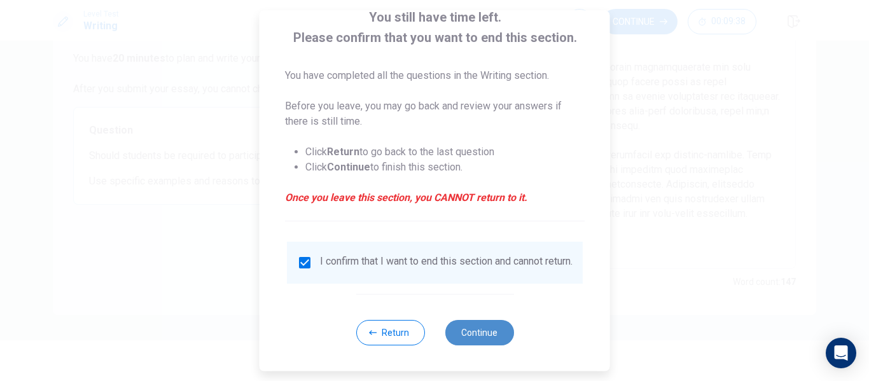
click at [464, 326] on button "Continue" at bounding box center [479, 332] width 69 height 25
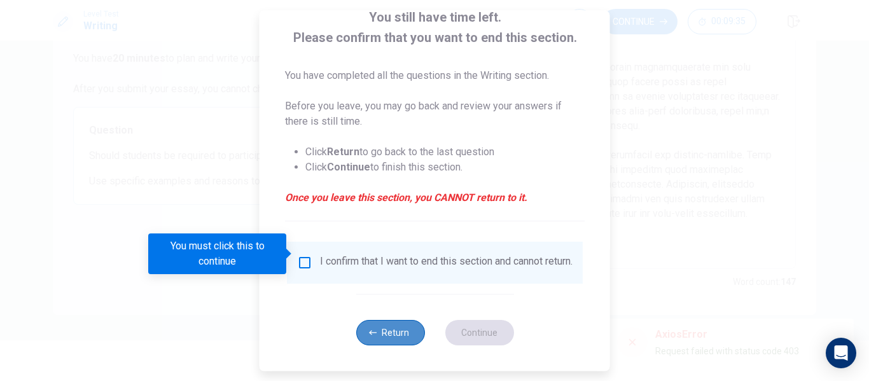
click at [379, 335] on button "Return" at bounding box center [390, 332] width 69 height 25
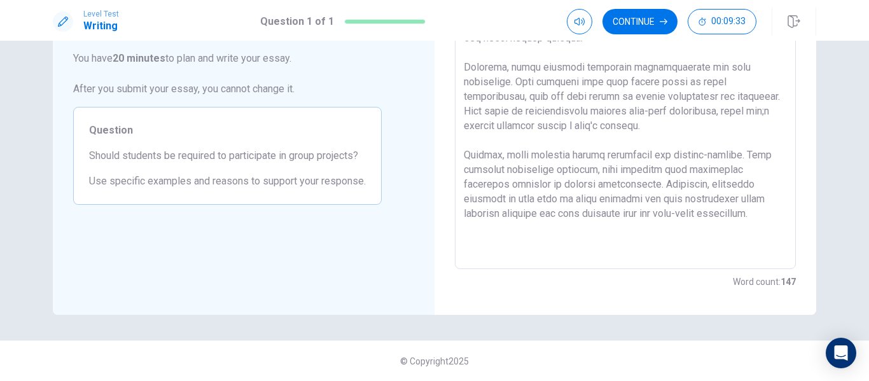
scroll to position [0, 0]
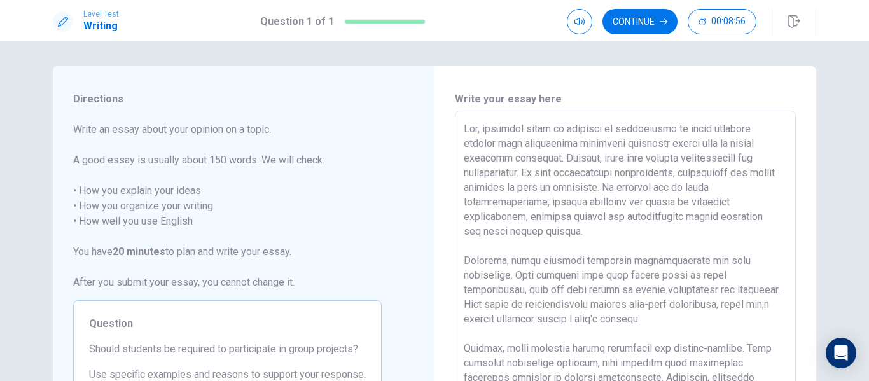
click at [430, 288] on div "Directions Write an essay about your opinion on a topic. A good essay is usuall…" at bounding box center [244, 287] width 382 height 442
click at [641, 16] on button "Continue" at bounding box center [640, 21] width 75 height 25
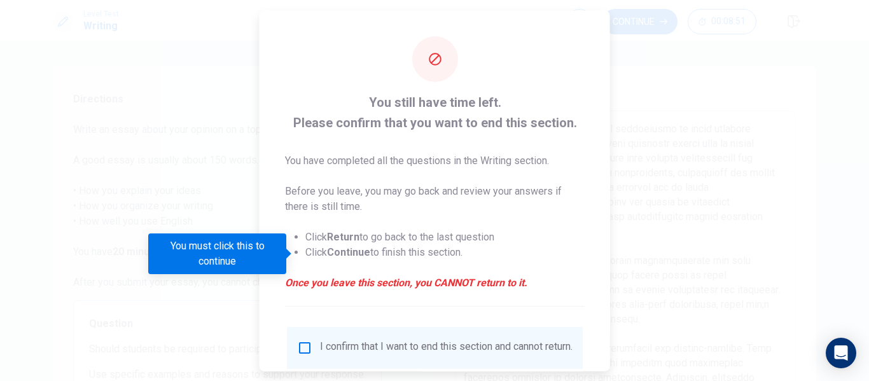
scroll to position [94, 0]
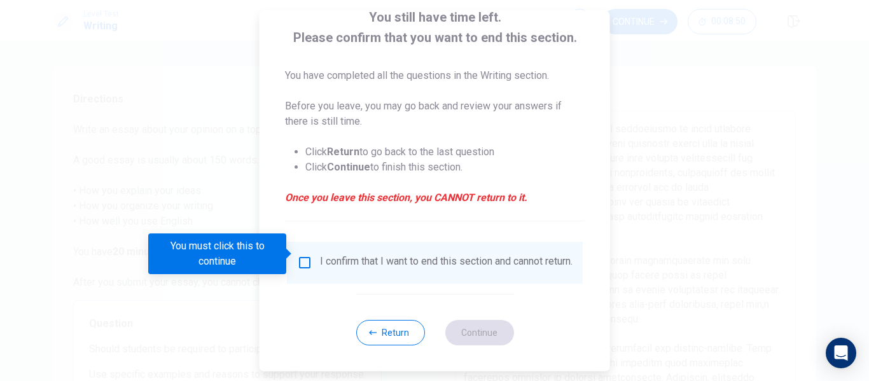
click at [302, 255] on input "You must click this to continue" at bounding box center [304, 262] width 15 height 15
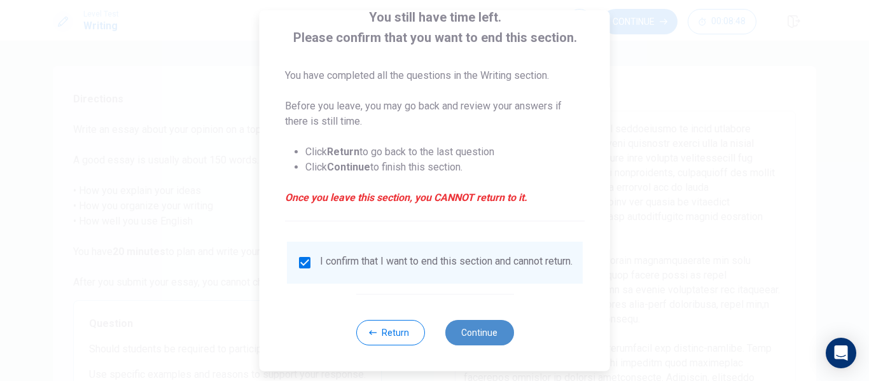
click at [487, 328] on button "Continue" at bounding box center [479, 332] width 69 height 25
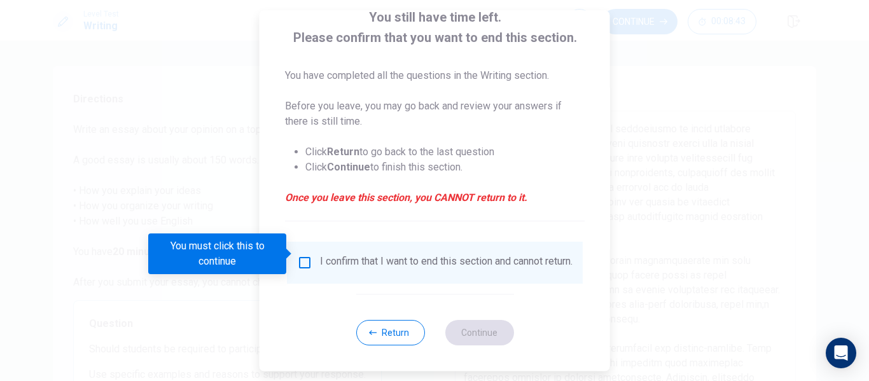
click at [297, 258] on input "You must click this to continue" at bounding box center [304, 262] width 15 height 15
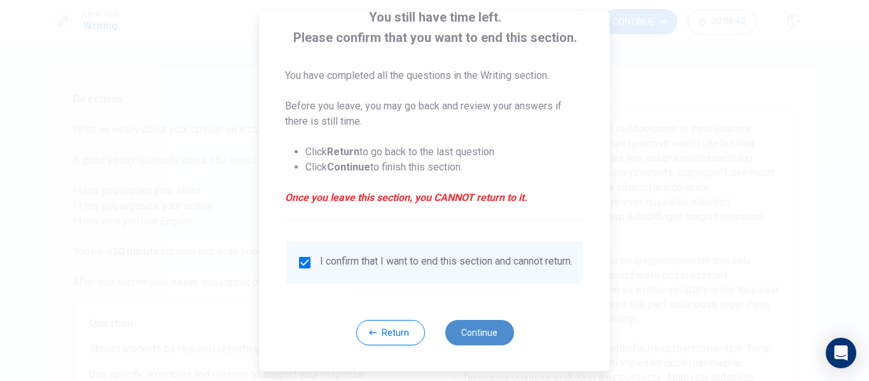
click at [477, 333] on button "Continue" at bounding box center [479, 332] width 69 height 25
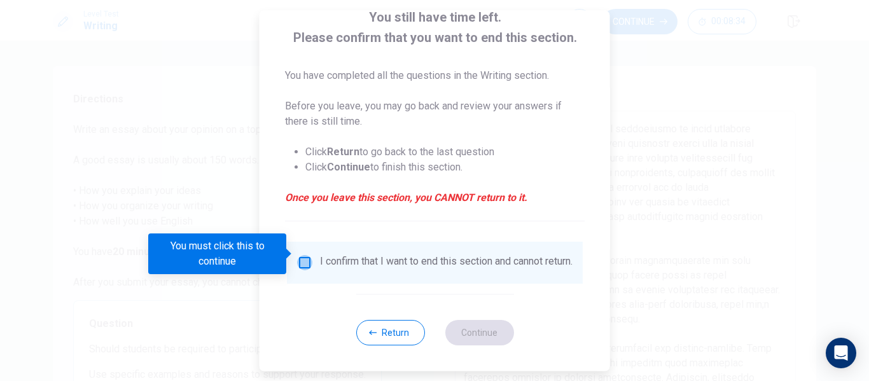
click at [303, 255] on input "You must click this to continue" at bounding box center [304, 262] width 15 height 15
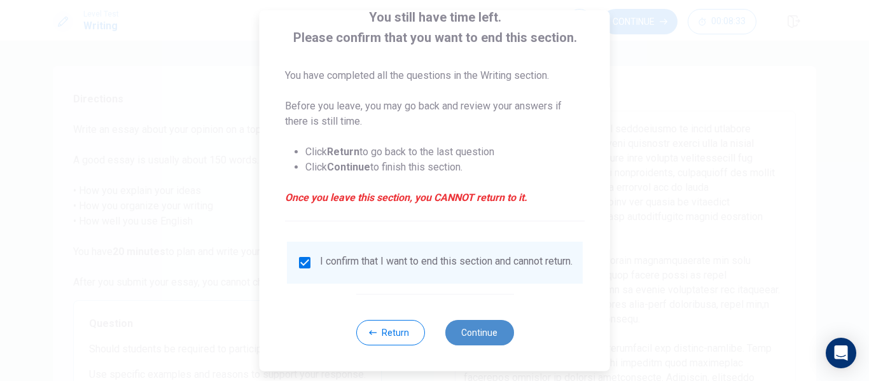
click at [477, 341] on button "Continue" at bounding box center [479, 332] width 69 height 25
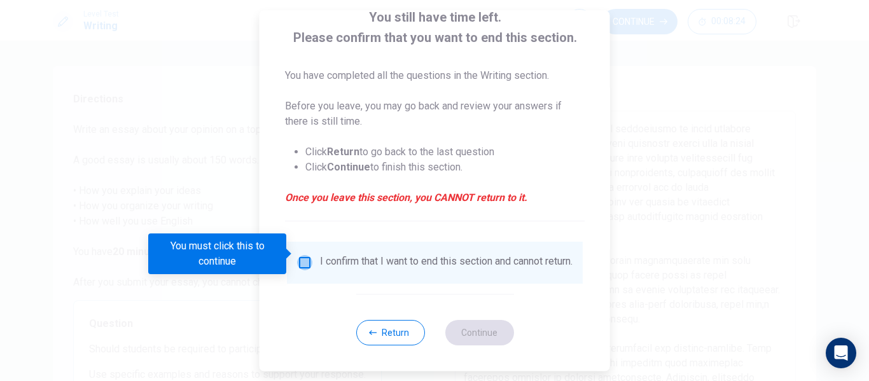
click at [304, 255] on input "You must click this to continue" at bounding box center [304, 262] width 15 height 15
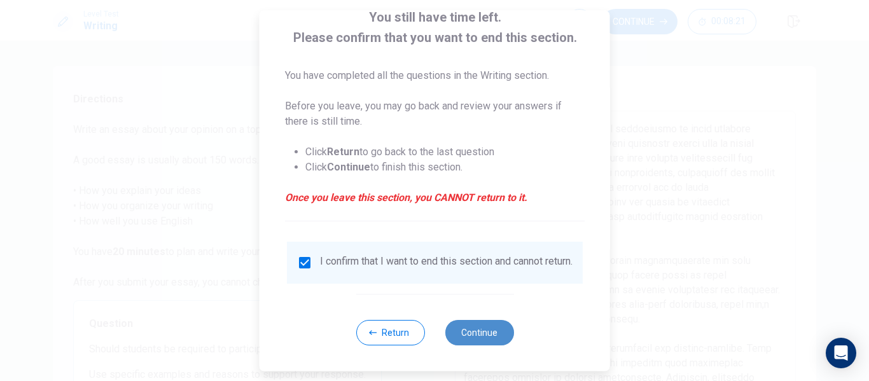
click at [486, 328] on button "Continue" at bounding box center [479, 332] width 69 height 25
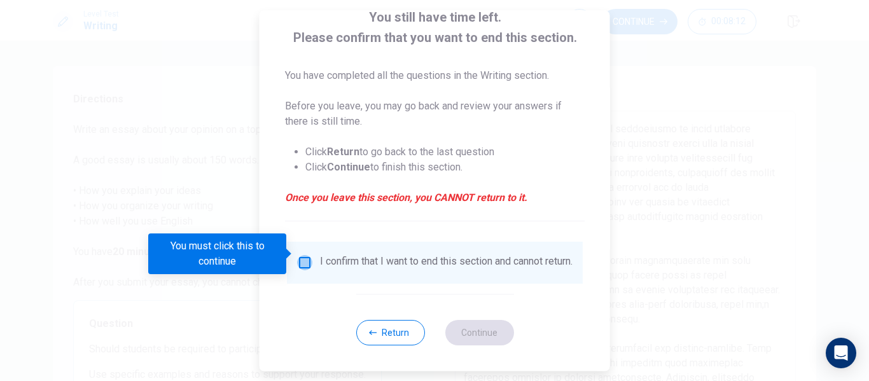
click at [302, 258] on input "You must click this to continue" at bounding box center [304, 262] width 15 height 15
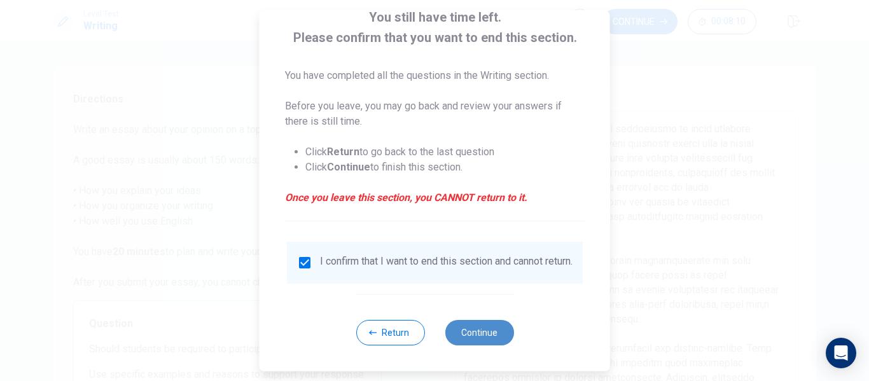
click at [490, 332] on button "Continue" at bounding box center [479, 332] width 69 height 25
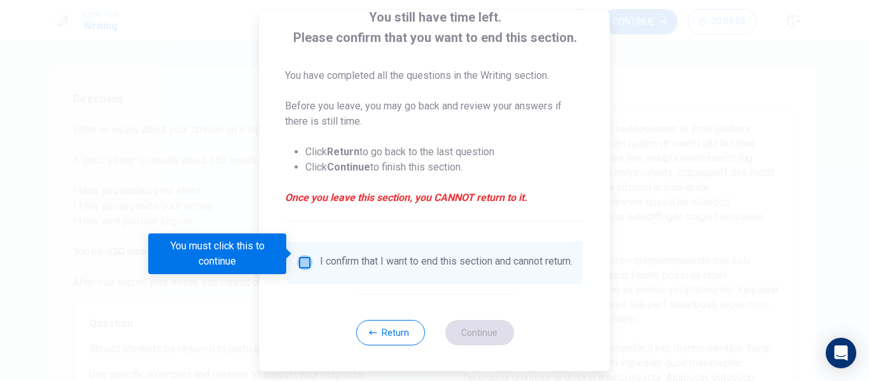
click at [300, 257] on input "You must click this to continue" at bounding box center [304, 262] width 15 height 15
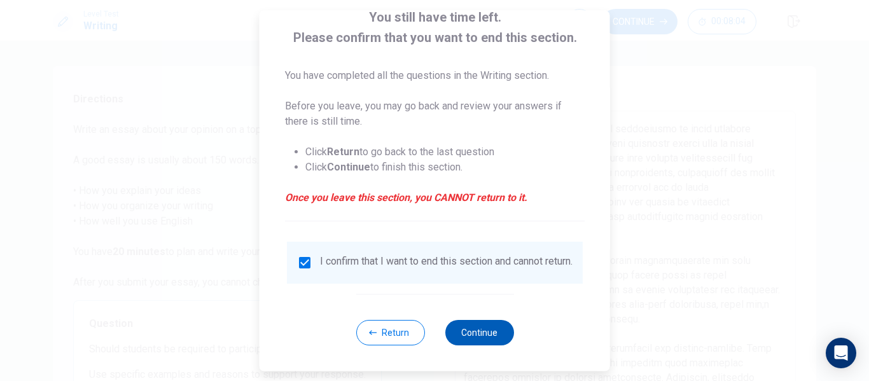
click at [481, 338] on button "Continue" at bounding box center [479, 332] width 69 height 25
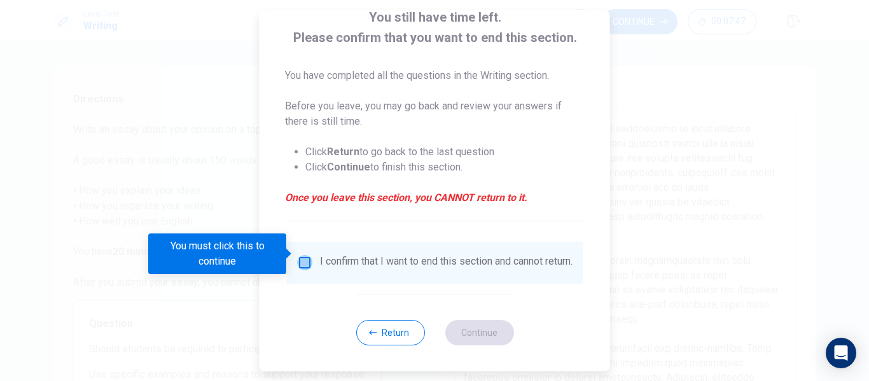
click at [301, 255] on input "You must click this to continue" at bounding box center [304, 262] width 15 height 15
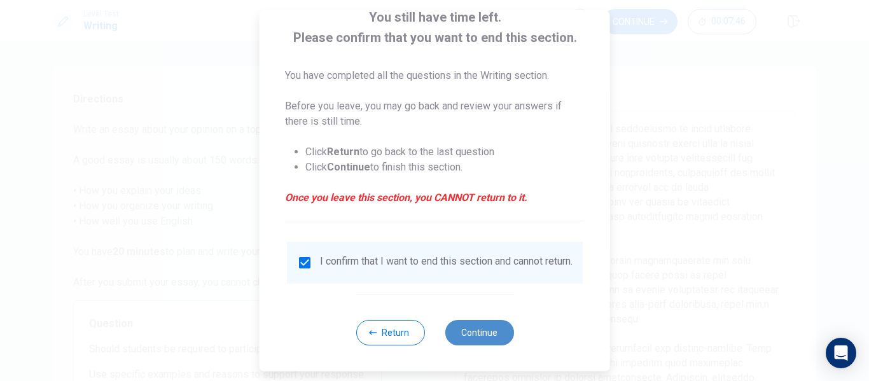
click at [473, 333] on button "Continue" at bounding box center [479, 332] width 69 height 25
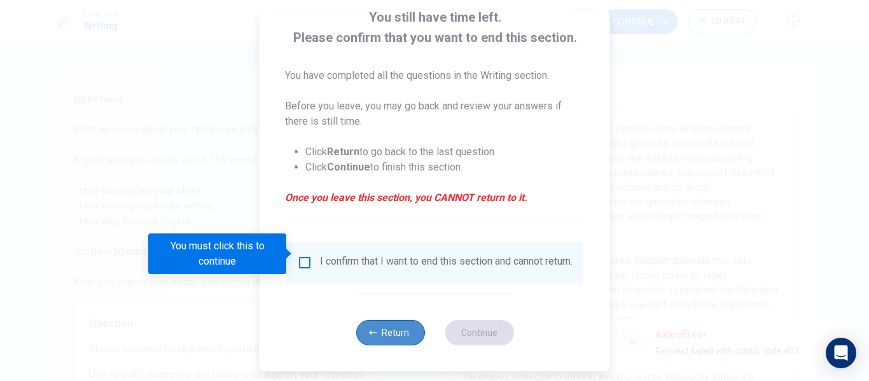
click at [390, 325] on button "Return" at bounding box center [390, 332] width 69 height 25
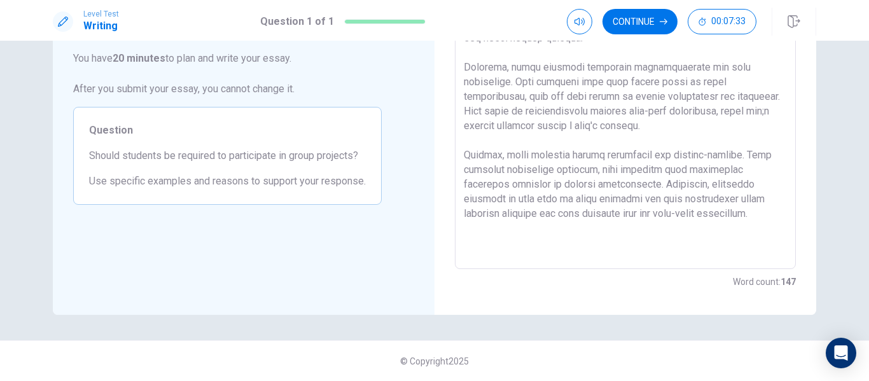
scroll to position [0, 0]
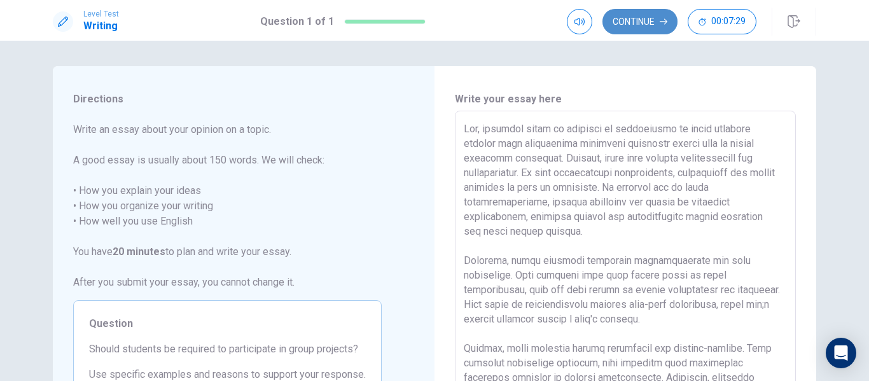
click at [631, 20] on button "Continue" at bounding box center [640, 21] width 75 height 25
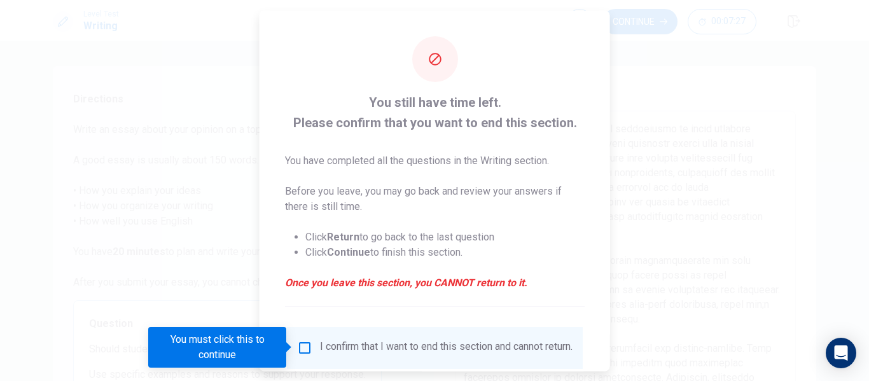
click at [304, 355] on div "I confirm that I want to end this section and cannot return." at bounding box center [435, 347] width 276 height 15
click at [304, 348] on input "You must click this to continue" at bounding box center [304, 347] width 15 height 15
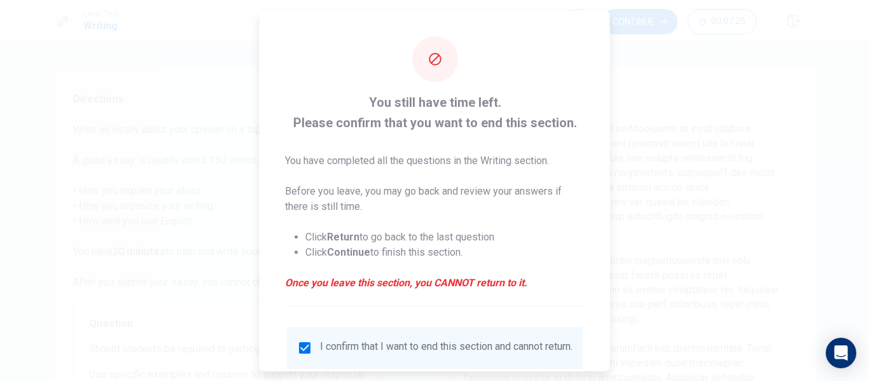
scroll to position [94, 0]
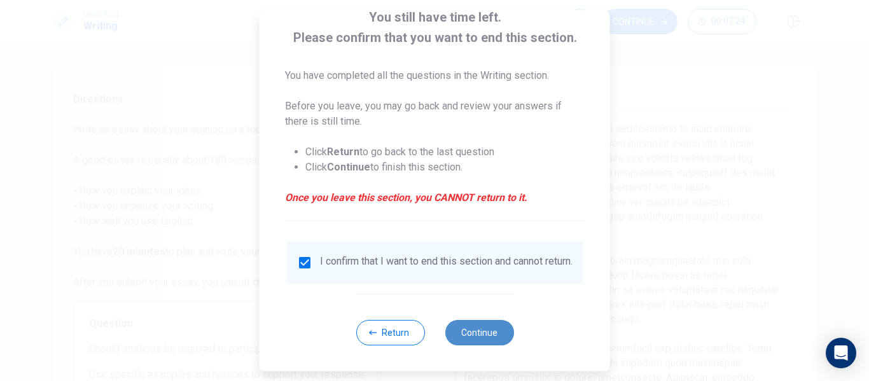
click at [488, 334] on button "Continue" at bounding box center [479, 332] width 69 height 25
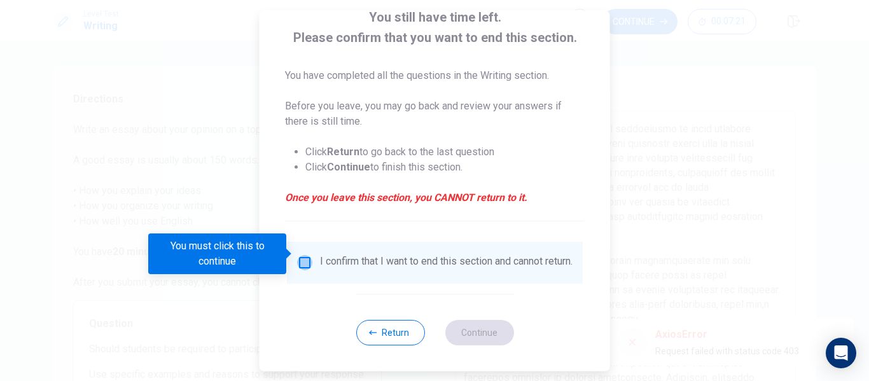
click at [305, 255] on input "You must click this to continue" at bounding box center [304, 262] width 15 height 15
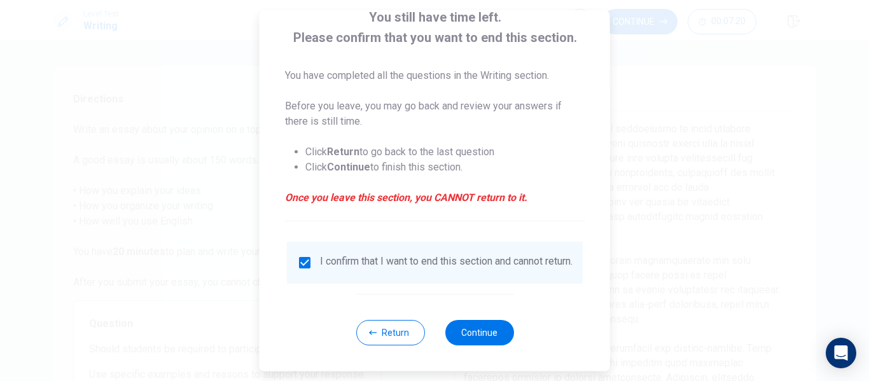
click at [305, 255] on input "checkbox" at bounding box center [304, 262] width 15 height 15
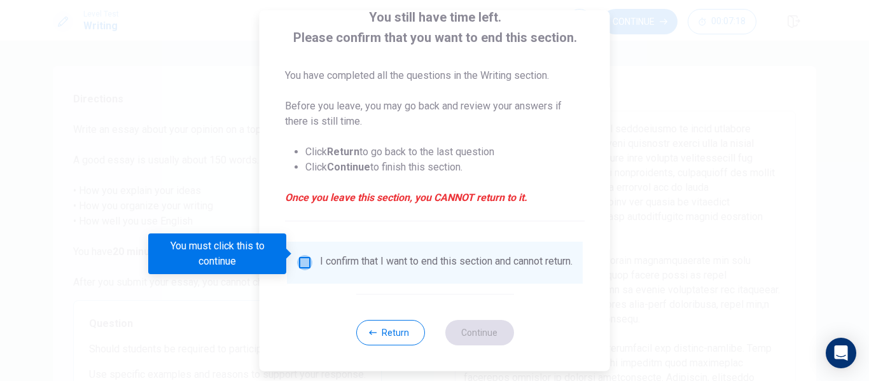
click at [305, 255] on input "You must click this to continue" at bounding box center [304, 262] width 15 height 15
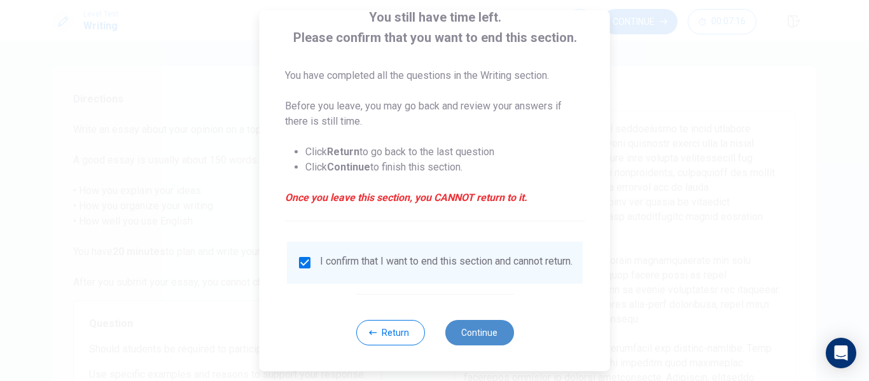
click at [478, 328] on button "Continue" at bounding box center [479, 332] width 69 height 25
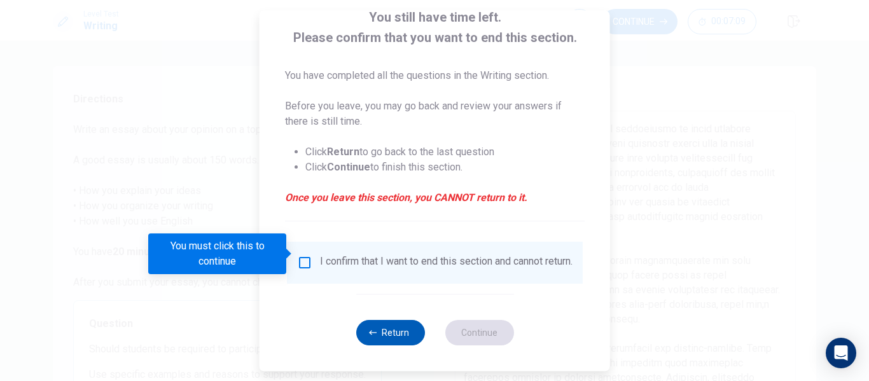
click at [396, 327] on button "Return" at bounding box center [390, 332] width 69 height 25
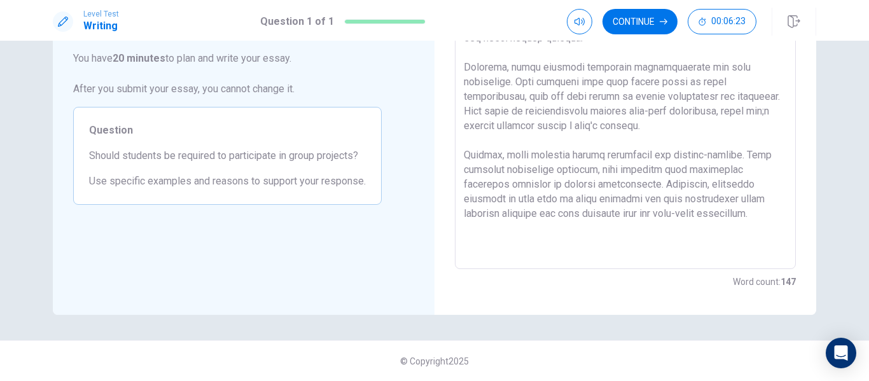
scroll to position [0, 0]
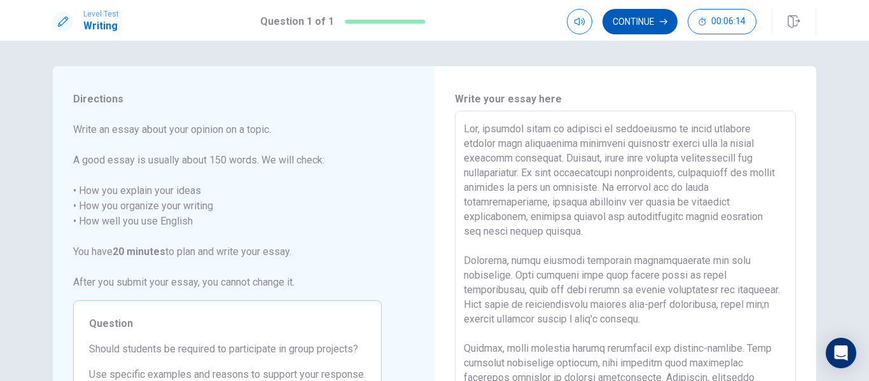
click at [634, 15] on button "Continue" at bounding box center [640, 21] width 75 height 25
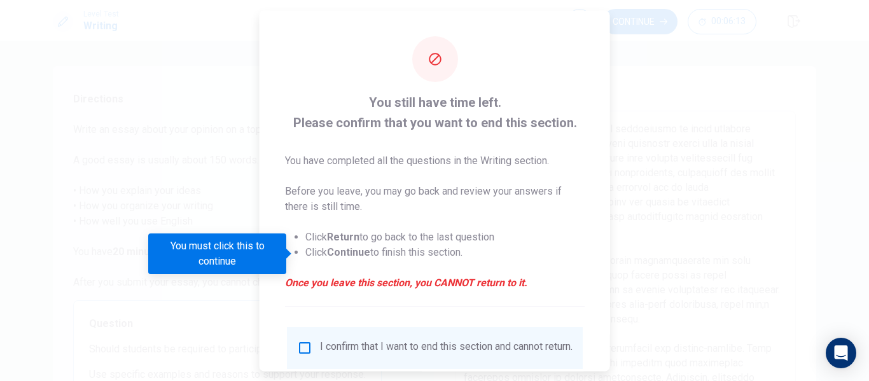
scroll to position [94, 0]
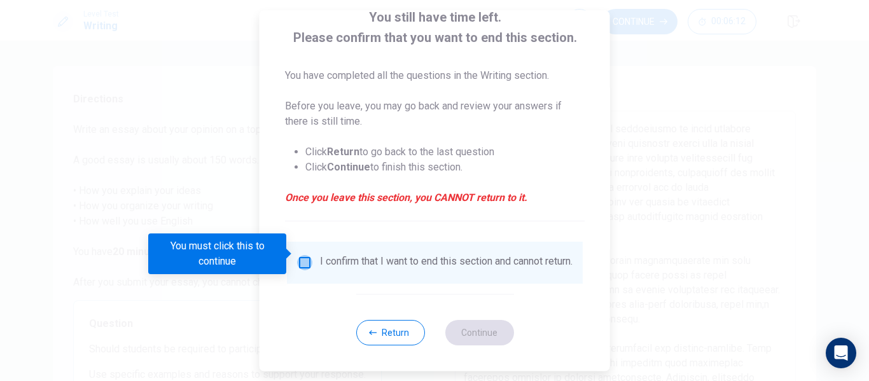
click at [303, 255] on input "You must click this to continue" at bounding box center [304, 262] width 15 height 15
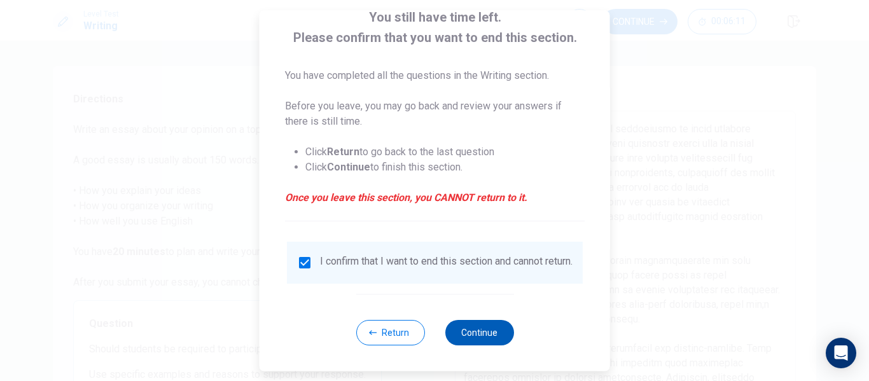
click at [494, 333] on button "Continue" at bounding box center [479, 332] width 69 height 25
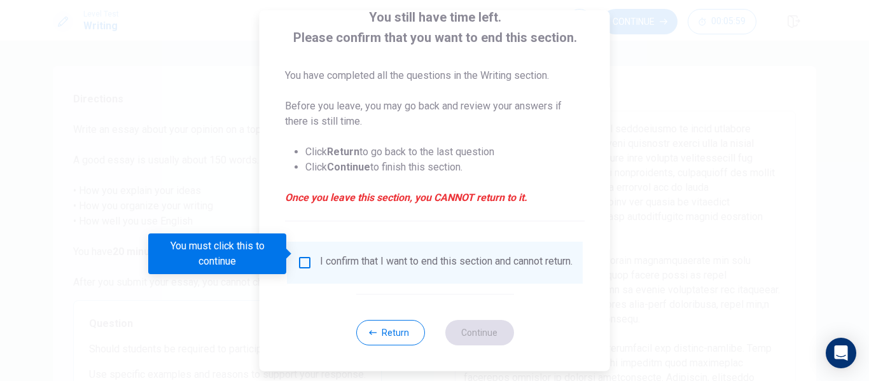
click at [305, 255] on input "You must click this to continue" at bounding box center [304, 262] width 15 height 15
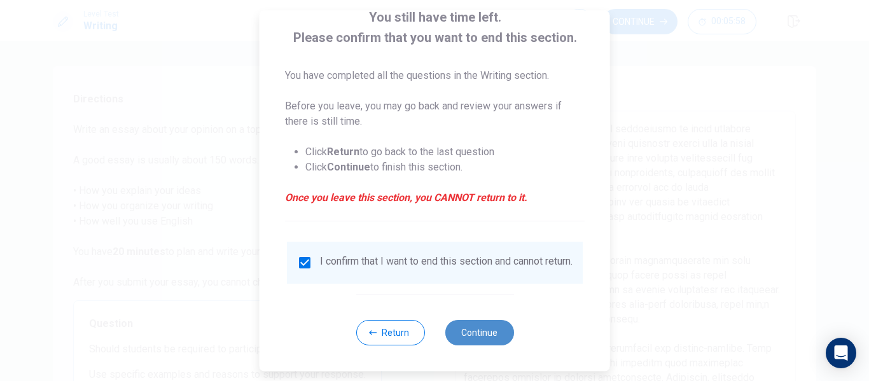
click at [466, 334] on button "Continue" at bounding box center [479, 332] width 69 height 25
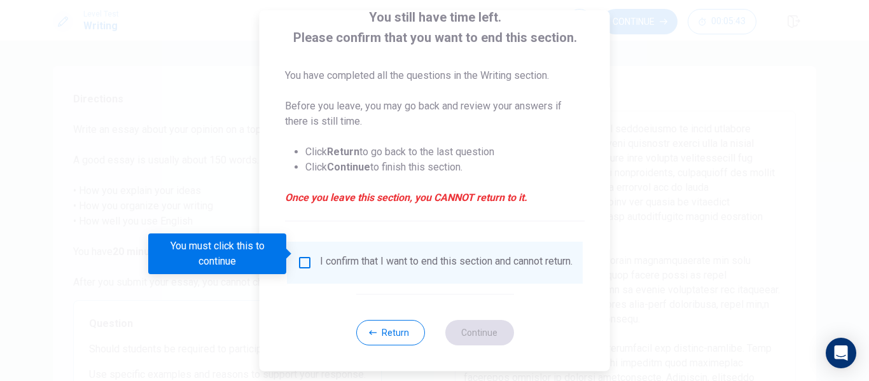
click at [302, 255] on input "You must click this to continue" at bounding box center [304, 262] width 15 height 15
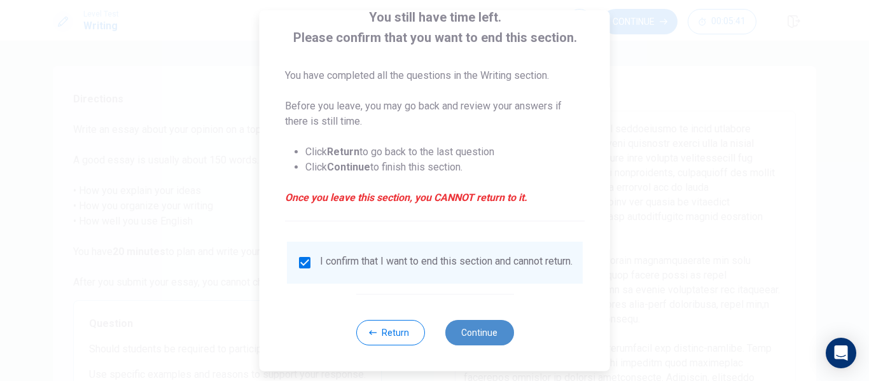
click at [489, 338] on button "Continue" at bounding box center [479, 332] width 69 height 25
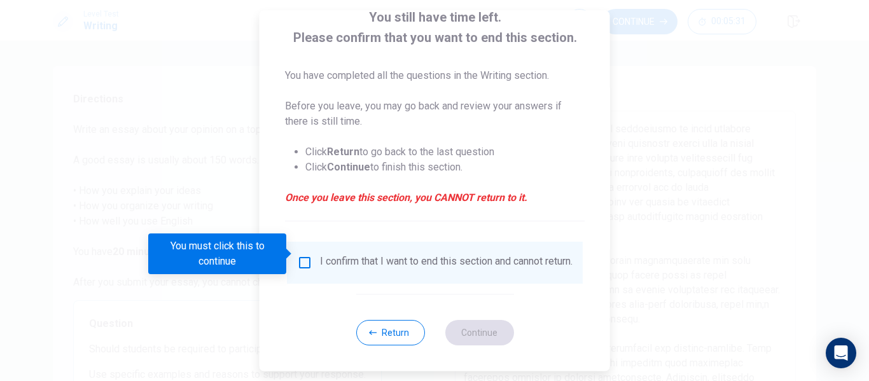
click at [303, 255] on input "You must click this to continue" at bounding box center [304, 262] width 15 height 15
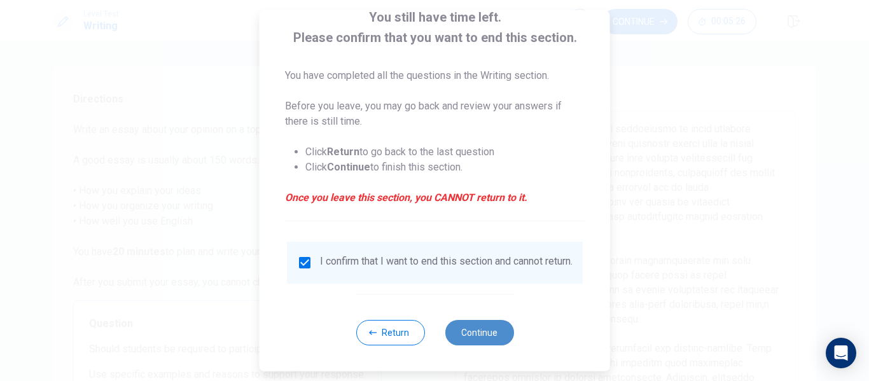
click at [473, 336] on button "Continue" at bounding box center [479, 332] width 69 height 25
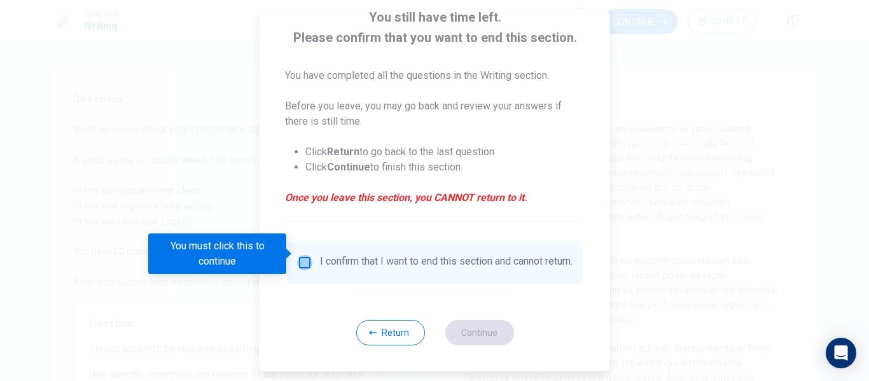
click at [303, 255] on input "You must click this to continue" at bounding box center [304, 262] width 15 height 15
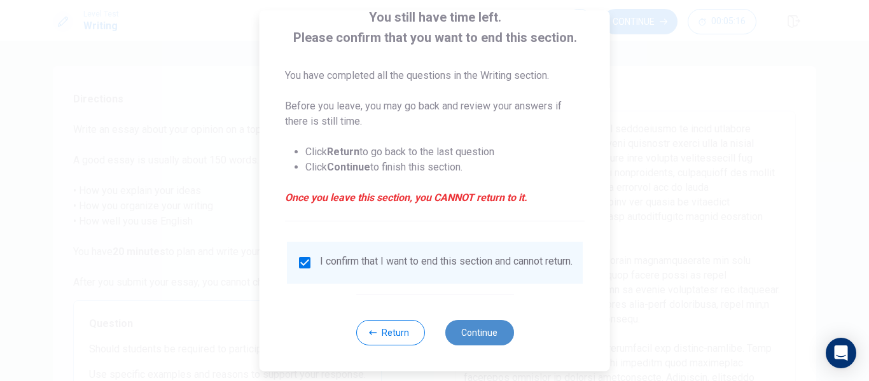
click at [454, 331] on button "Continue" at bounding box center [479, 332] width 69 height 25
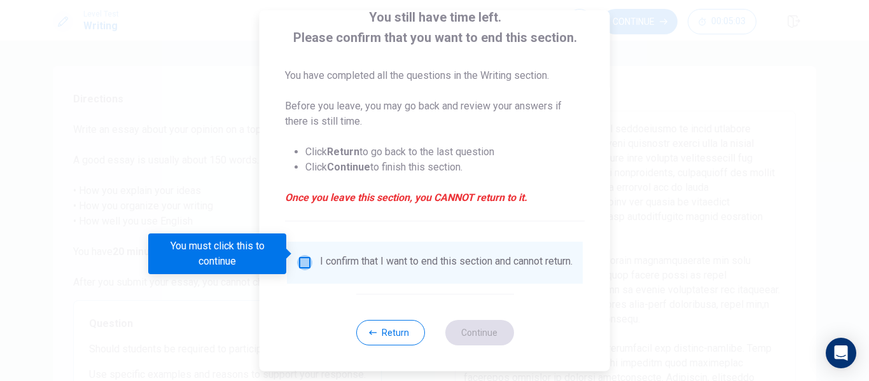
click at [306, 255] on input "You must click this to continue" at bounding box center [304, 262] width 15 height 15
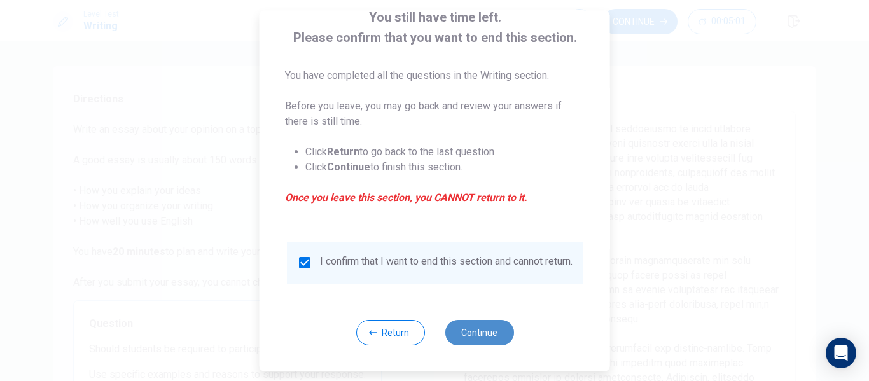
click at [485, 330] on button "Continue" at bounding box center [479, 332] width 69 height 25
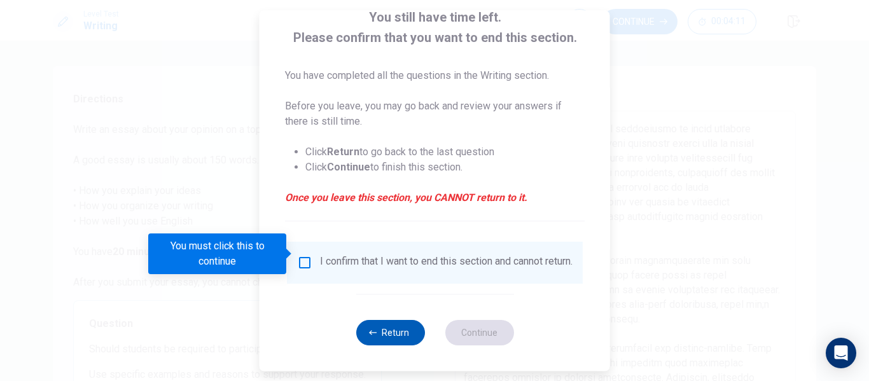
click at [401, 337] on button "Return" at bounding box center [390, 332] width 69 height 25
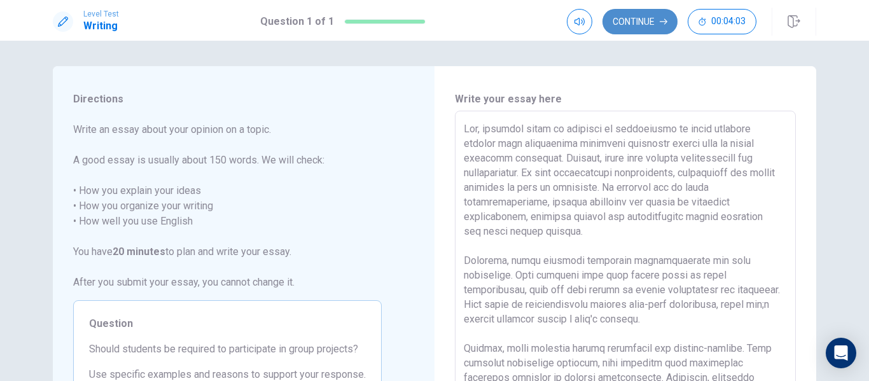
click at [661, 26] on button "Continue" at bounding box center [640, 21] width 75 height 25
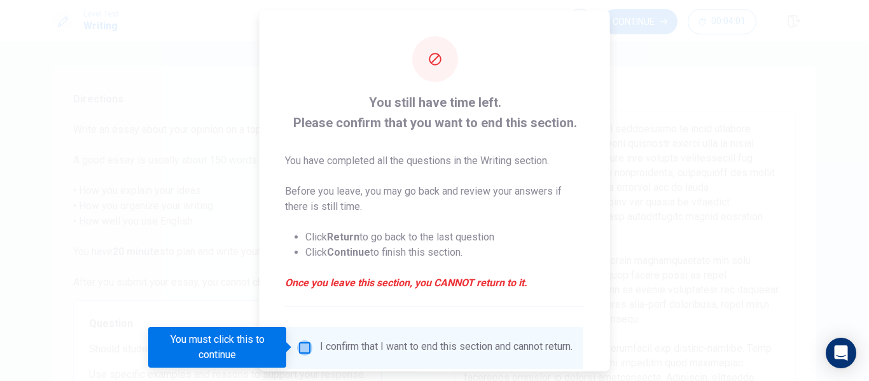
click at [307, 347] on input "You must click this to continue" at bounding box center [304, 347] width 15 height 15
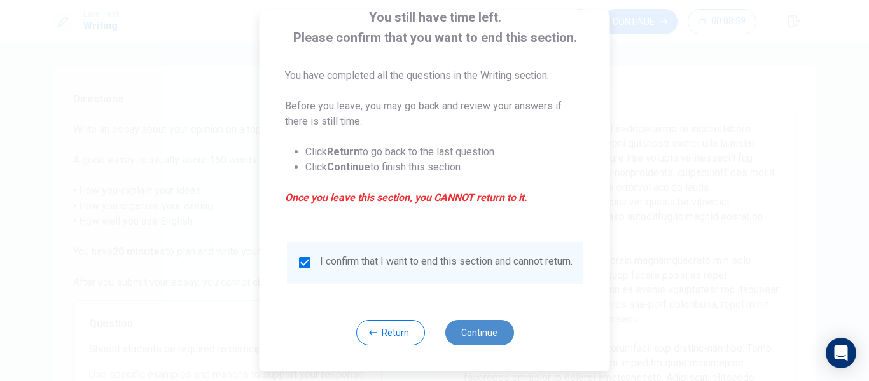
click at [484, 335] on button "Continue" at bounding box center [479, 332] width 69 height 25
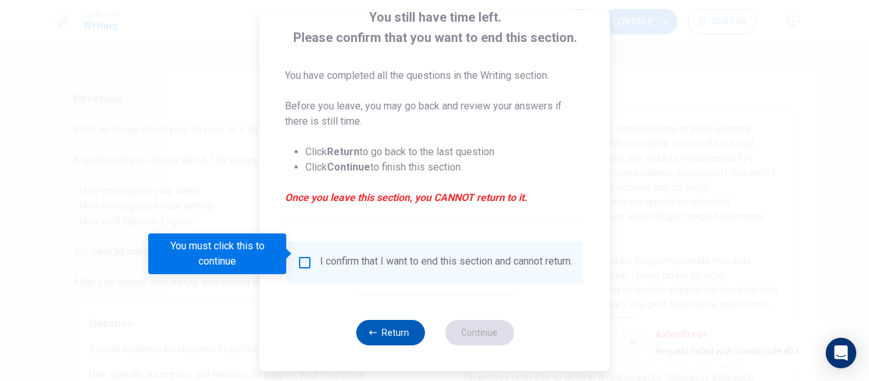
click at [371, 330] on icon "button" at bounding box center [373, 333] width 8 height 8
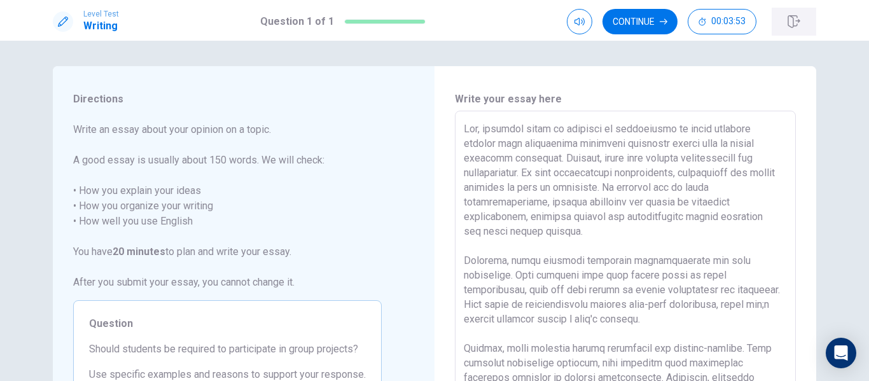
click at [789, 23] on icon "button" at bounding box center [794, 21] width 13 height 13
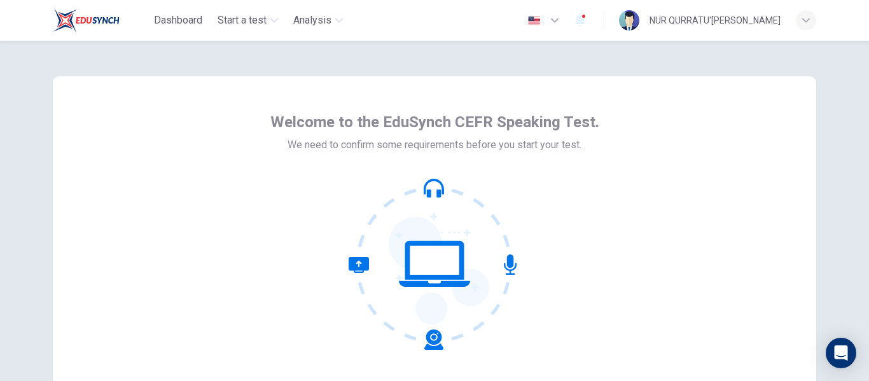
scroll to position [149, 0]
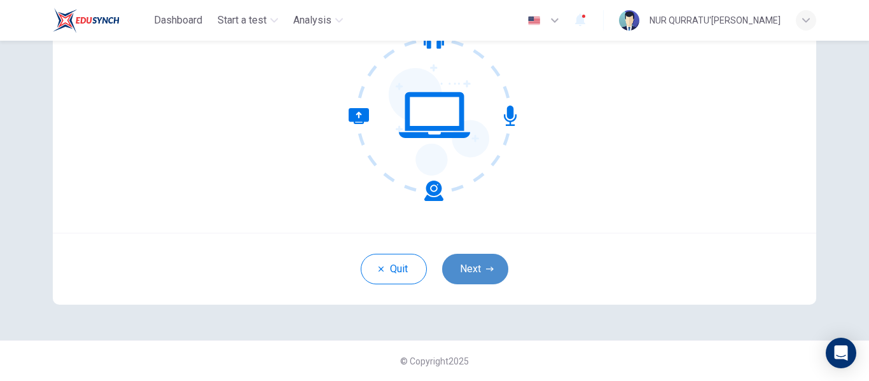
click at [471, 259] on button "Next" at bounding box center [475, 269] width 66 height 31
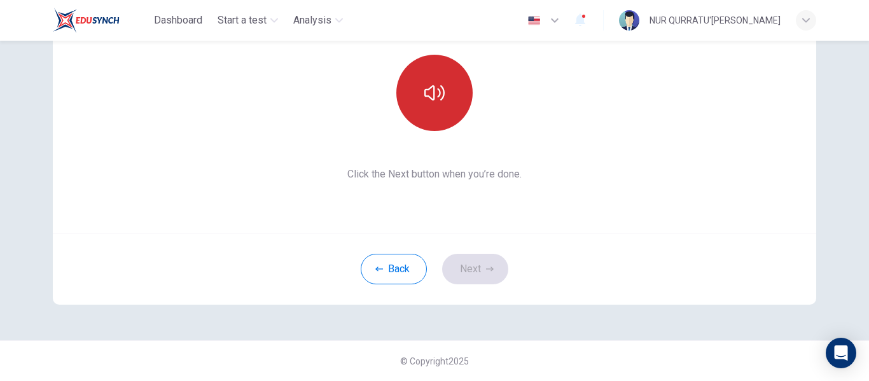
click at [426, 109] on button "button" at bounding box center [434, 93] width 76 height 76
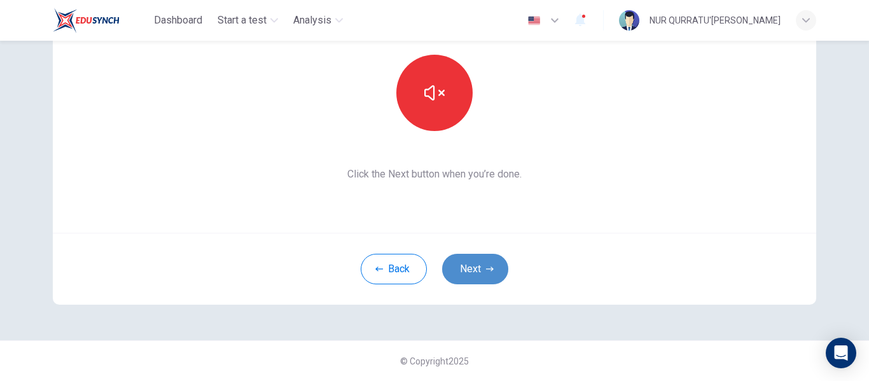
click at [486, 282] on button "Next" at bounding box center [475, 269] width 66 height 31
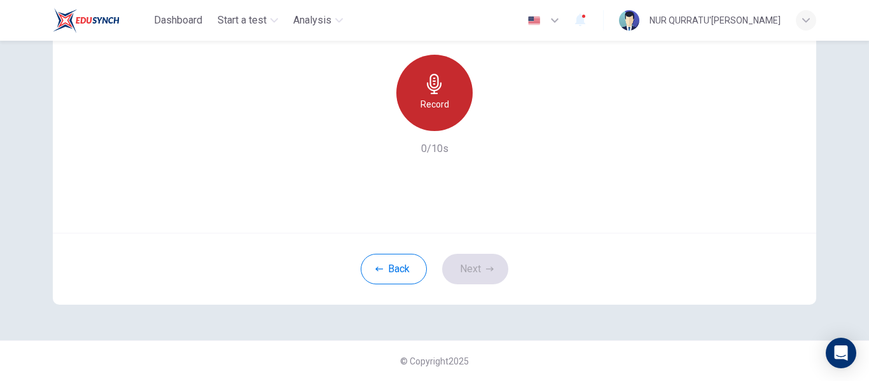
click at [428, 101] on h6 "Record" at bounding box center [435, 104] width 29 height 15
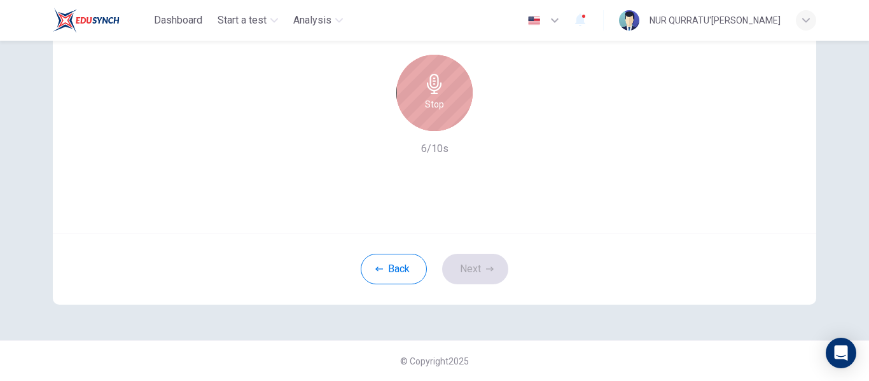
click at [428, 101] on h6 "Stop" at bounding box center [434, 104] width 19 height 15
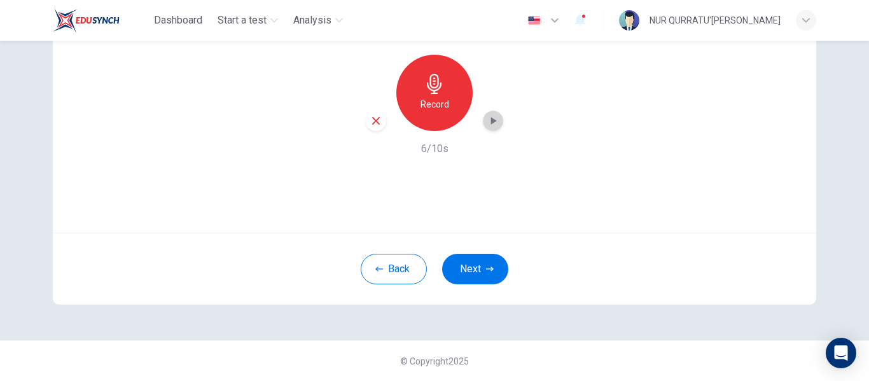
click at [499, 120] on div "button" at bounding box center [493, 121] width 20 height 20
click at [373, 125] on icon "button" at bounding box center [375, 120] width 11 height 11
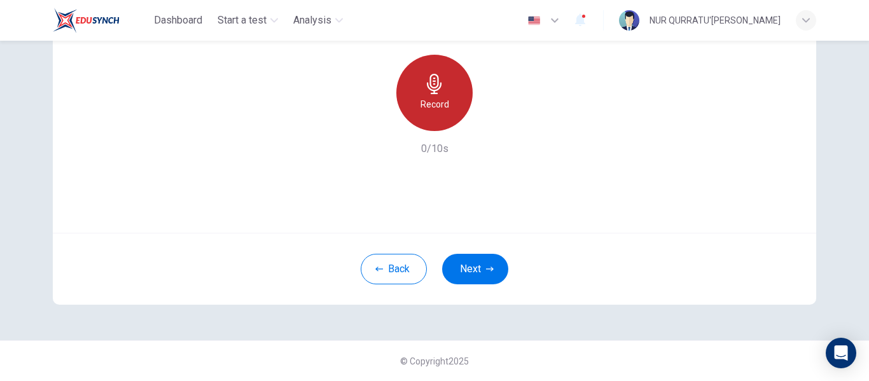
click at [431, 106] on h6 "Record" at bounding box center [435, 104] width 29 height 15
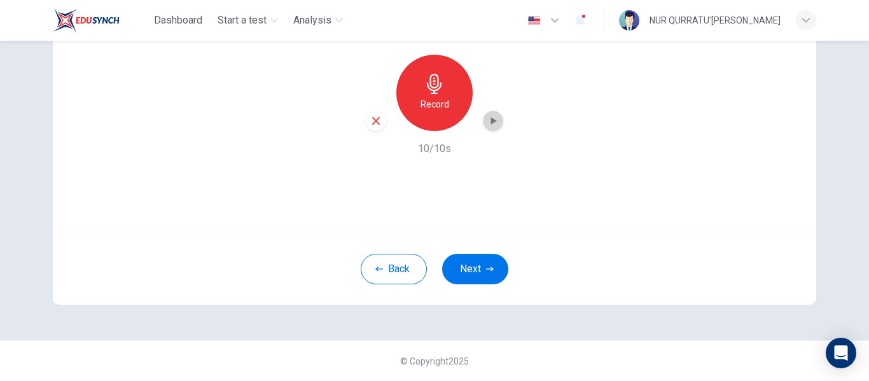
click at [487, 120] on icon "button" at bounding box center [493, 121] width 13 height 13
click at [452, 267] on button "Next" at bounding box center [475, 269] width 66 height 31
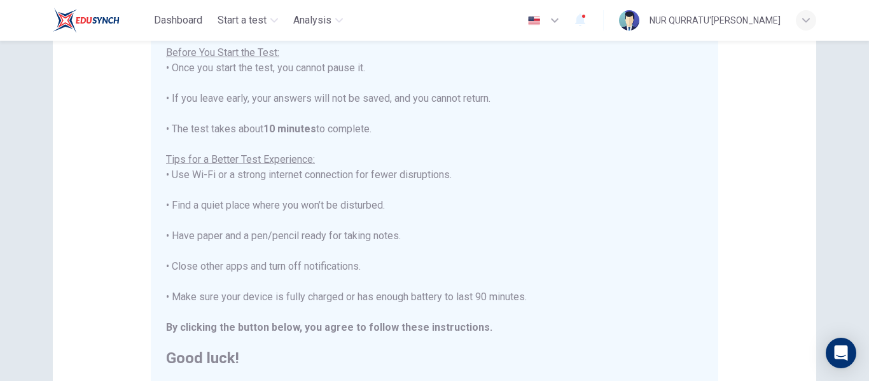
scroll to position [326, 0]
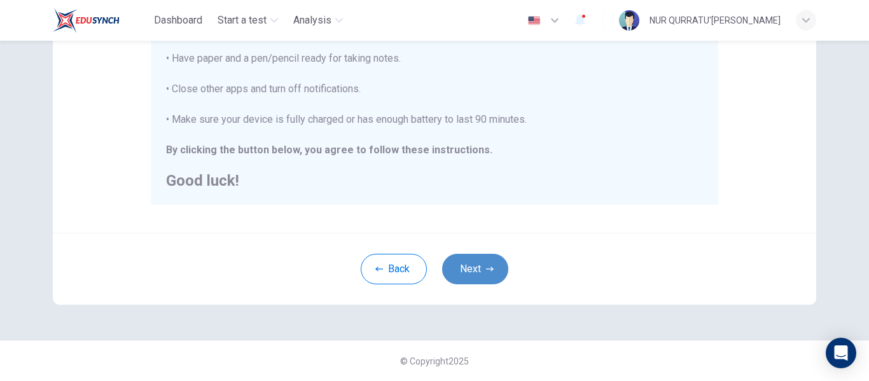
click at [469, 265] on button "Next" at bounding box center [475, 269] width 66 height 31
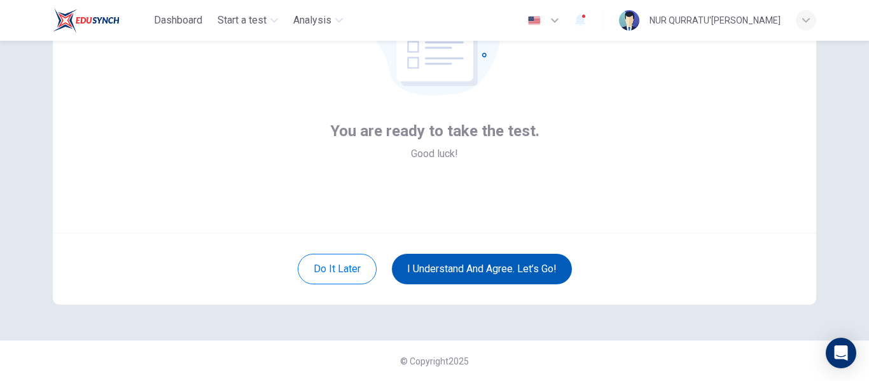
scroll to position [149, 0]
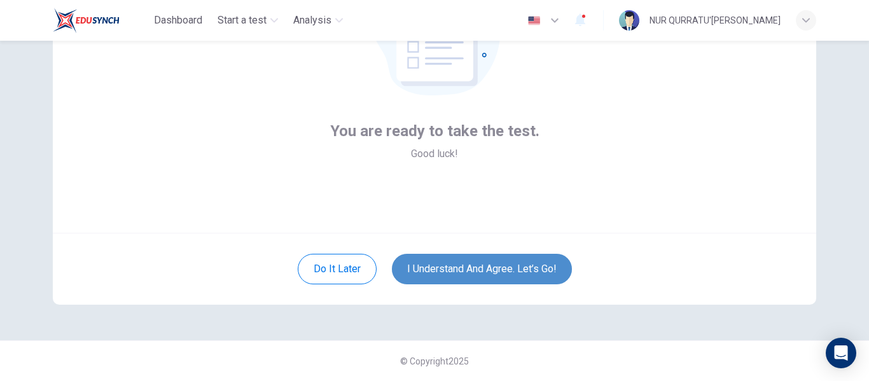
click at [469, 265] on button "I understand and agree. Let’s go!" at bounding box center [482, 269] width 180 height 31
click at [507, 267] on button "I understand and agree. Let’s go!" at bounding box center [482, 269] width 180 height 31
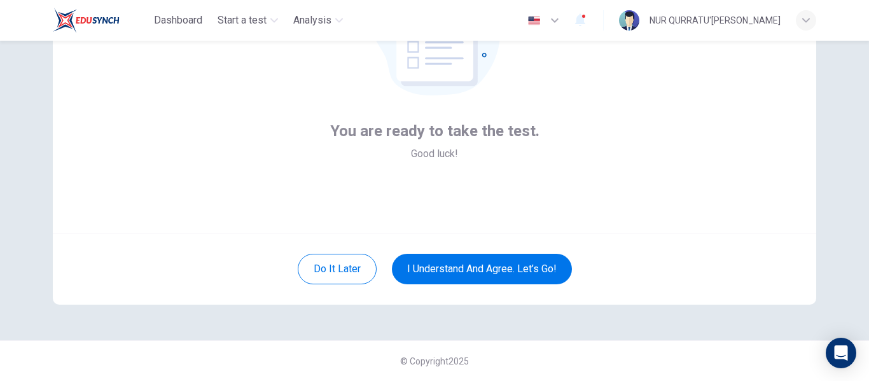
scroll to position [148, 0]
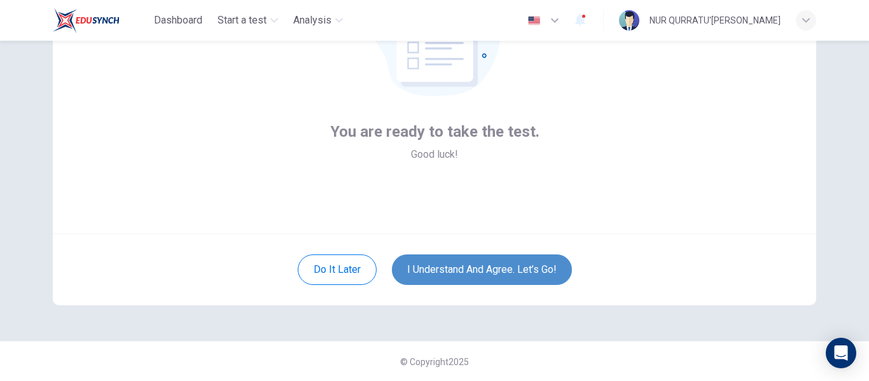
click at [499, 258] on button "I understand and agree. Let’s go!" at bounding box center [482, 270] width 180 height 31
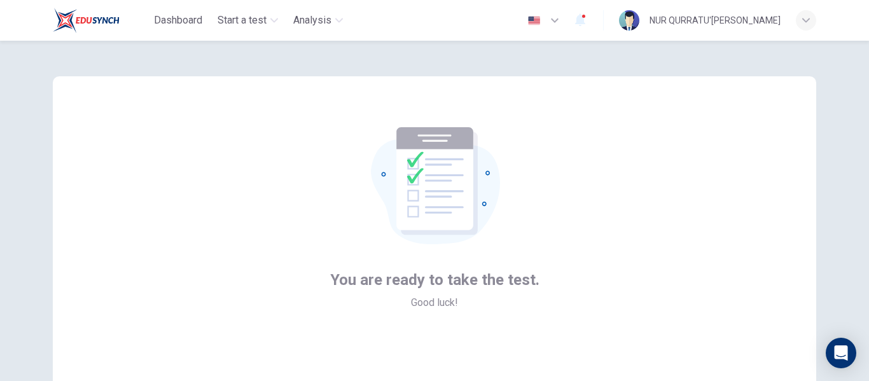
scroll to position [149, 0]
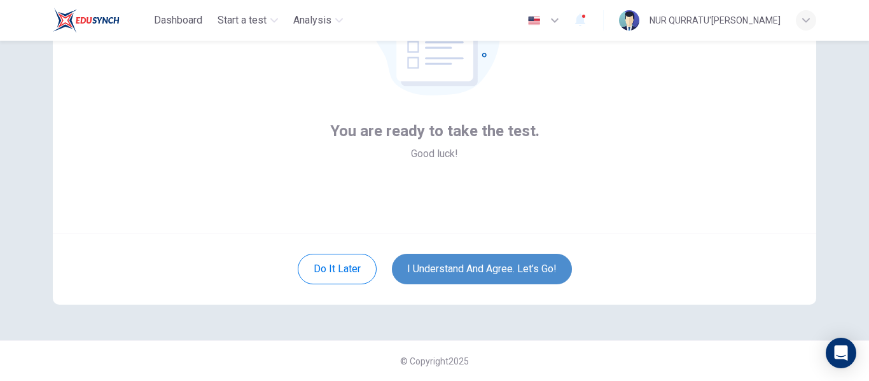
click at [456, 268] on button "I understand and agree. Let’s go!" at bounding box center [482, 269] width 180 height 31
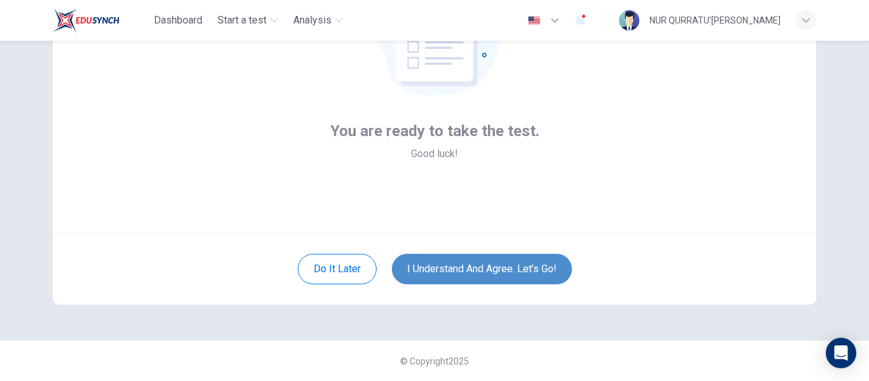
click at [456, 268] on button "I understand and agree. Let’s go!" at bounding box center [482, 269] width 180 height 31
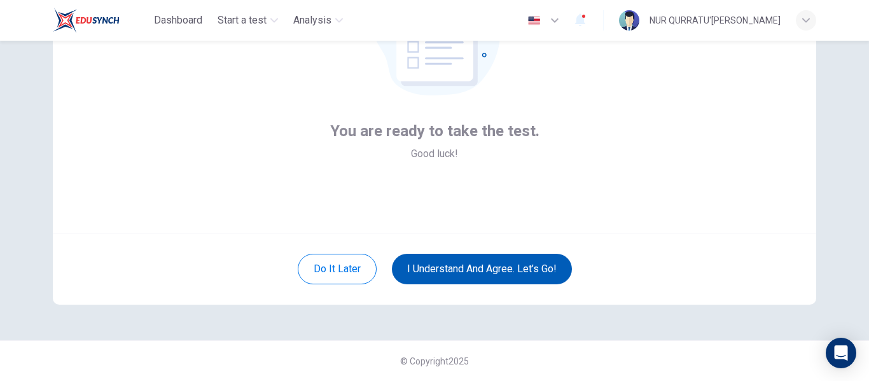
click at [456, 268] on button "I understand and agree. Let’s go!" at bounding box center [482, 269] width 180 height 31
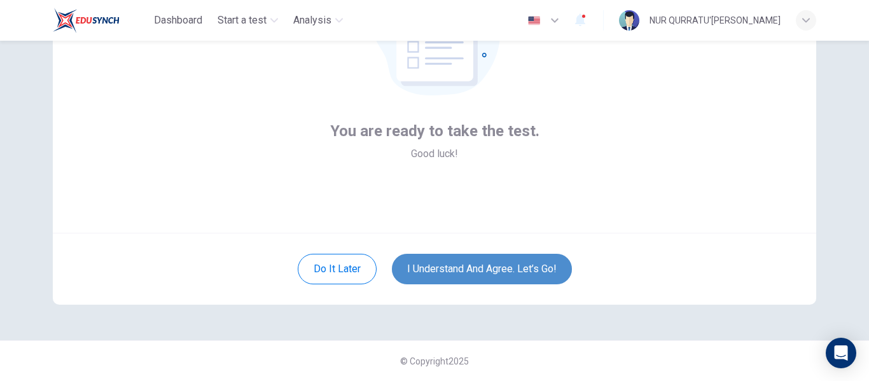
click at [456, 268] on button "I understand and agree. Let’s go!" at bounding box center [482, 269] width 180 height 31
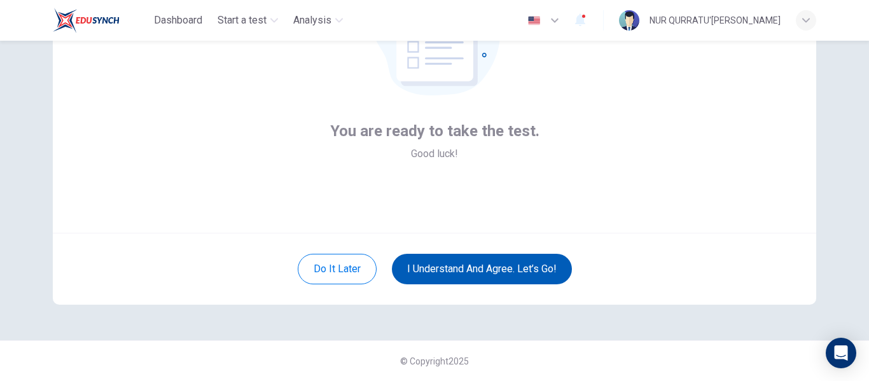
click at [456, 268] on button "I understand and agree. Let’s go!" at bounding box center [482, 269] width 180 height 31
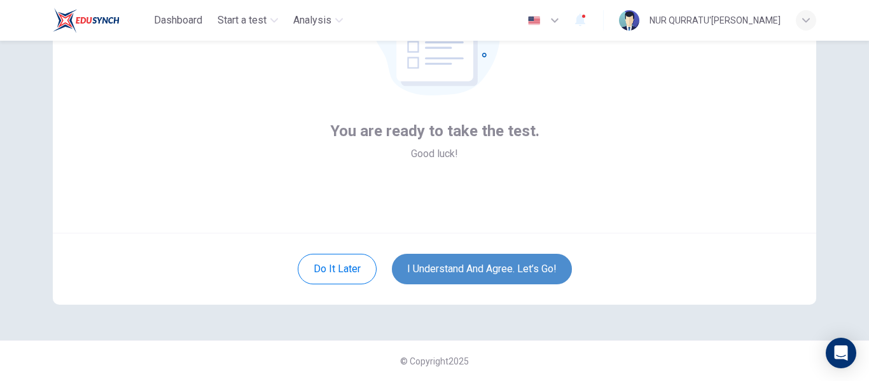
click at [456, 268] on button "I understand and agree. Let’s go!" at bounding box center [482, 269] width 180 height 31
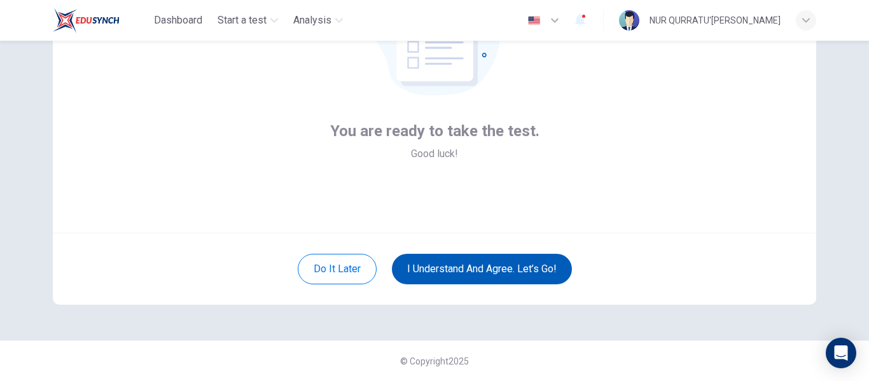
click at [456, 268] on button "I understand and agree. Let’s go!" at bounding box center [482, 269] width 180 height 31
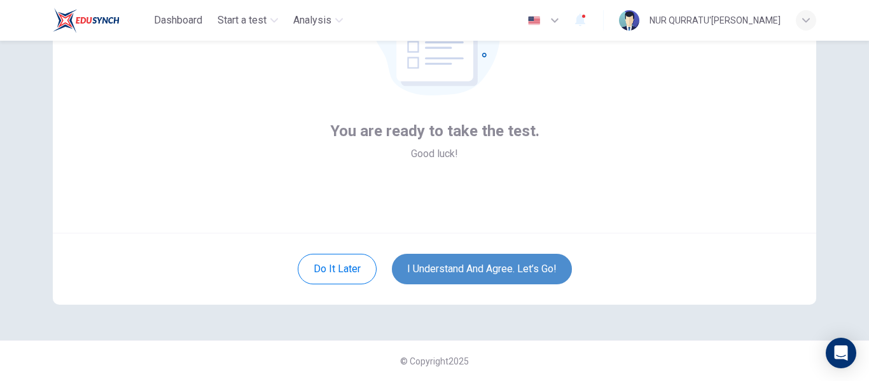
click at [456, 268] on button "I understand and agree. Let’s go!" at bounding box center [482, 269] width 180 height 31
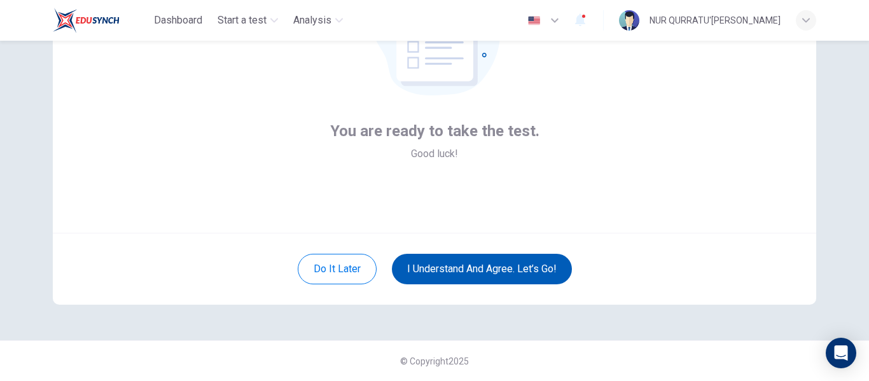
click at [456, 268] on button "I understand and agree. Let’s go!" at bounding box center [482, 269] width 180 height 31
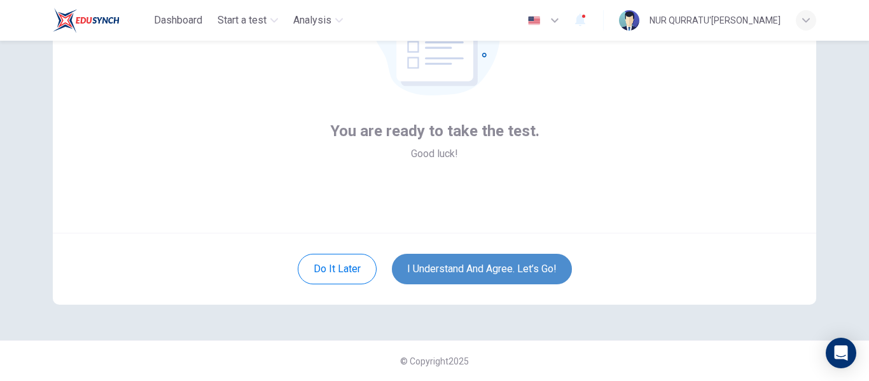
click at [456, 268] on button "I understand and agree. Let’s go!" at bounding box center [482, 269] width 180 height 31
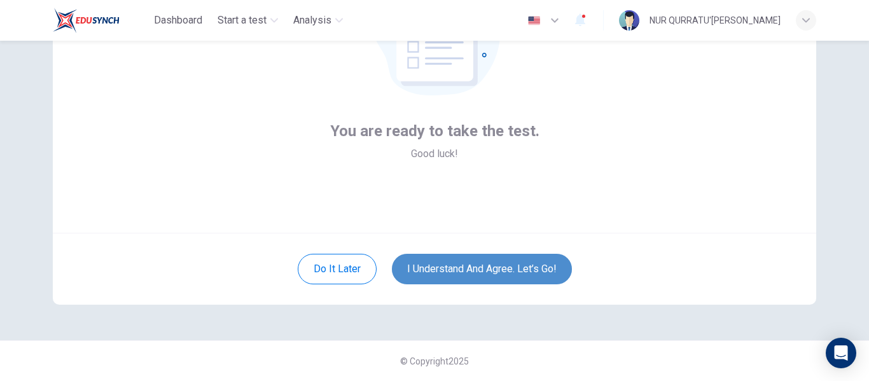
click at [456, 268] on button "I understand and agree. Let’s go!" at bounding box center [482, 269] width 180 height 31
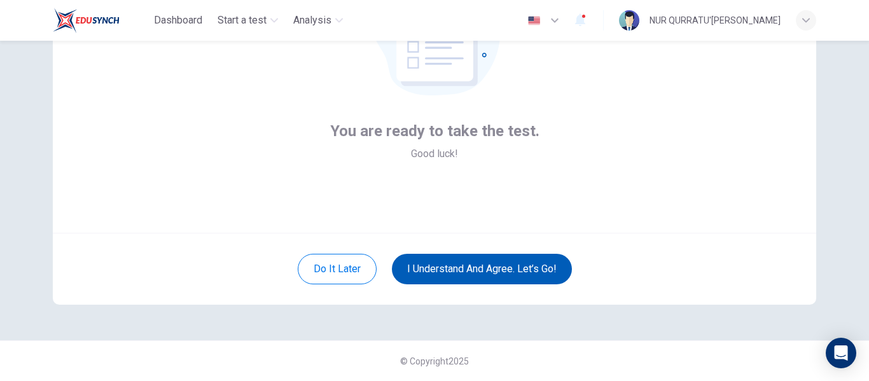
click at [456, 268] on button "I understand and agree. Let’s go!" at bounding box center [482, 269] width 180 height 31
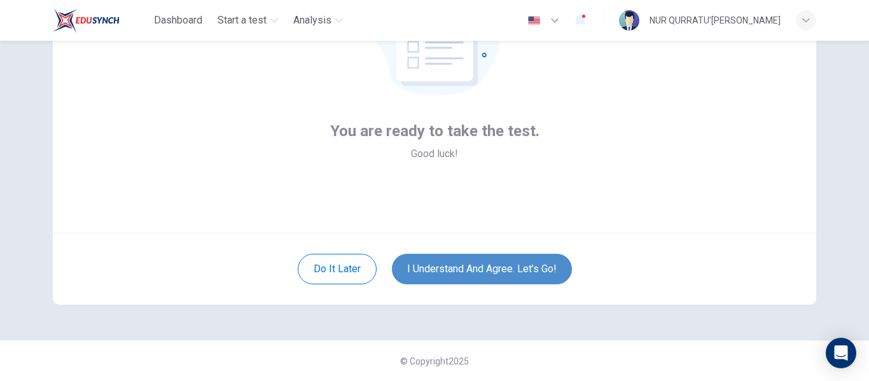
click at [456, 268] on button "I understand and agree. Let’s go!" at bounding box center [482, 269] width 180 height 31
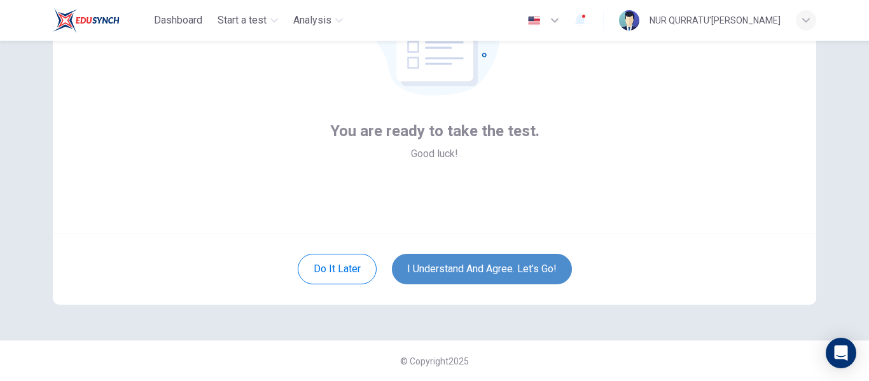
click at [456, 268] on button "I understand and agree. Let’s go!" at bounding box center [482, 269] width 180 height 31
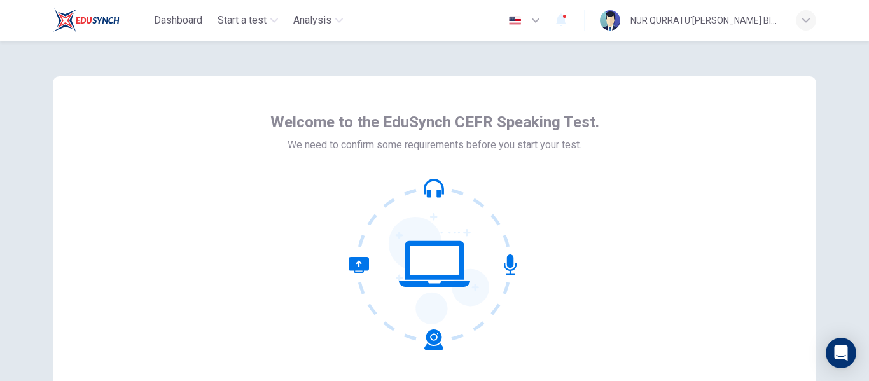
scroll to position [149, 0]
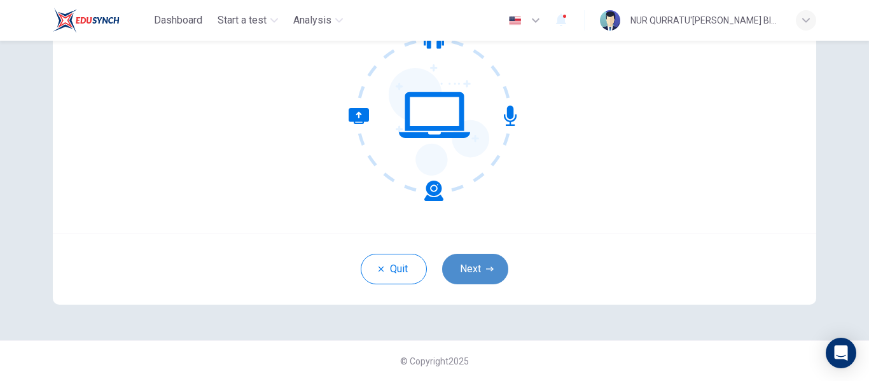
click at [463, 277] on button "Next" at bounding box center [475, 269] width 66 height 31
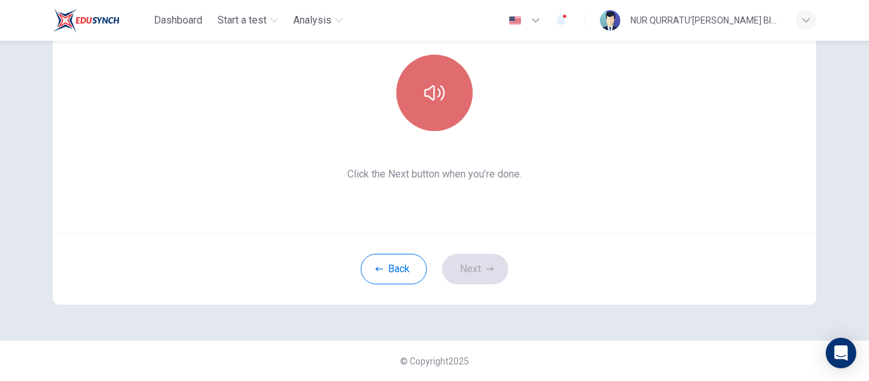
click at [435, 101] on icon "button" at bounding box center [434, 93] width 20 height 20
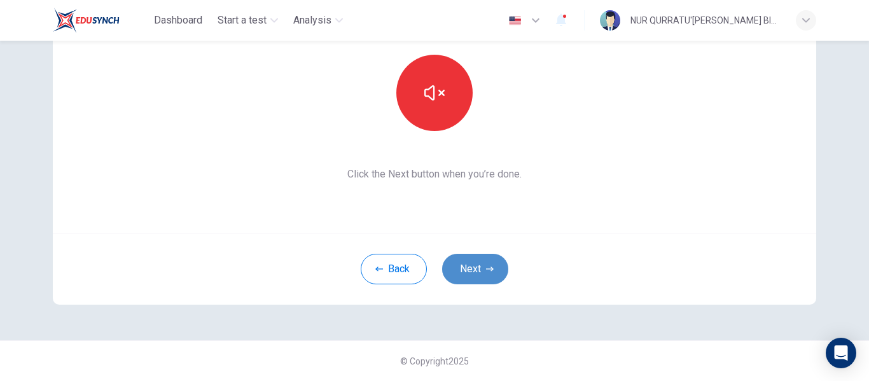
click at [477, 264] on button "Next" at bounding box center [475, 269] width 66 height 31
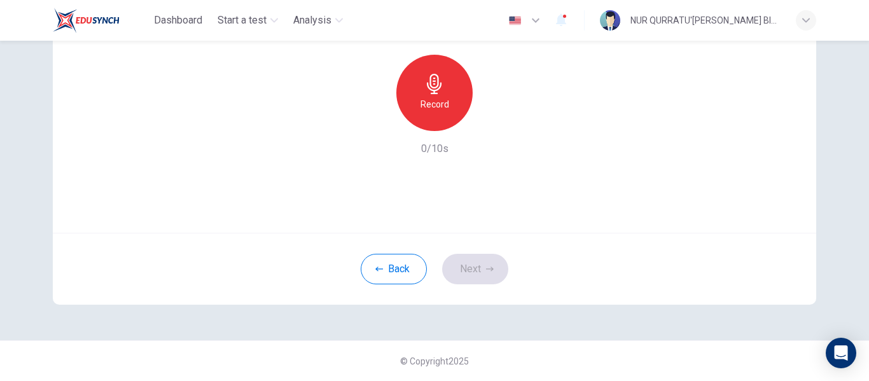
scroll to position [0, 0]
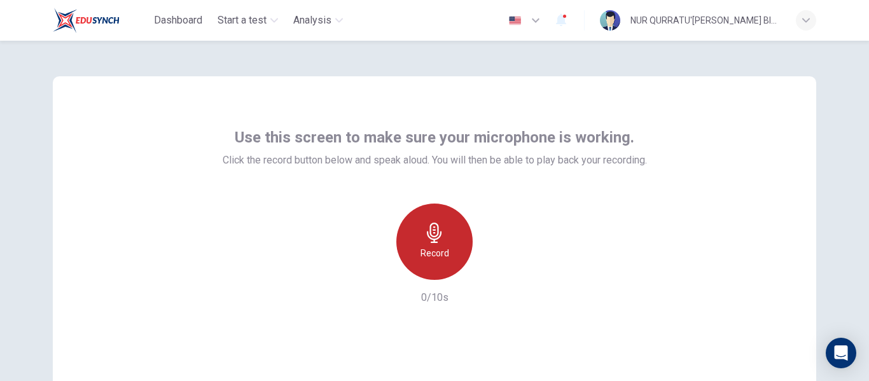
click at [438, 239] on icon "button" at bounding box center [434, 233] width 20 height 20
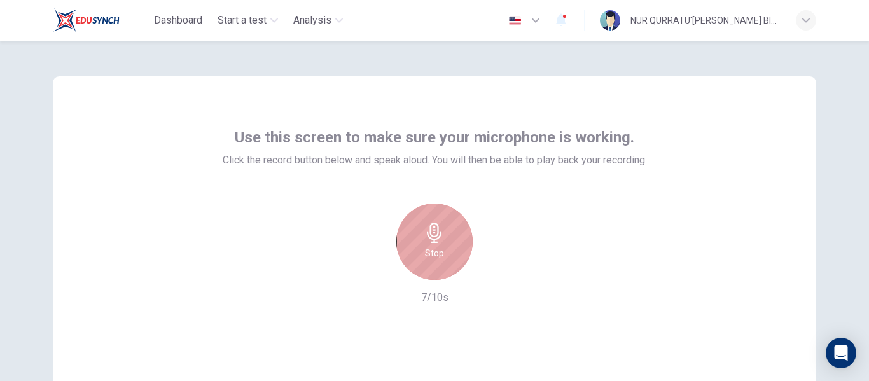
click at [438, 239] on icon "button" at bounding box center [434, 233] width 20 height 20
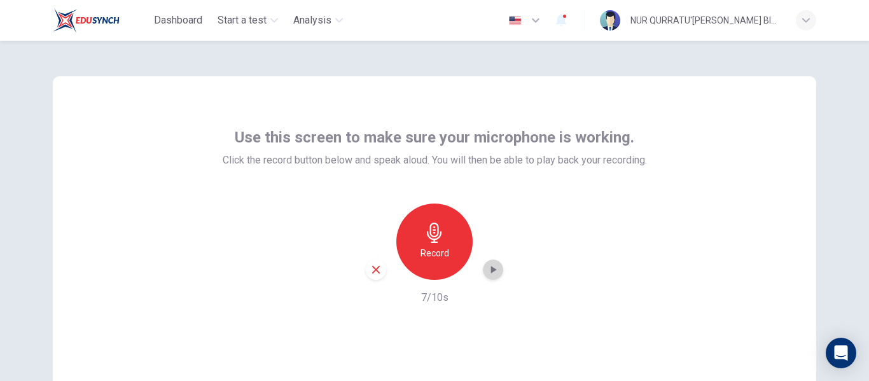
click at [487, 269] on icon "button" at bounding box center [493, 269] width 13 height 13
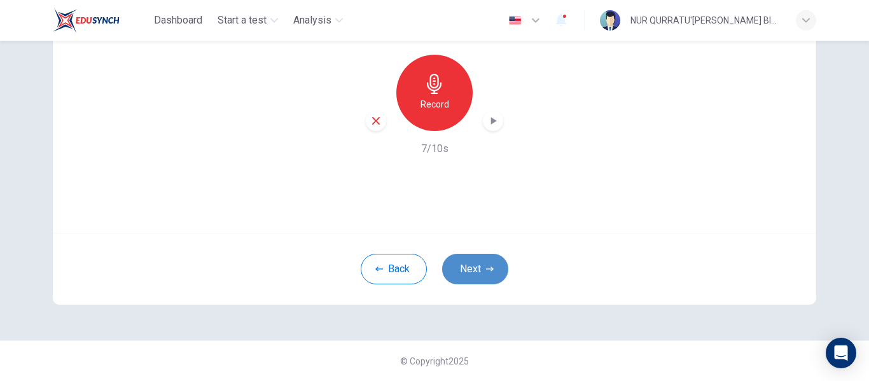
click at [477, 267] on button "Next" at bounding box center [475, 269] width 66 height 31
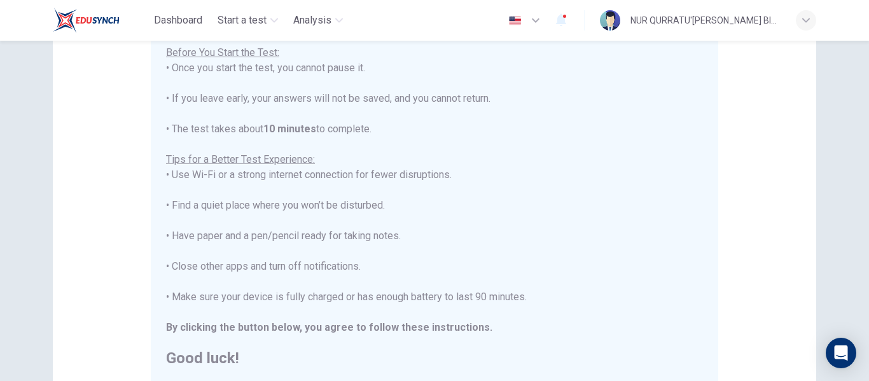
scroll to position [326, 0]
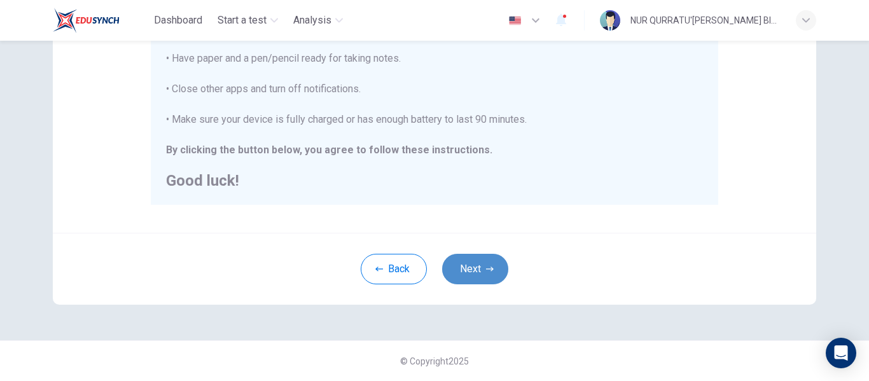
click at [470, 268] on button "Next" at bounding box center [475, 269] width 66 height 31
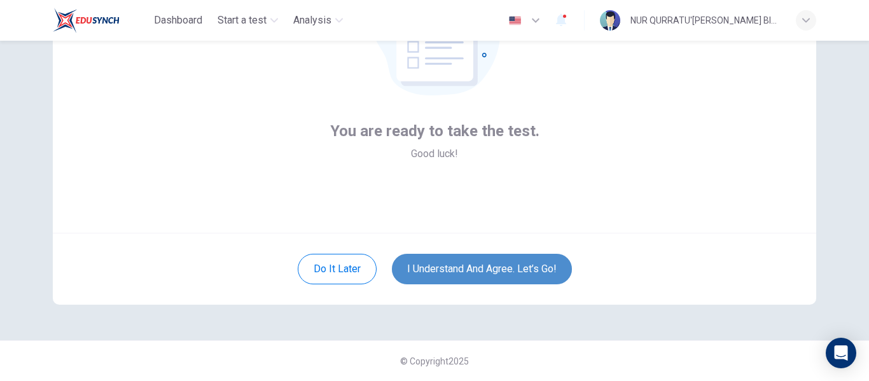
click at [470, 268] on button "I understand and agree. Let’s go!" at bounding box center [482, 269] width 180 height 31
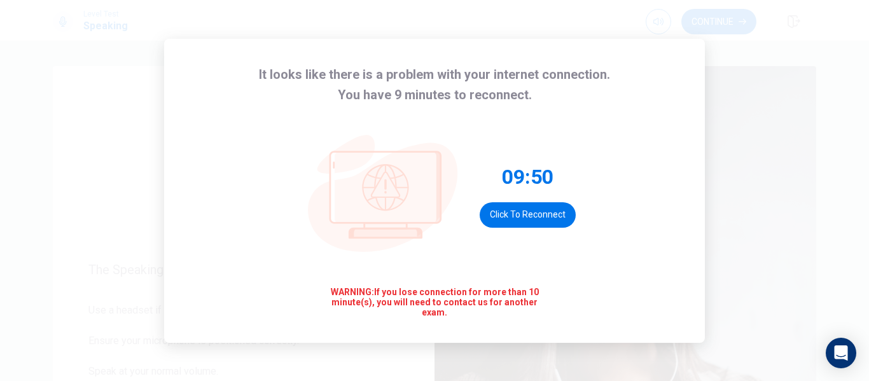
click at [598, 258] on div "It looks like there is a problem with your internet connection. You have 9 minu…" at bounding box center [434, 191] width 541 height 304
click at [549, 215] on button "Click to reconnect" at bounding box center [528, 214] width 96 height 25
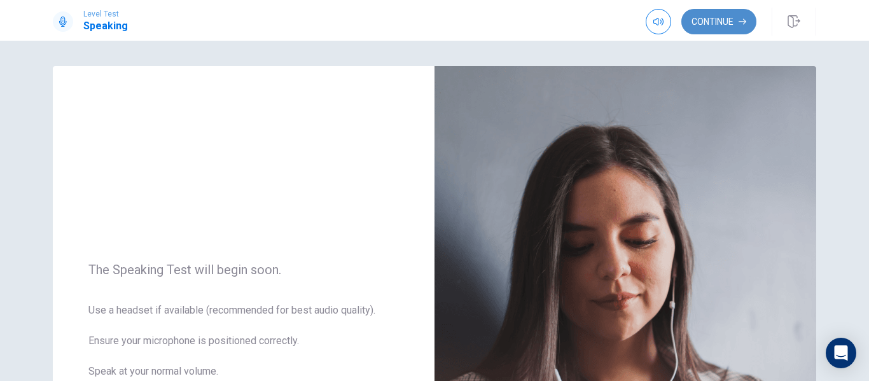
click at [730, 15] on button "Continue" at bounding box center [718, 21] width 75 height 25
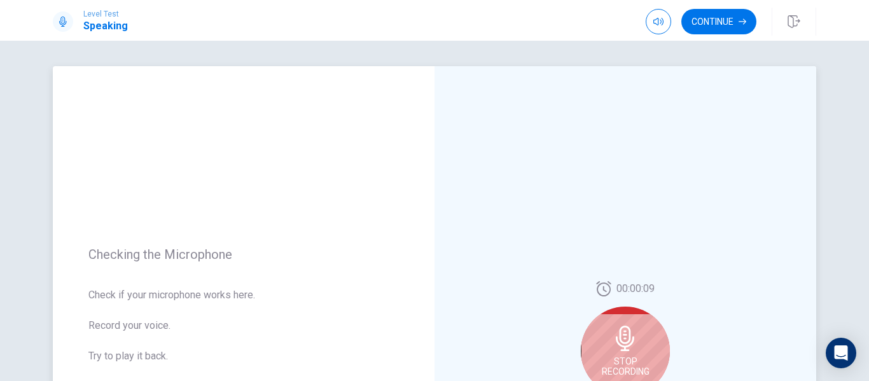
scroll to position [189, 0]
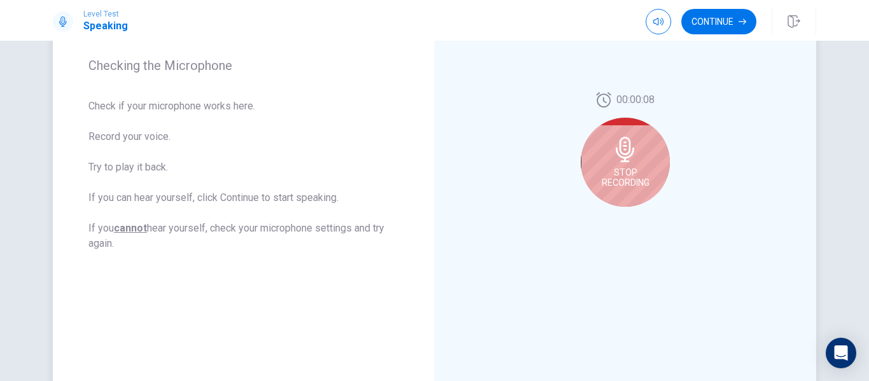
click at [618, 179] on span "Stop Recording" at bounding box center [626, 177] width 48 height 20
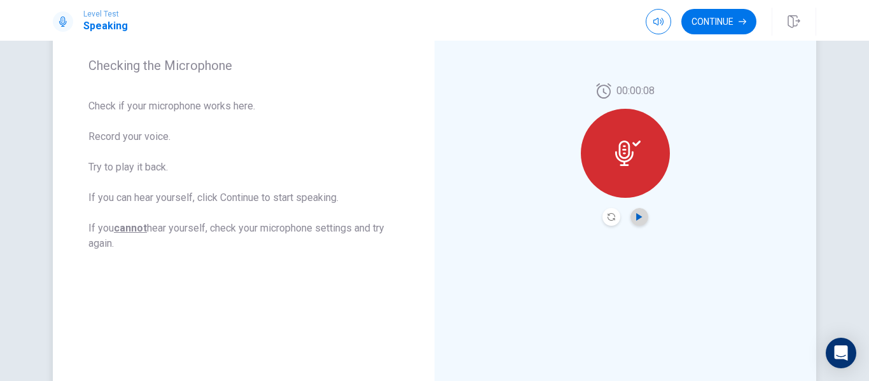
click at [638, 219] on icon "Play Audio" at bounding box center [640, 217] width 8 height 8
click at [708, 25] on button "Continue" at bounding box center [718, 21] width 75 height 25
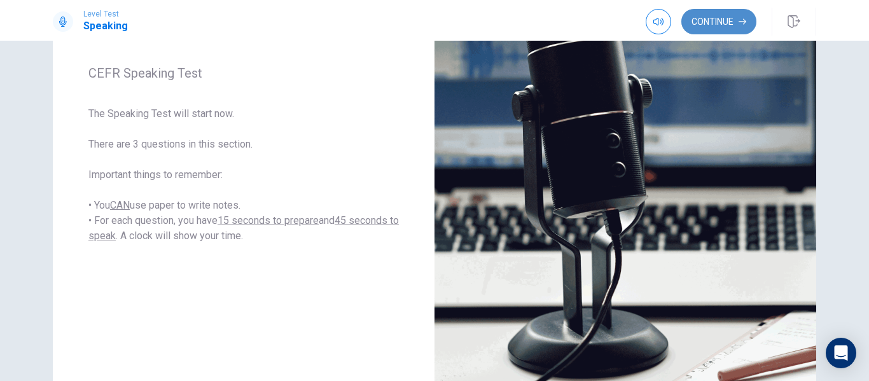
click at [704, 25] on button "Continue" at bounding box center [718, 21] width 75 height 25
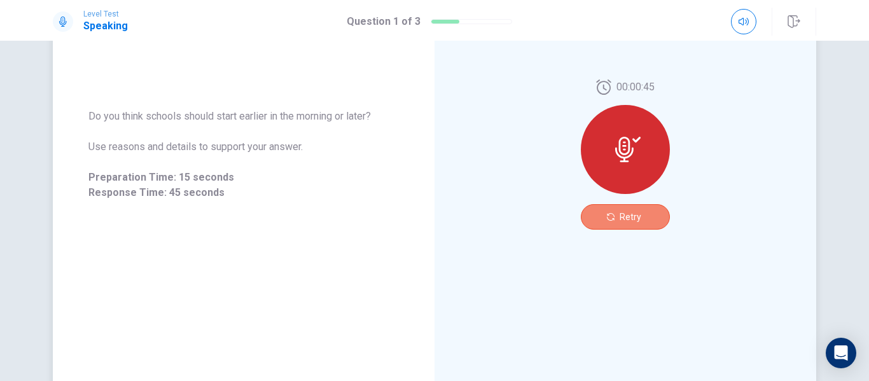
click at [634, 219] on span "Retry" at bounding box center [631, 217] width 22 height 10
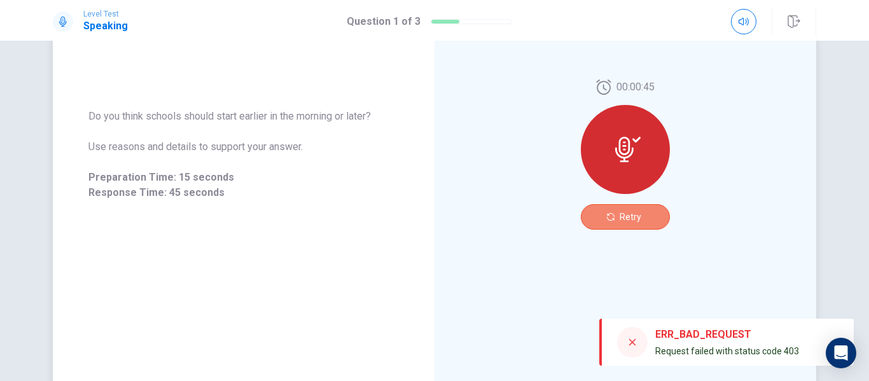
click at [628, 208] on button "Retry" at bounding box center [625, 216] width 89 height 25
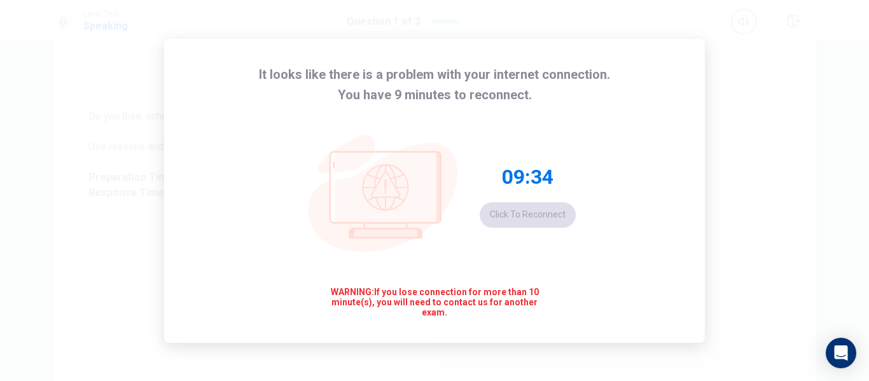
click at [592, 246] on div "It looks like there is a problem with your internet connection. You have 9 minu…" at bounding box center [434, 191] width 541 height 304
click at [540, 217] on button "Click to reconnect" at bounding box center [528, 214] width 96 height 25
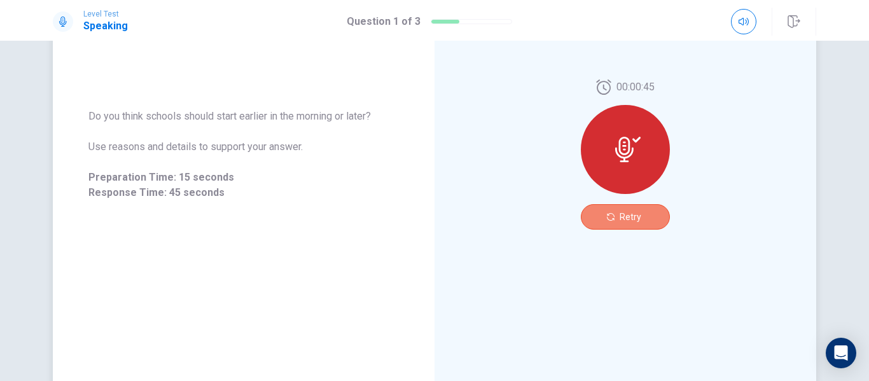
click at [620, 217] on span "Retry" at bounding box center [631, 217] width 22 height 10
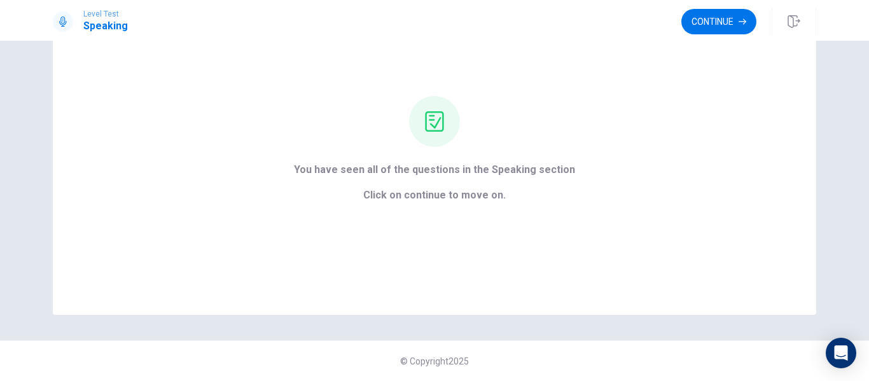
scroll to position [82, 0]
click at [695, 26] on button "Continue" at bounding box center [718, 21] width 75 height 25
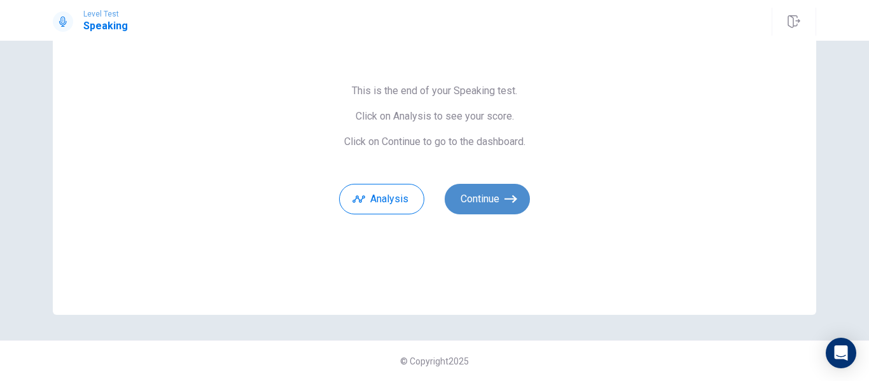
click at [497, 198] on button "Continue" at bounding box center [487, 199] width 85 height 31
